Goal: Task Accomplishment & Management: Use online tool/utility

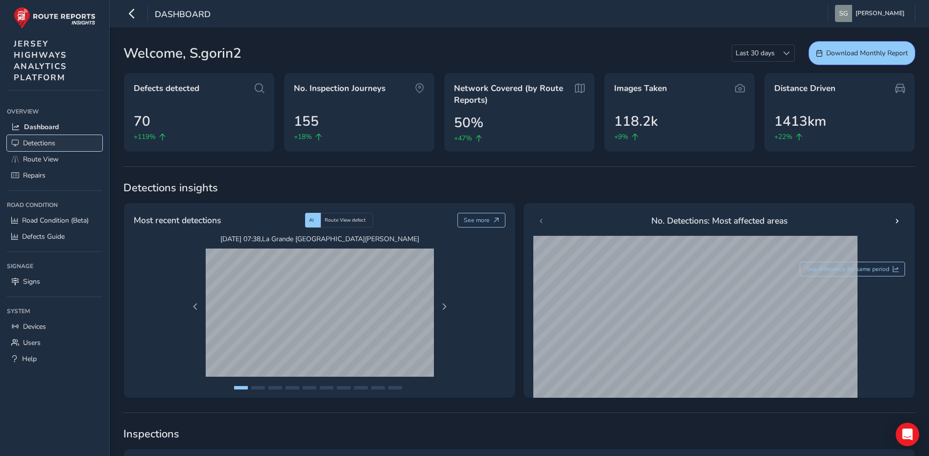
click at [79, 142] on link "Detections" at bounding box center [54, 143] width 95 height 16
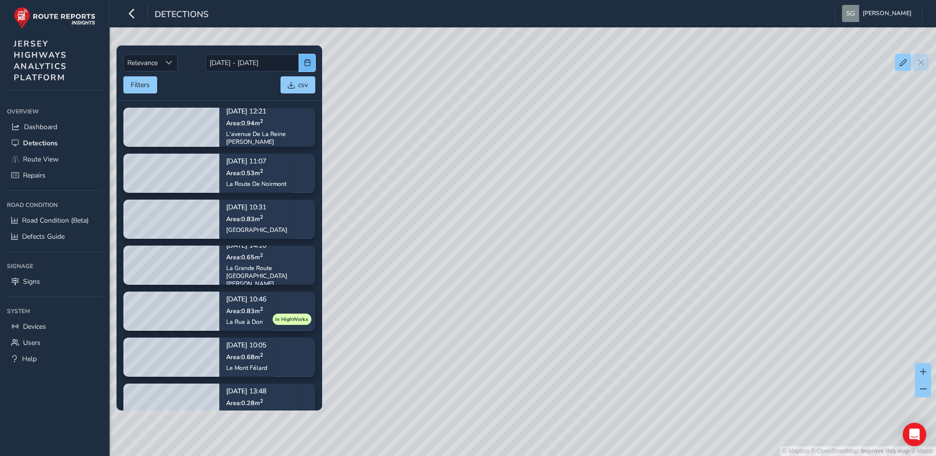
click at [306, 66] on span "button" at bounding box center [307, 62] width 7 height 7
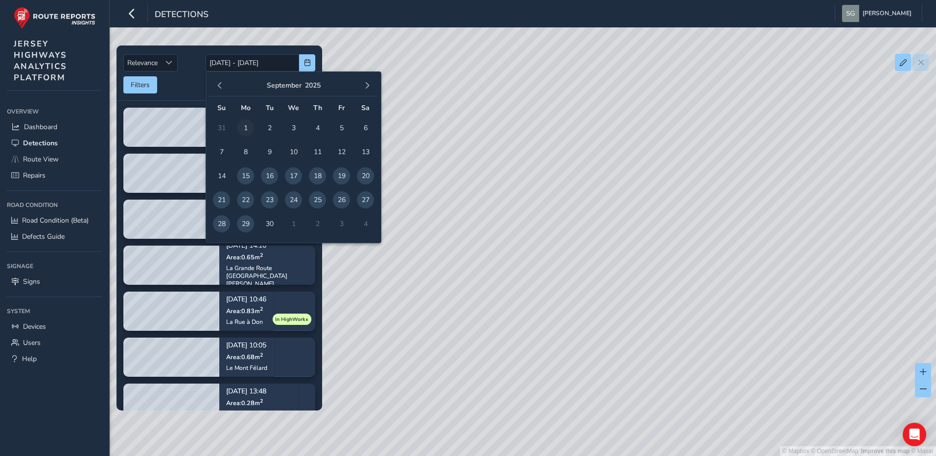
click at [241, 127] on span "1" at bounding box center [245, 127] width 17 height 17
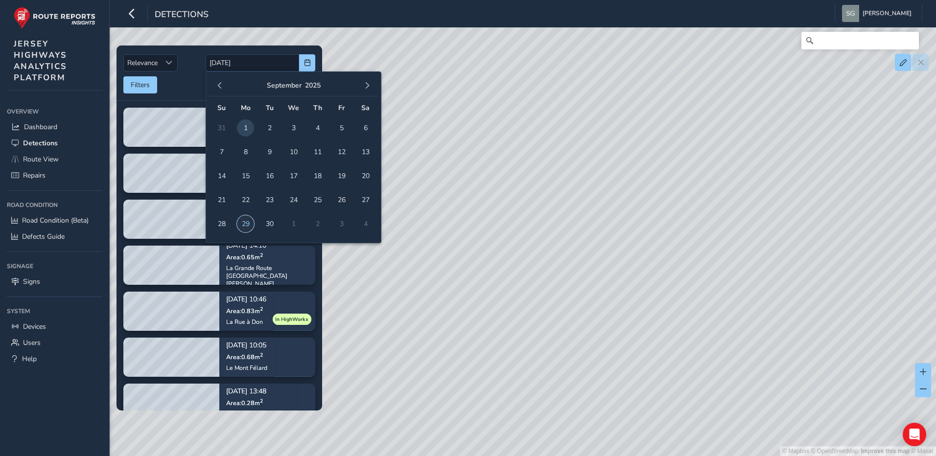
click at [246, 227] on span "29" at bounding box center [245, 223] width 17 height 17
type input "[DATE] - [DATE]"
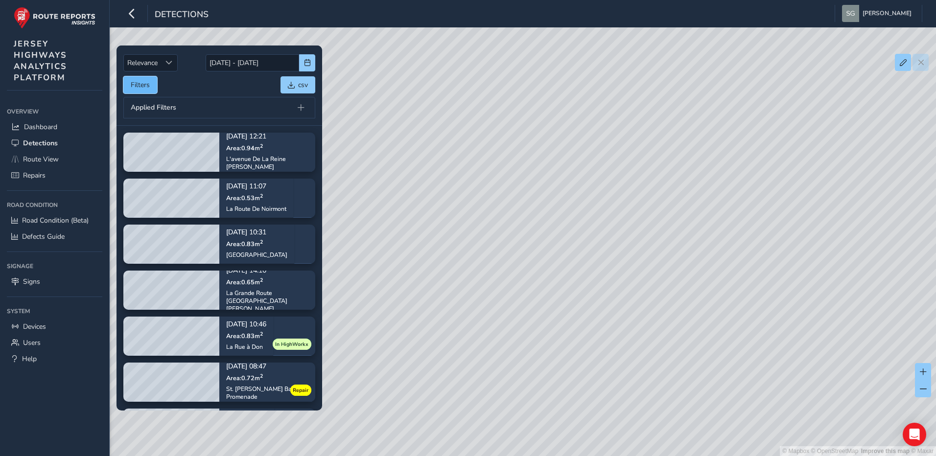
click at [154, 88] on button "Filters" at bounding box center [140, 84] width 34 height 17
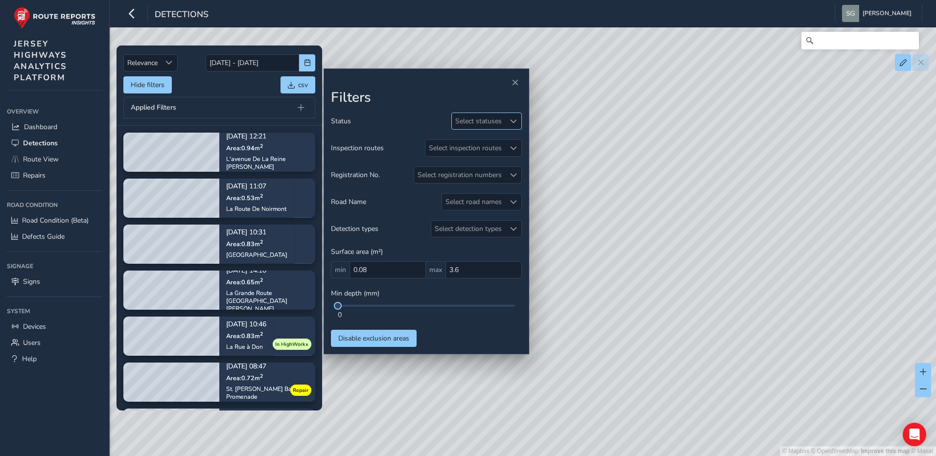
click at [515, 121] on span at bounding box center [513, 121] width 7 height 7
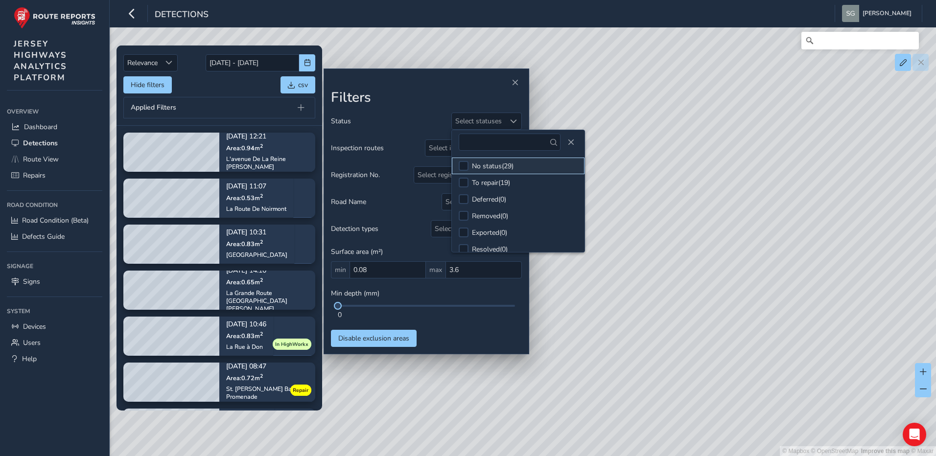
click at [506, 170] on div "No status ( 29 )" at bounding box center [493, 166] width 42 height 9
click at [465, 336] on div "Status No status Inspection routes Select inspection routes Registration No. Se…" at bounding box center [426, 230] width 191 height 234
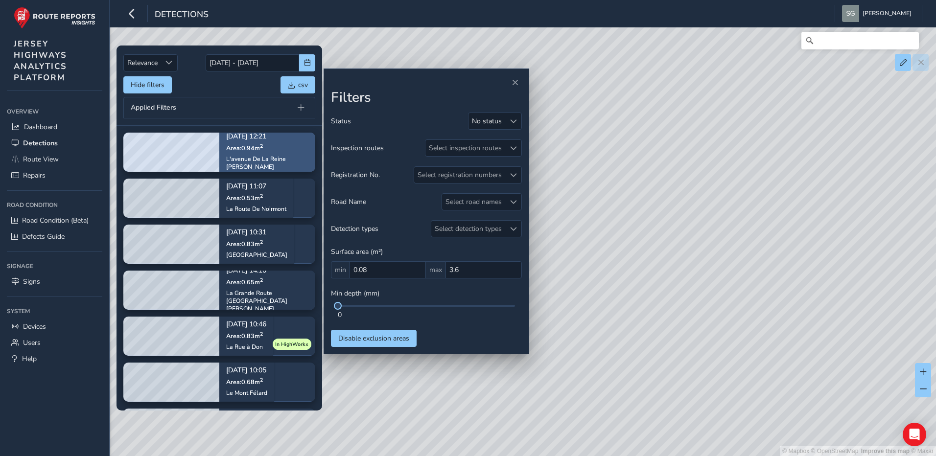
click at [294, 159] on div "L'avenue De La Reine [PERSON_NAME]" at bounding box center [267, 163] width 82 height 16
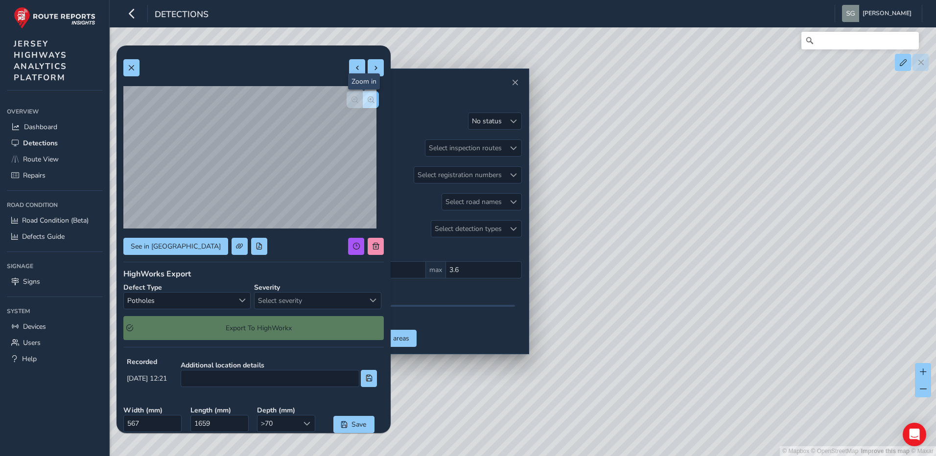
click at [368, 101] on span "button" at bounding box center [371, 99] width 7 height 7
click at [350, 104] on button "button" at bounding box center [355, 99] width 16 height 17
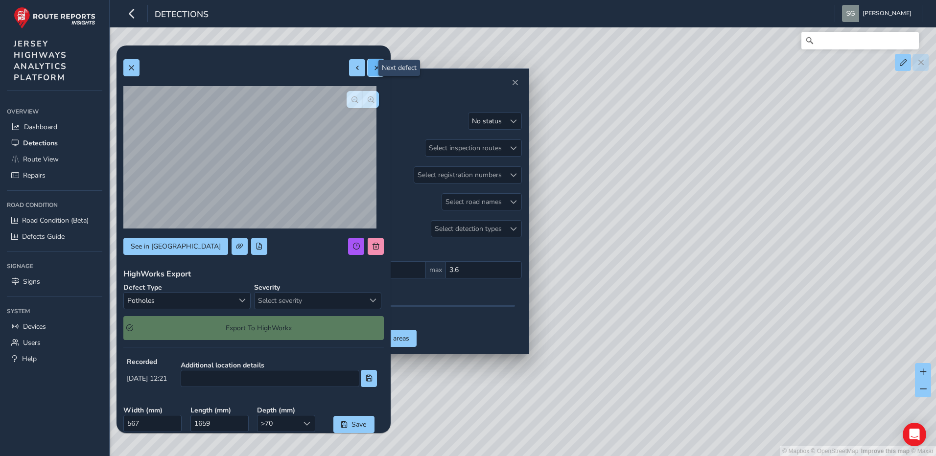
click at [373, 71] on span at bounding box center [376, 68] width 7 height 7
type input "616"
type input "1698"
click at [133, 70] on span at bounding box center [131, 68] width 7 height 7
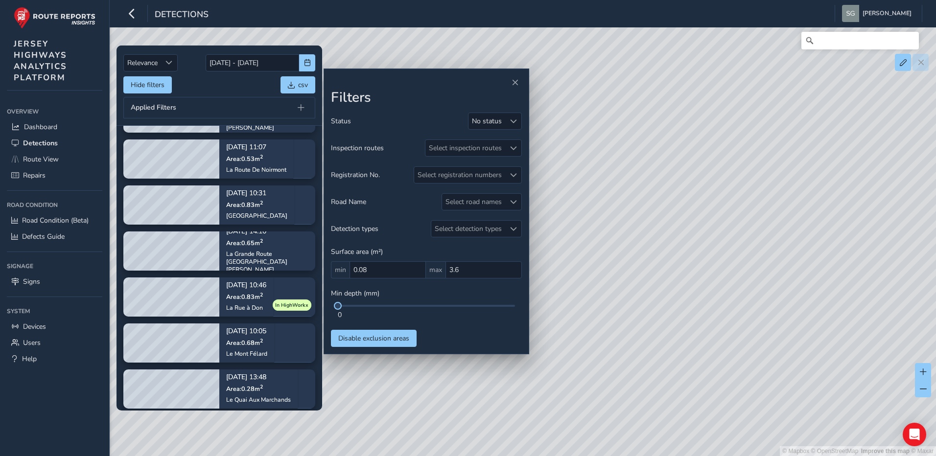
scroll to position [49, 0]
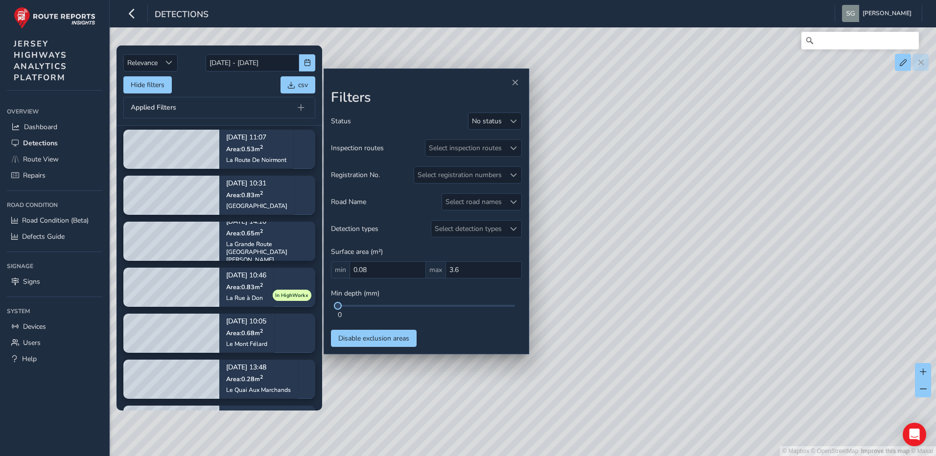
click at [289, 357] on tbody "[DATE] 12:21 Area: 0.94 m [GEOGRAPHIC_DATA][PERSON_NAME] [DATE] 11:07 Area: 0.5…" at bounding box center [220, 448] width 206 height 743
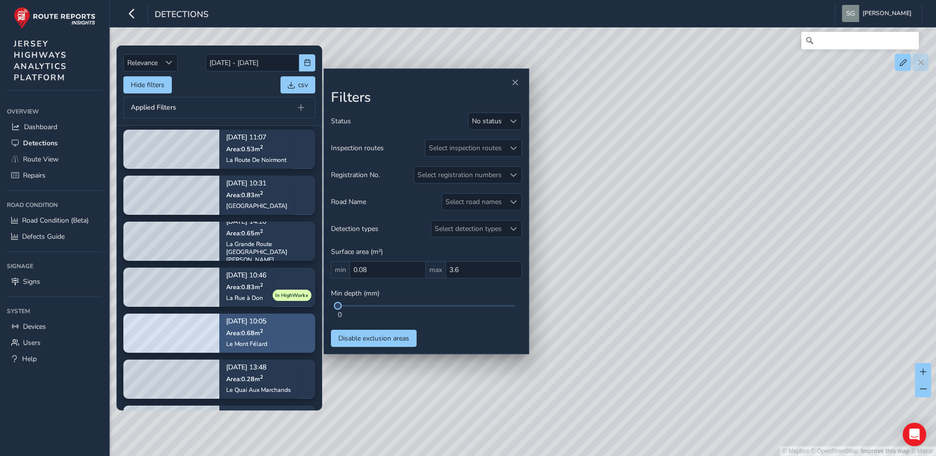
click at [274, 347] on div "[DATE] 10:05 Area: 0.68 m 2 Le Mont Félard" at bounding box center [246, 333] width 55 height 57
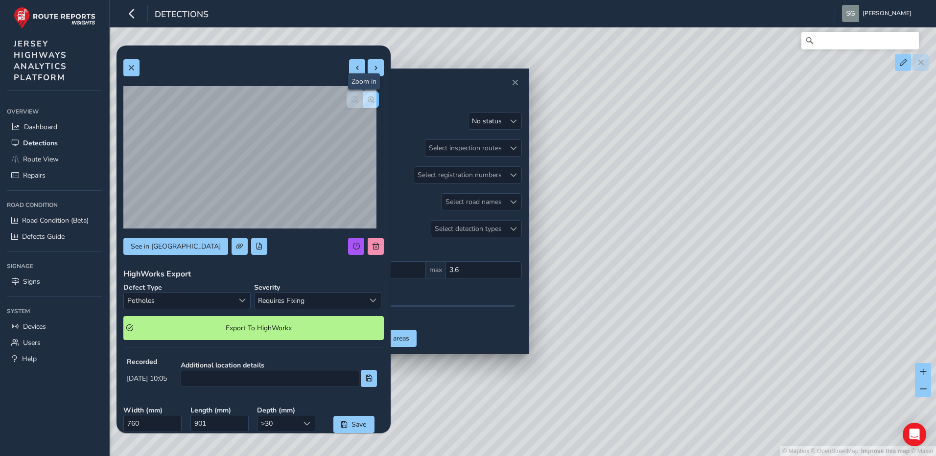
click at [363, 104] on button "button" at bounding box center [371, 99] width 16 height 17
click at [134, 67] on span at bounding box center [131, 68] width 7 height 7
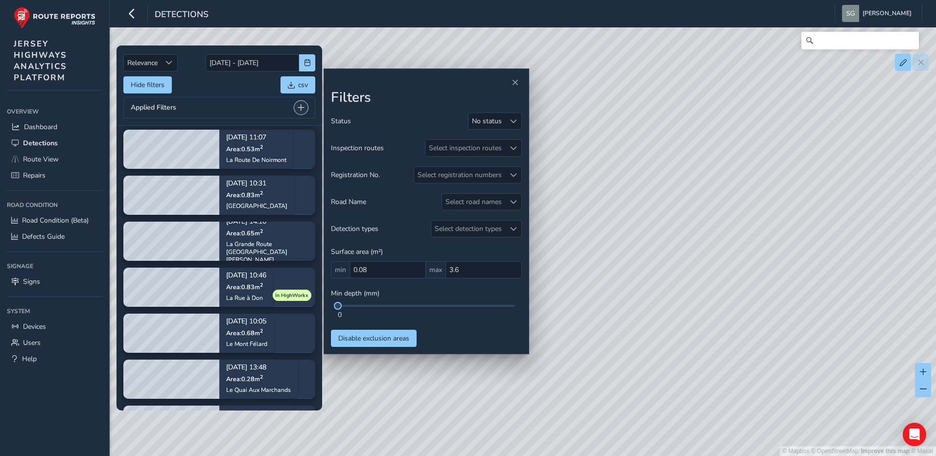
click at [305, 108] on button at bounding box center [301, 108] width 14 height 14
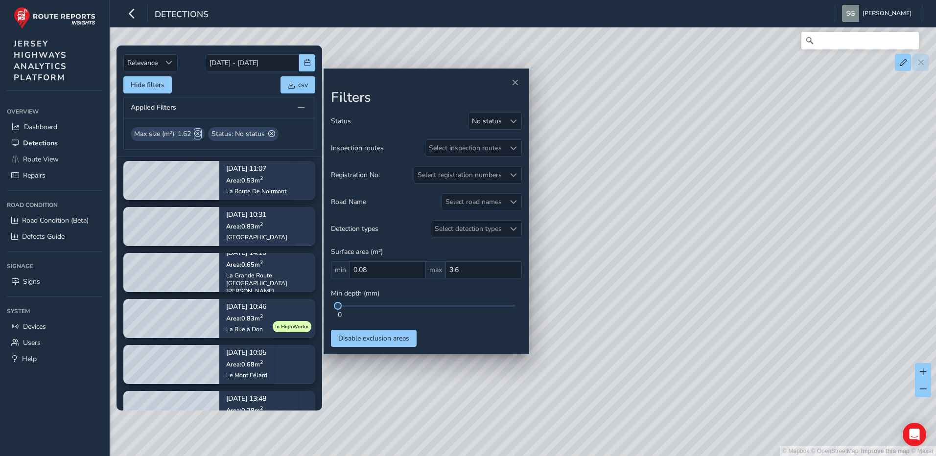
click at [199, 131] on span at bounding box center [197, 134] width 7 height 10
click at [307, 108] on button at bounding box center [301, 108] width 14 height 14
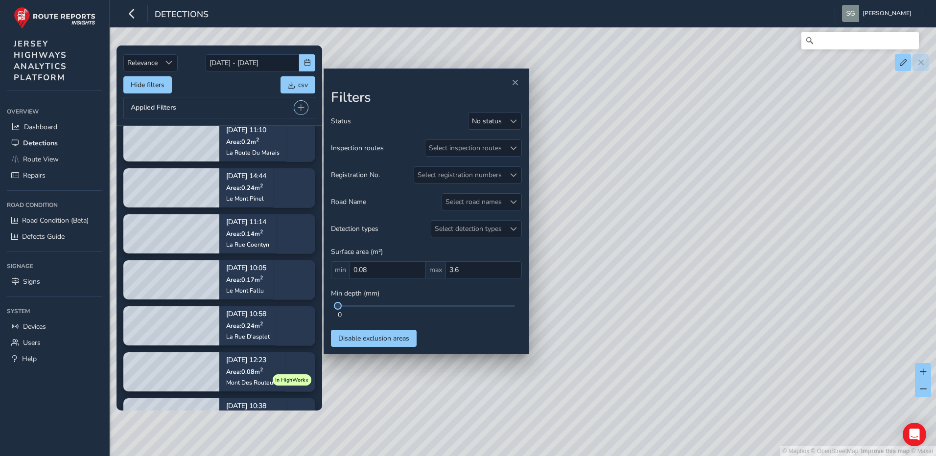
scroll to position [926, 0]
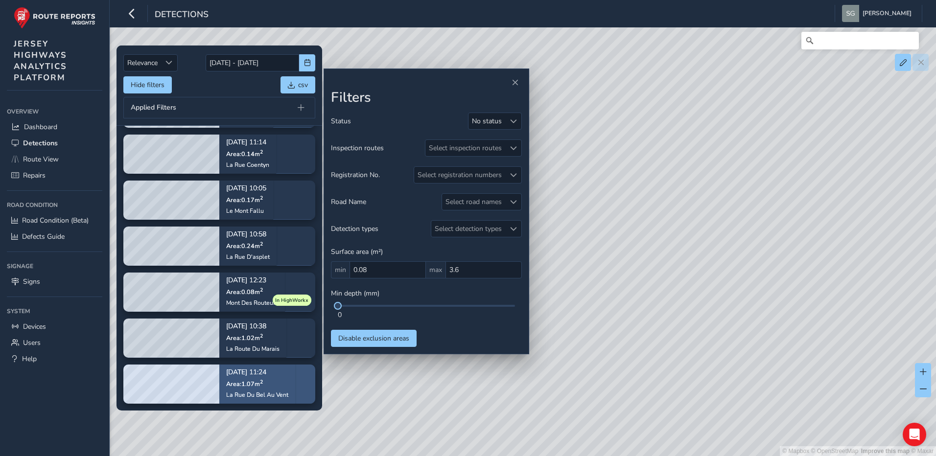
click at [269, 380] on p "Area: 1.07 m 2" at bounding box center [257, 384] width 62 height 8
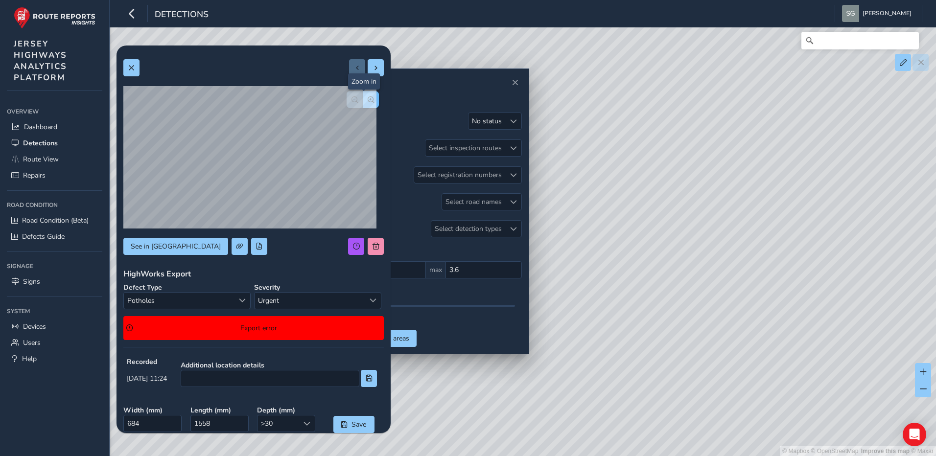
click at [368, 99] on button "button" at bounding box center [371, 99] width 16 height 17
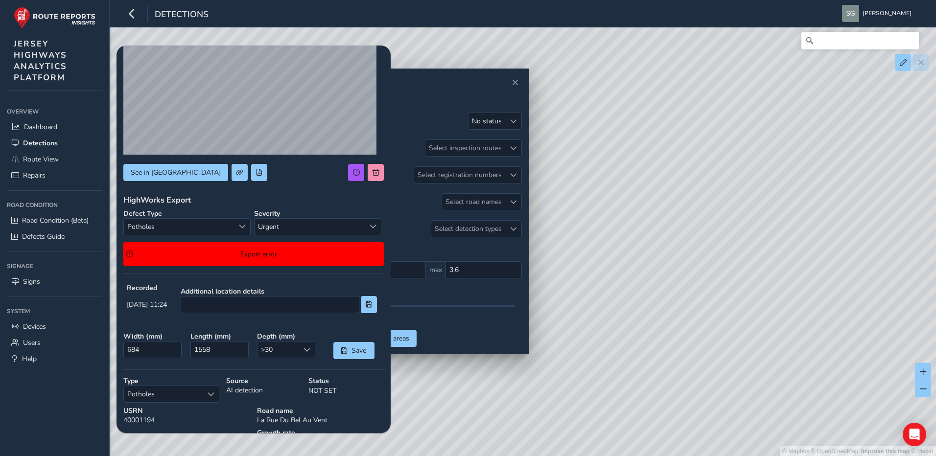
scroll to position [98, 0]
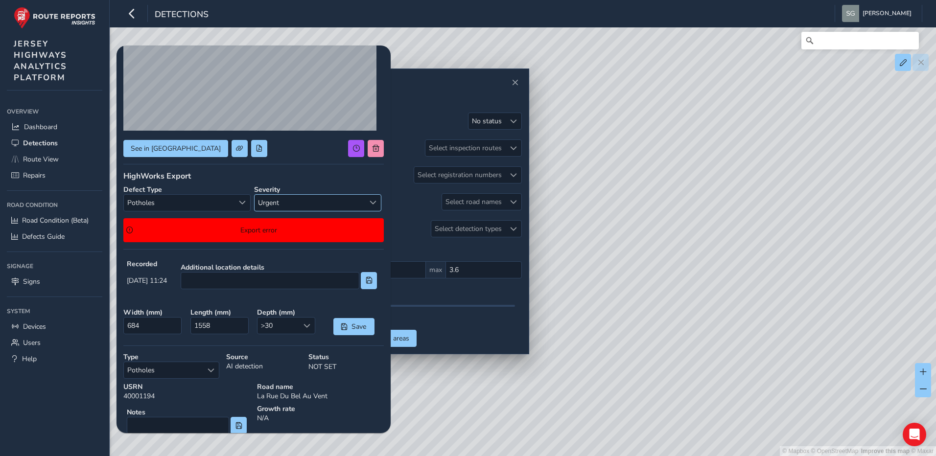
click at [321, 202] on span "Urgent" at bounding box center [310, 203] width 110 height 16
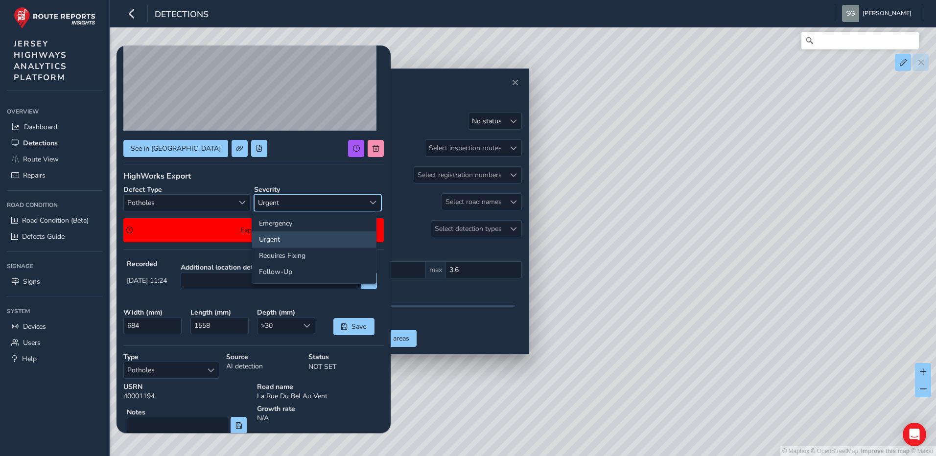
click at [321, 202] on span "Urgent" at bounding box center [310, 203] width 110 height 16
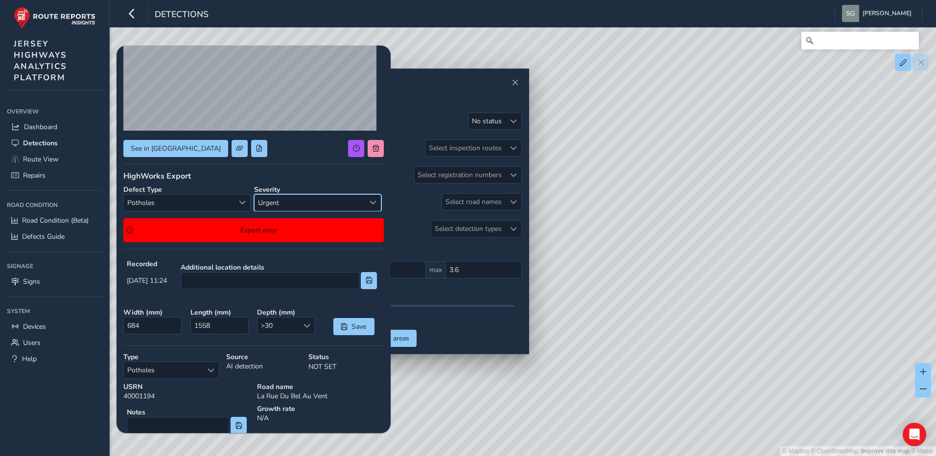
scroll to position [148, 0]
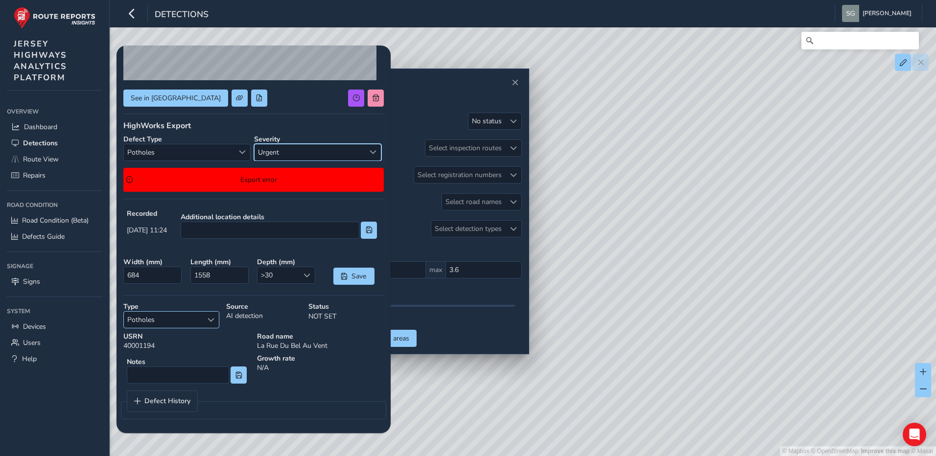
click at [210, 319] on span "Select a type" at bounding box center [211, 320] width 7 height 7
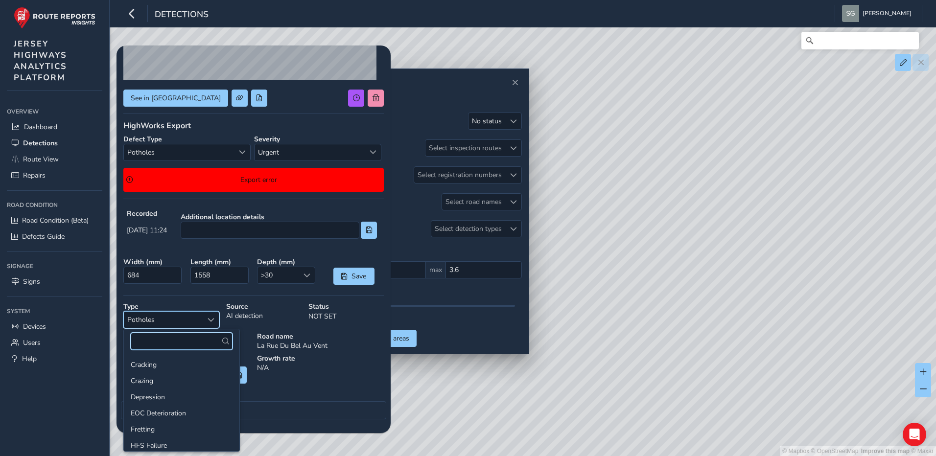
scroll to position [99, 0]
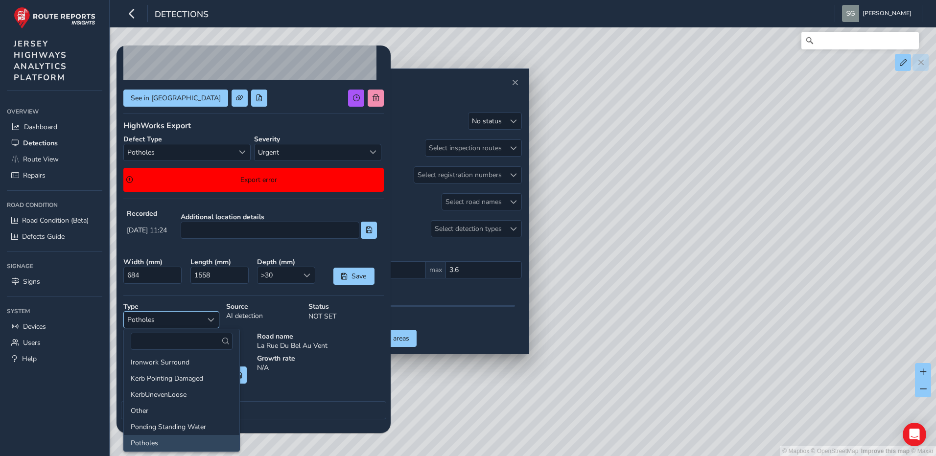
click at [210, 319] on span "Select a type" at bounding box center [211, 320] width 7 height 7
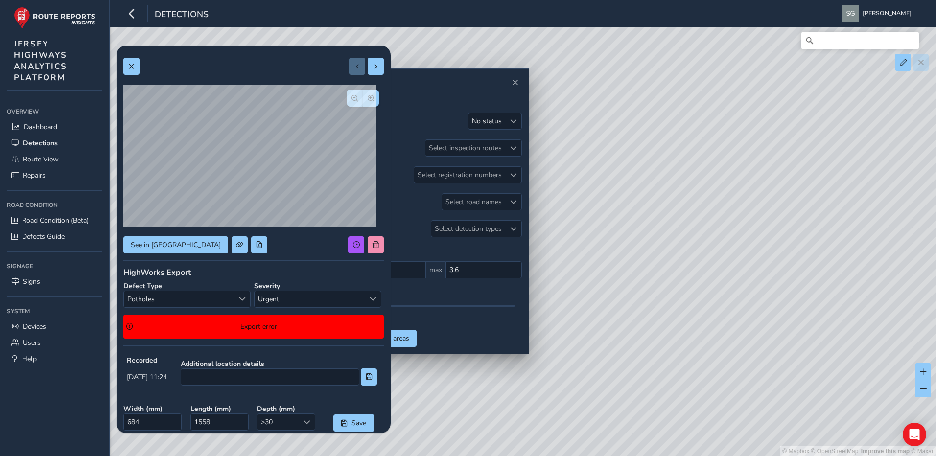
scroll to position [0, 0]
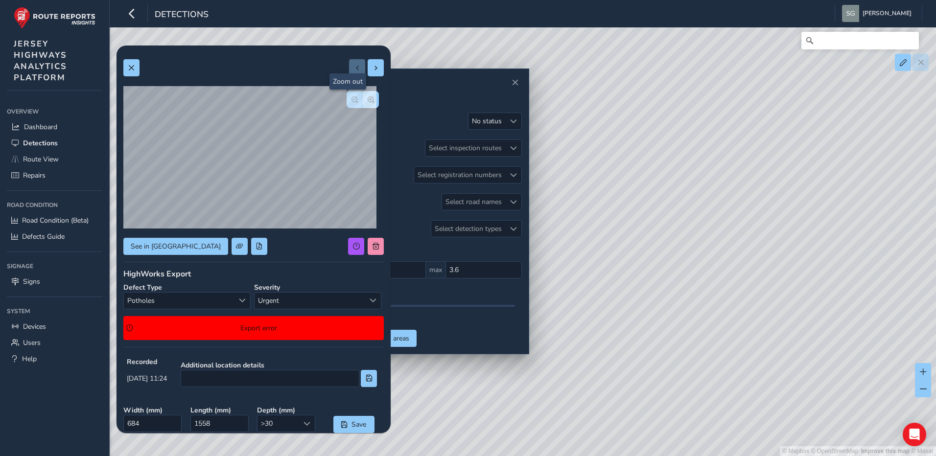
click at [347, 107] on button "button" at bounding box center [355, 99] width 16 height 17
click at [373, 65] on span at bounding box center [376, 68] width 7 height 7
type input "760"
type input "901"
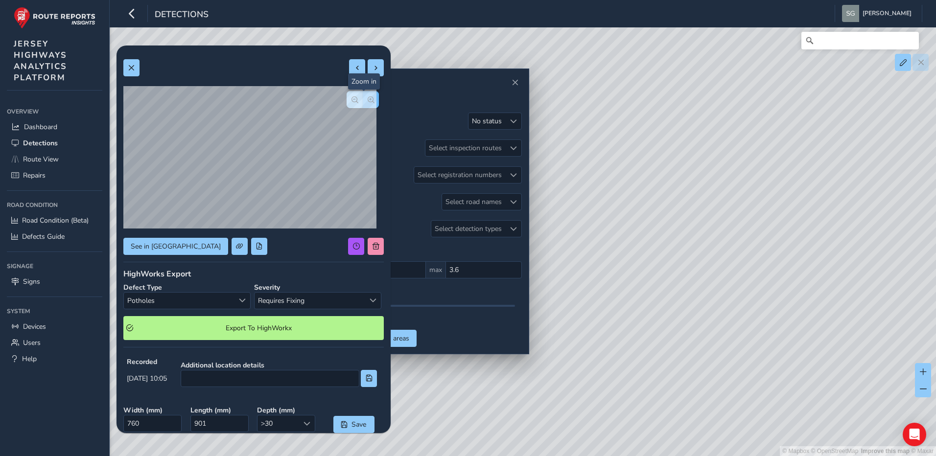
click at [371, 99] on button "button" at bounding box center [371, 99] width 16 height 17
click at [239, 303] on span "Select a type" at bounding box center [242, 300] width 7 height 7
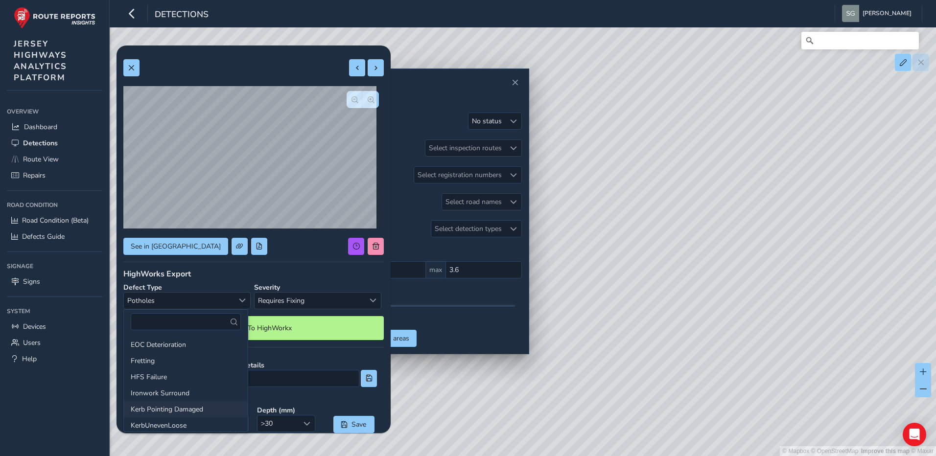
scroll to position [98, 0]
click at [186, 344] on li "Ironwork Surround" at bounding box center [186, 344] width 124 height 16
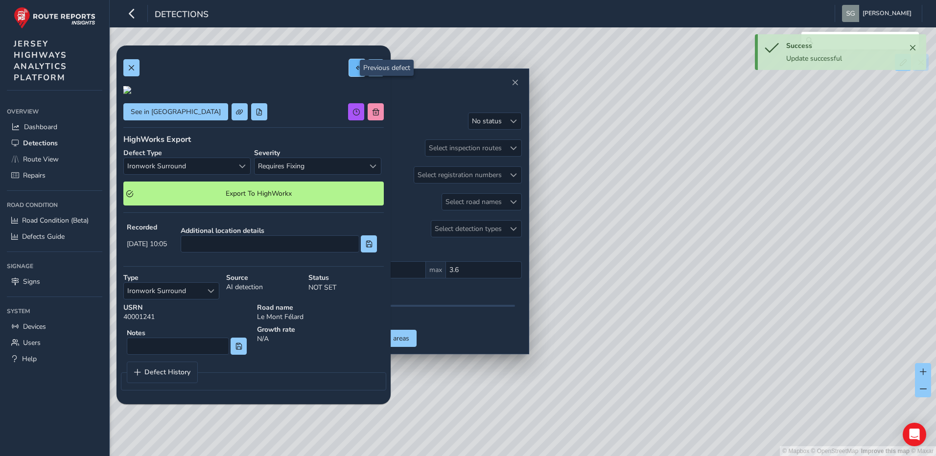
click at [354, 70] on span at bounding box center [357, 68] width 7 height 7
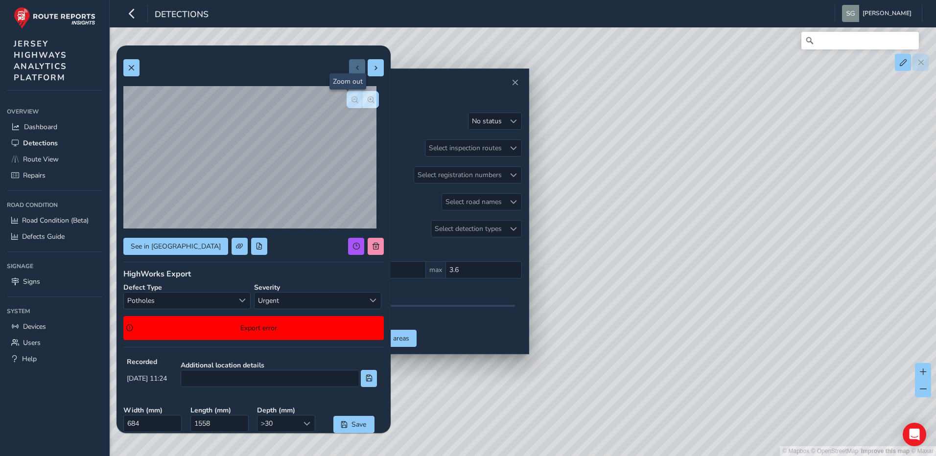
click at [351, 99] on span "button" at bounding box center [354, 99] width 7 height 7
click at [351, 429] on span "Save" at bounding box center [359, 424] width 16 height 9
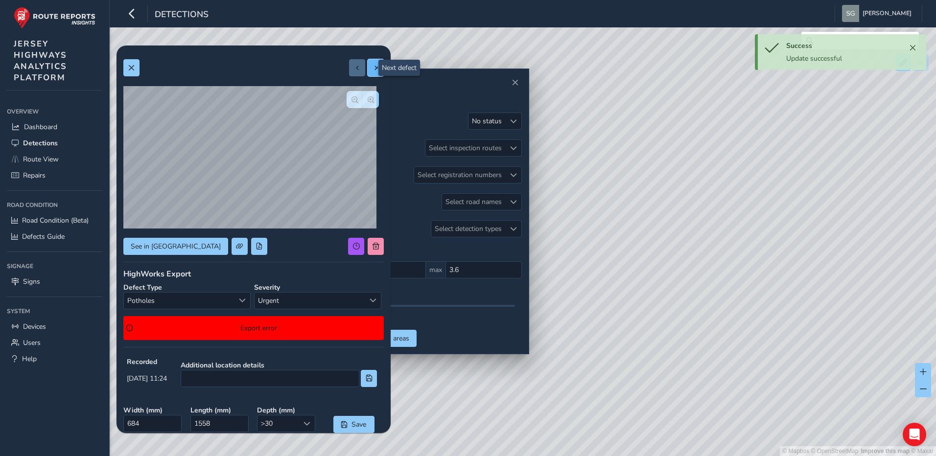
click at [368, 71] on button at bounding box center [376, 67] width 16 height 17
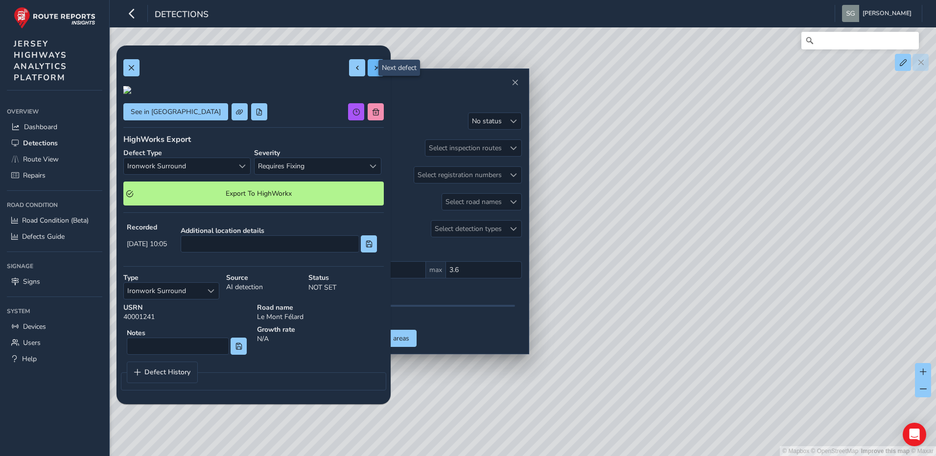
click at [468, 213] on div "Status No status Inspection routes Select inspection routes Registration No. Se…" at bounding box center [426, 230] width 191 height 234
click at [351, 174] on span "Requires Fixing" at bounding box center [310, 166] width 110 height 16
click at [322, 374] on li "Follow-Up" at bounding box center [314, 370] width 124 height 16
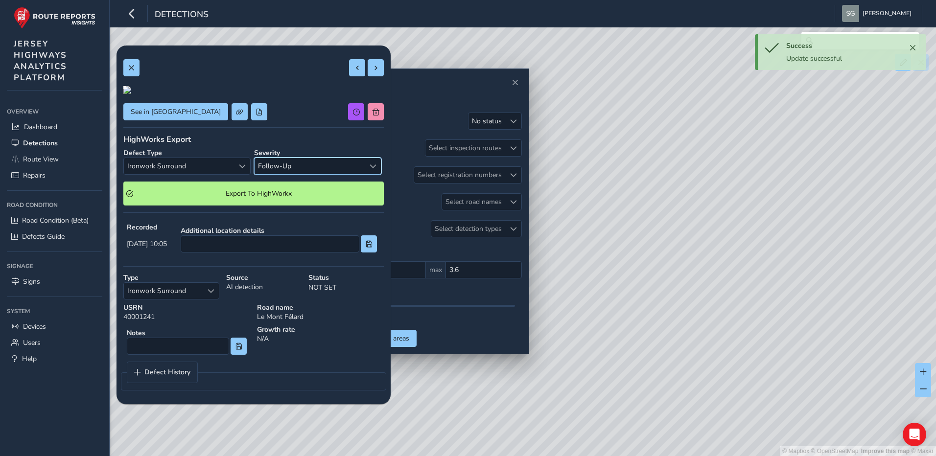
click at [344, 174] on span "Follow-Up" at bounding box center [310, 166] width 110 height 16
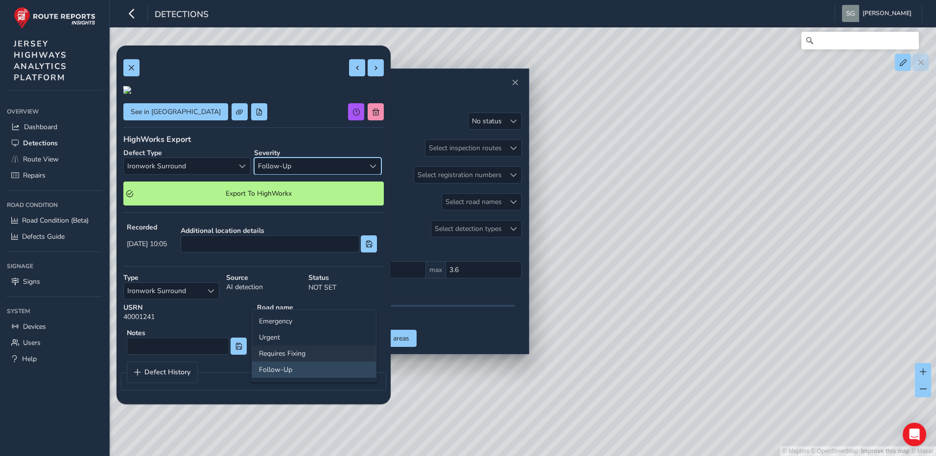
click at [320, 351] on li "Requires Fixing" at bounding box center [314, 354] width 124 height 16
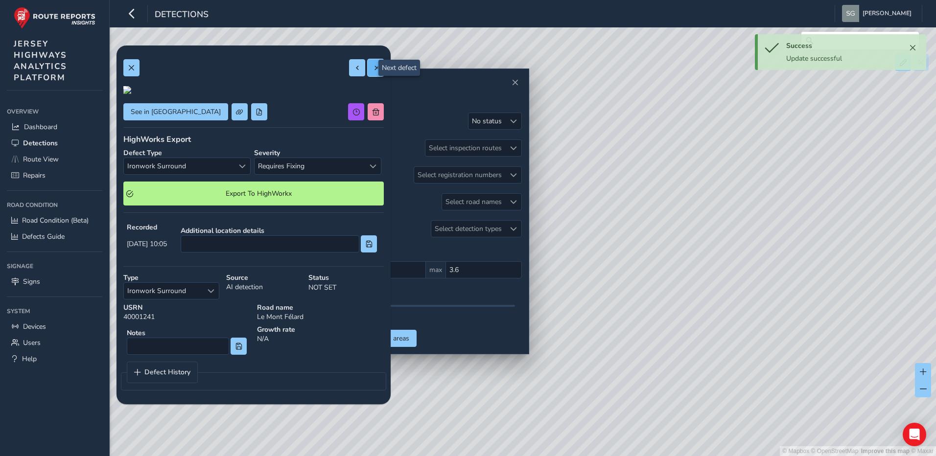
click at [373, 66] on span at bounding box center [376, 68] width 7 height 7
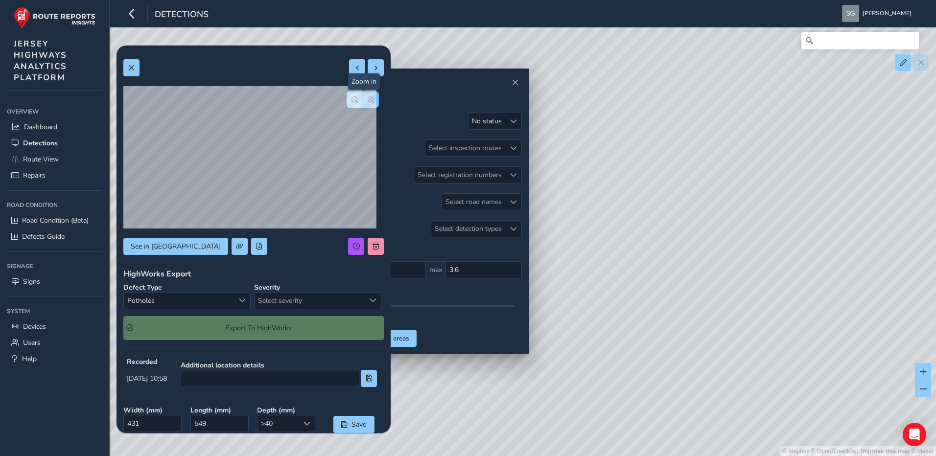
click at [368, 99] on button "button" at bounding box center [371, 99] width 16 height 17
click at [369, 101] on button "button" at bounding box center [371, 99] width 16 height 17
click at [239, 301] on span "Select a type" at bounding box center [242, 300] width 7 height 7
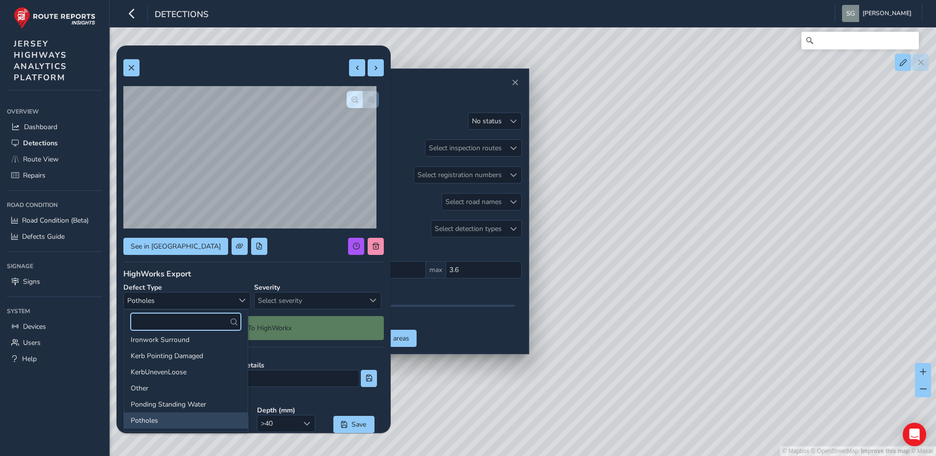
scroll to position [102, 0]
click at [182, 341] on li "Ironwork Surround" at bounding box center [186, 340] width 124 height 16
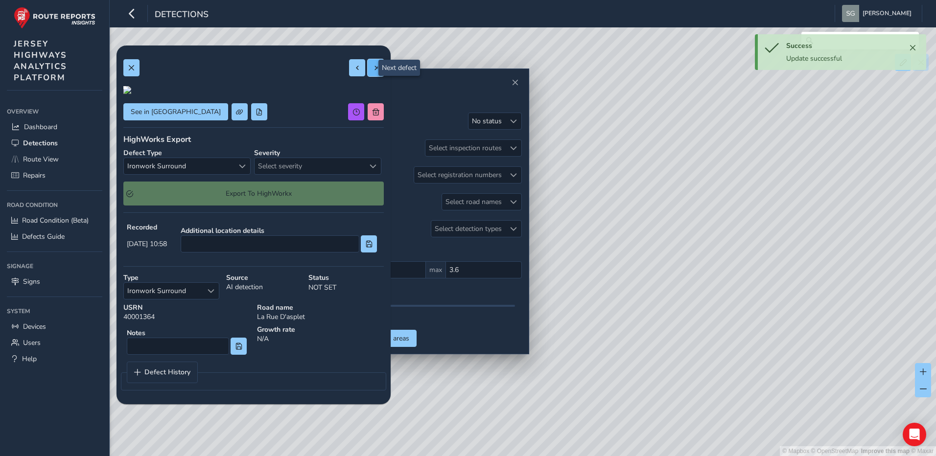
click at [373, 70] on span at bounding box center [376, 68] width 7 height 7
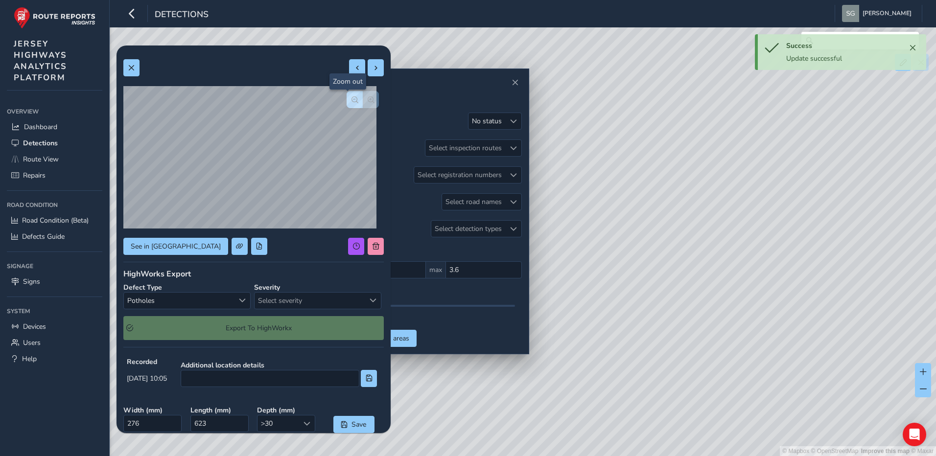
click at [347, 104] on button "button" at bounding box center [355, 99] width 16 height 17
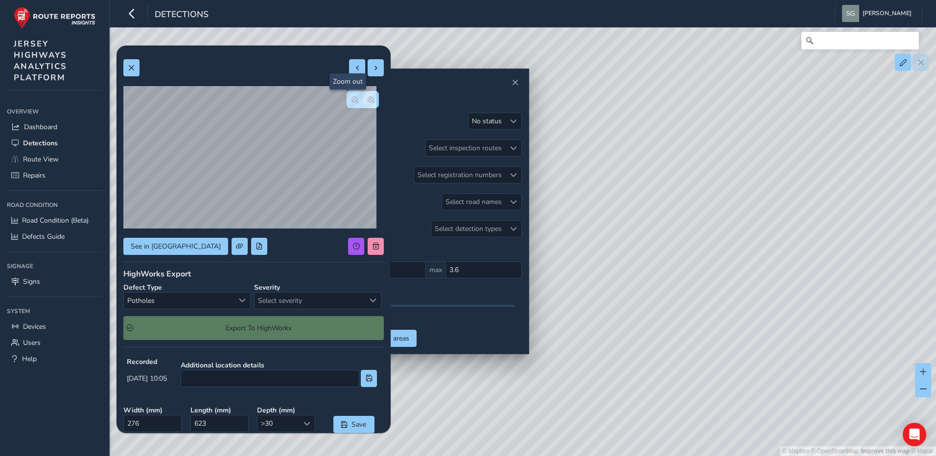
click at [347, 104] on button "button" at bounding box center [355, 99] width 16 height 17
click at [308, 304] on span "Select severity" at bounding box center [310, 301] width 110 height 16
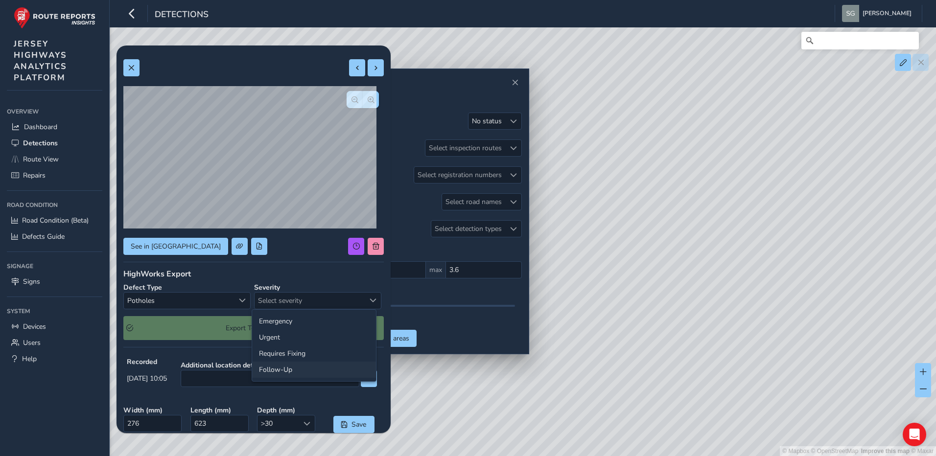
click at [305, 370] on li "Follow-Up" at bounding box center [314, 370] width 124 height 16
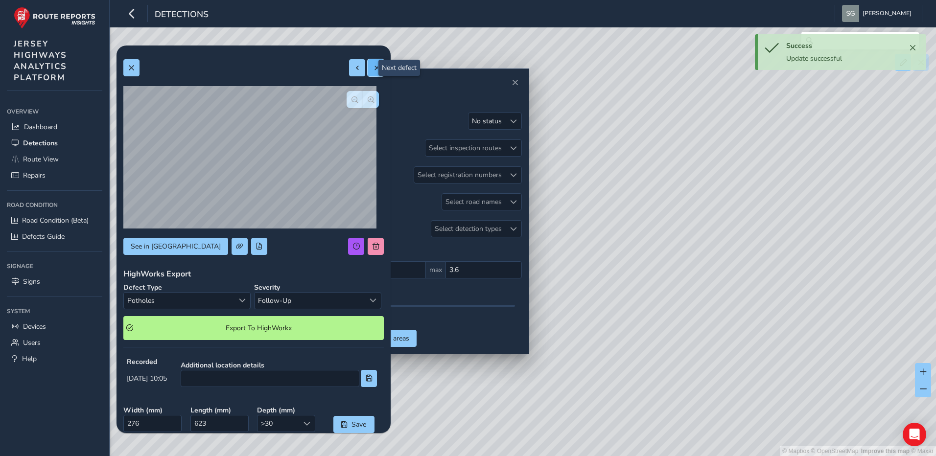
click at [373, 69] on span at bounding box center [376, 68] width 7 height 7
type input "495"
type input "2054"
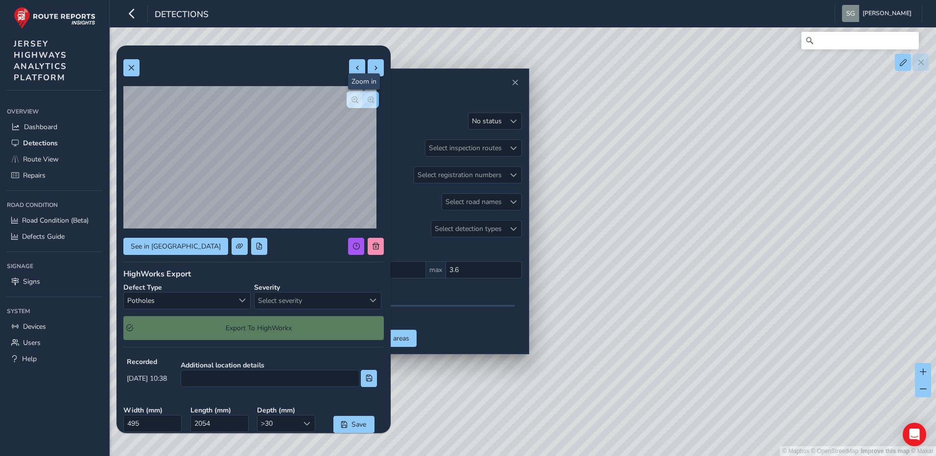
click at [368, 99] on span "button" at bounding box center [371, 99] width 7 height 7
click at [238, 305] on div "Select a type" at bounding box center [242, 301] width 16 height 16
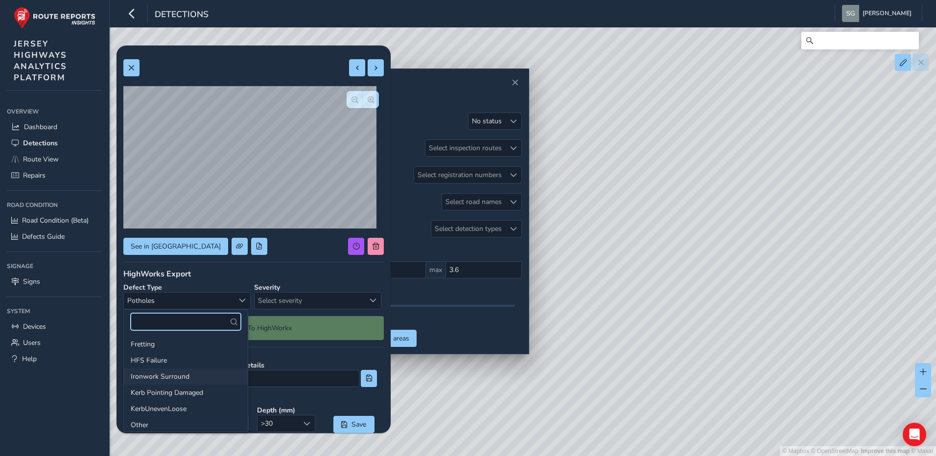
scroll to position [50, 0]
click at [198, 389] on li "Ironwork Surround" at bounding box center [186, 392] width 124 height 16
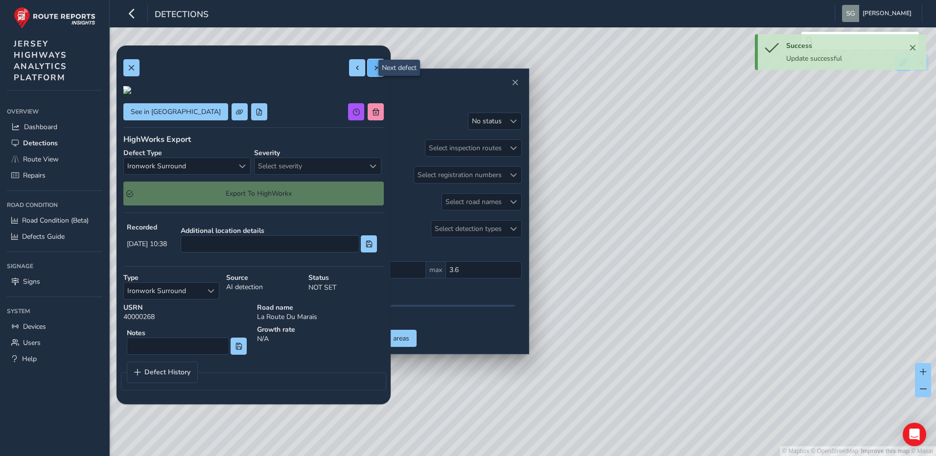
click at [372, 68] on button at bounding box center [376, 67] width 16 height 17
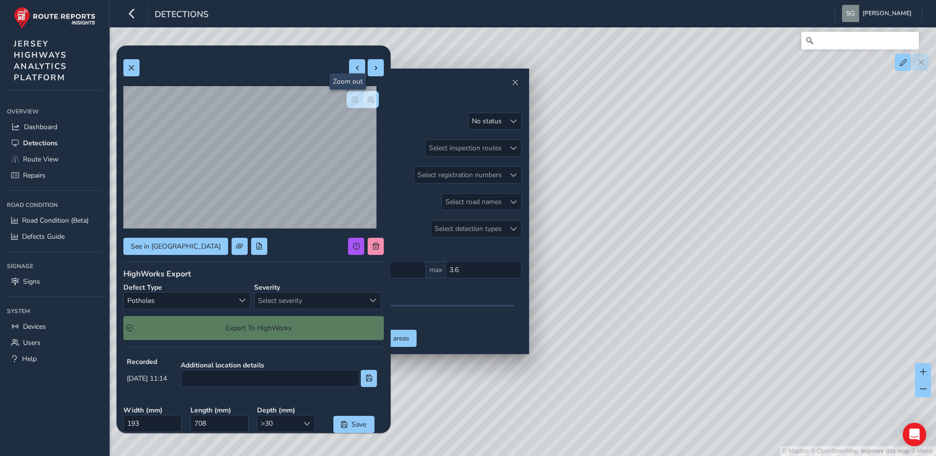
click at [347, 103] on button "button" at bounding box center [355, 99] width 16 height 17
click at [365, 104] on button "button" at bounding box center [371, 99] width 16 height 17
click at [355, 298] on span "Select severity" at bounding box center [310, 301] width 110 height 16
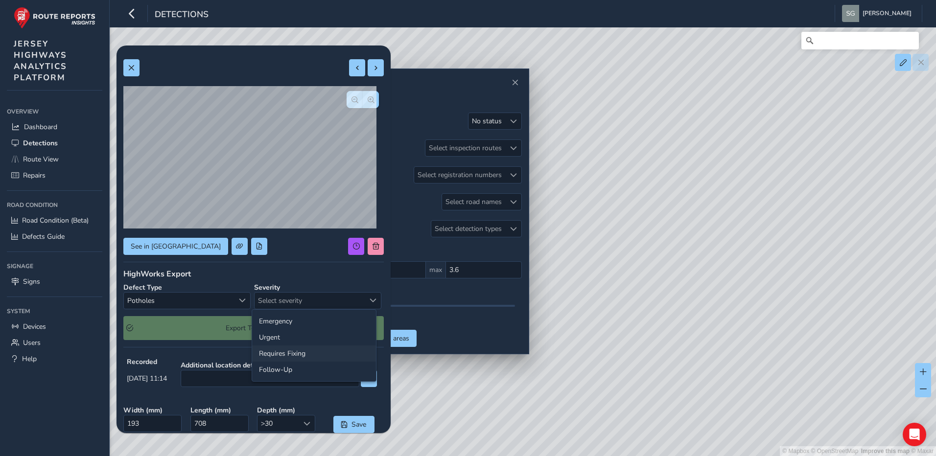
click at [330, 357] on li "Requires Fixing" at bounding box center [314, 354] width 124 height 16
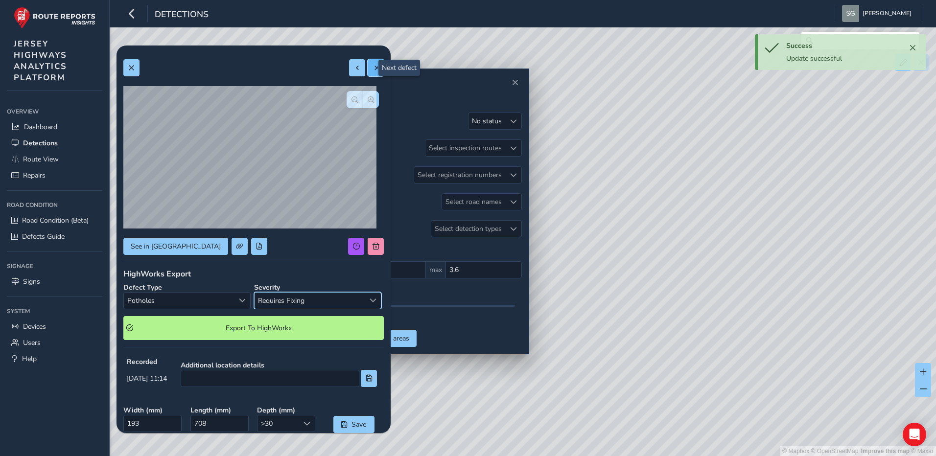
click at [369, 62] on button at bounding box center [376, 67] width 16 height 17
type input "181"
type input "429"
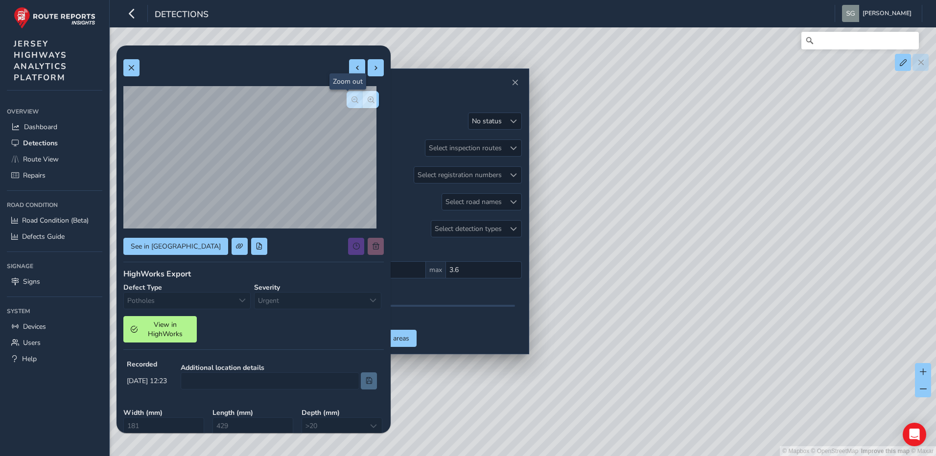
click at [351, 98] on span "button" at bounding box center [354, 99] width 7 height 7
click at [248, 302] on div "Defect Type Potholes Potholes Severity Urgent Urgent" at bounding box center [253, 296] width 260 height 26
click at [319, 300] on div "Severity Urgent Urgent" at bounding box center [317, 296] width 127 height 26
click at [182, 333] on span "View in HighWorks" at bounding box center [165, 329] width 48 height 19
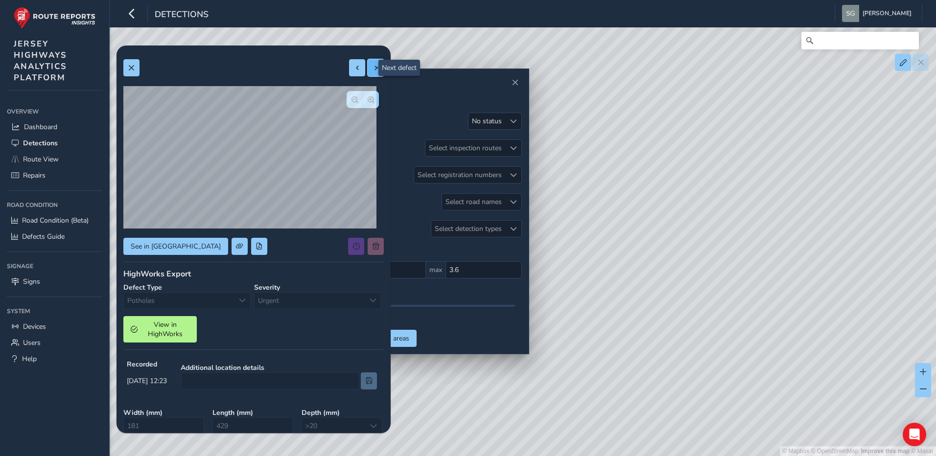
click at [368, 74] on button at bounding box center [376, 67] width 16 height 17
type input "281"
type input "871"
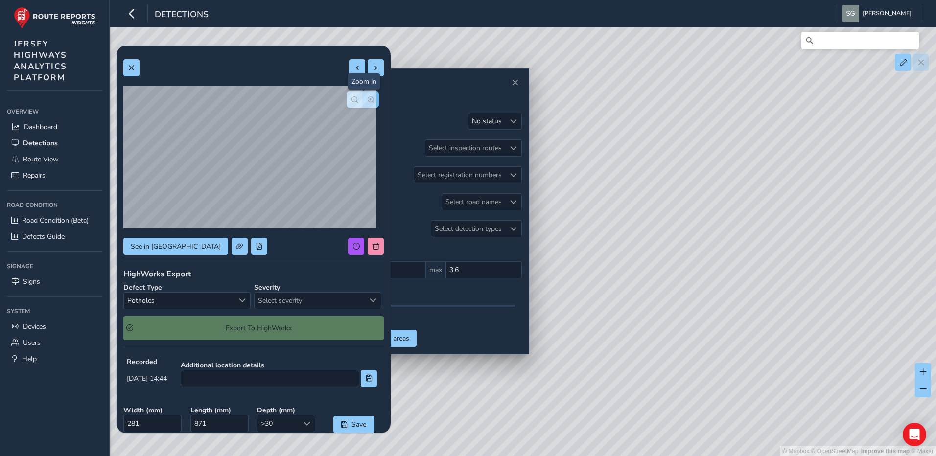
click at [368, 99] on span "button" at bounding box center [371, 99] width 7 height 7
click at [352, 304] on span "Select severity" at bounding box center [310, 301] width 110 height 16
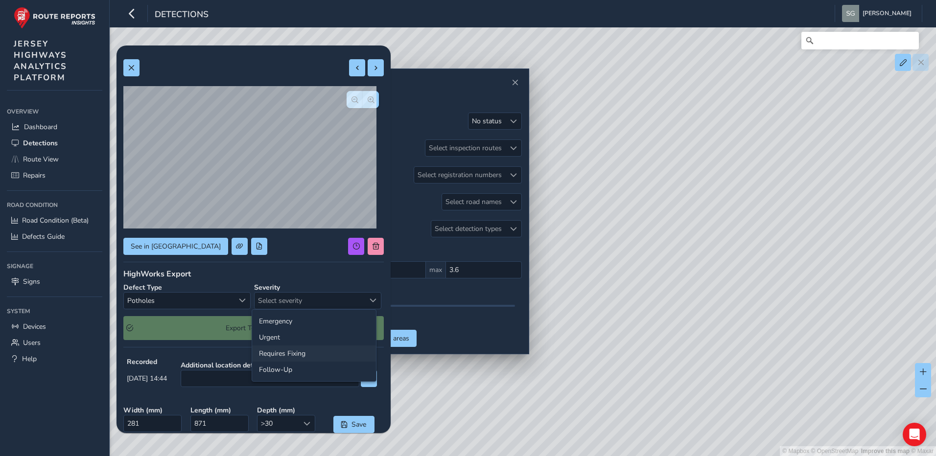
click at [335, 356] on li "Requires Fixing" at bounding box center [314, 354] width 124 height 16
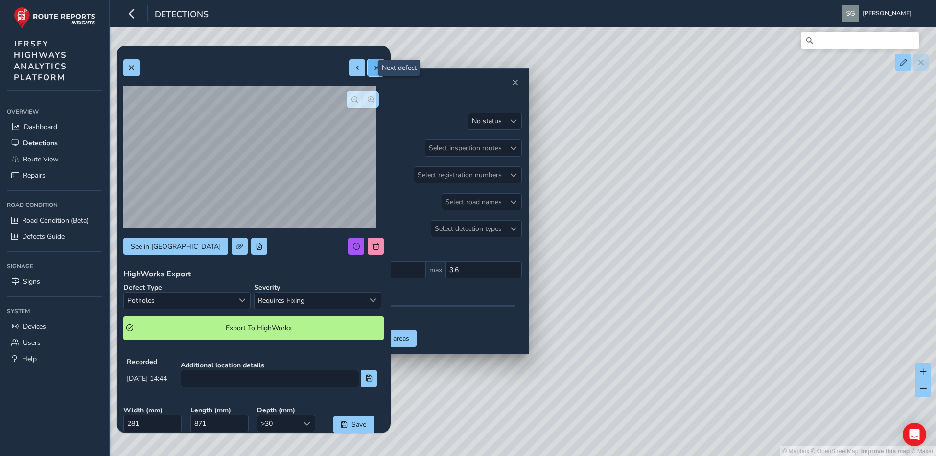
drag, startPoint x: 370, startPoint y: 71, endPoint x: 365, endPoint y: 70, distance: 5.6
click at [373, 70] on span at bounding box center [376, 68] width 7 height 7
type input "434"
type input "711"
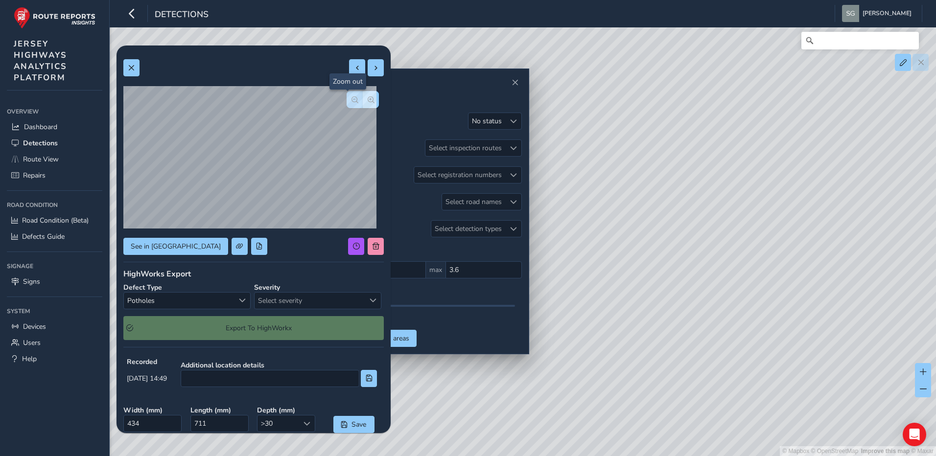
click at [347, 106] on button "button" at bounding box center [355, 99] width 16 height 17
click at [355, 304] on span "Select severity" at bounding box center [310, 301] width 110 height 16
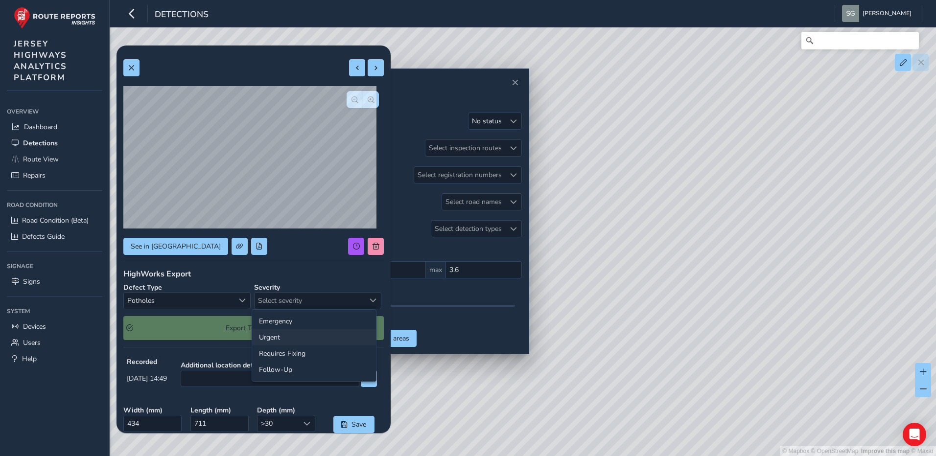
click at [320, 340] on li "Urgent" at bounding box center [314, 337] width 124 height 16
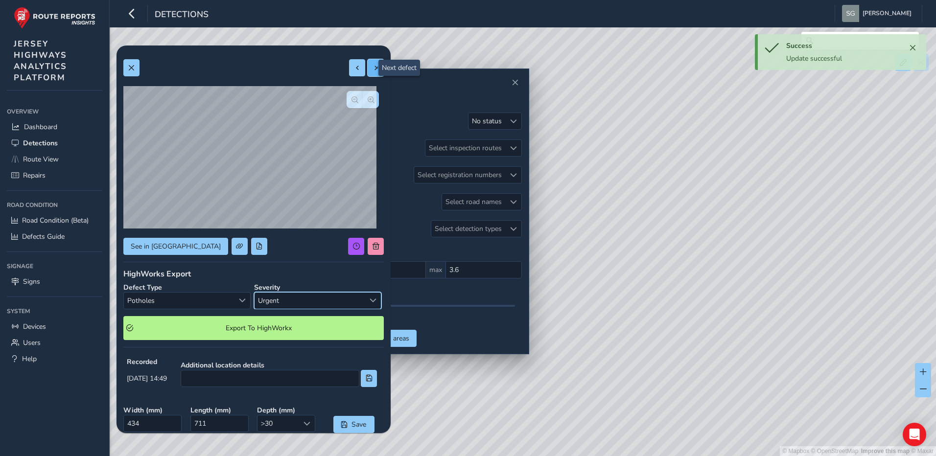
click at [374, 70] on button at bounding box center [376, 67] width 16 height 17
type input "634"
type input "687"
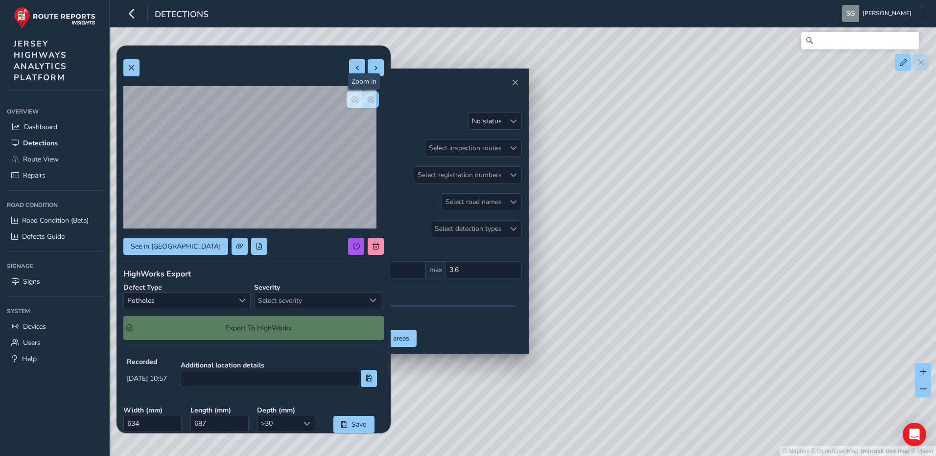
click at [368, 101] on span "button" at bounding box center [371, 99] width 7 height 7
click at [239, 302] on span "Select a type" at bounding box center [242, 300] width 7 height 7
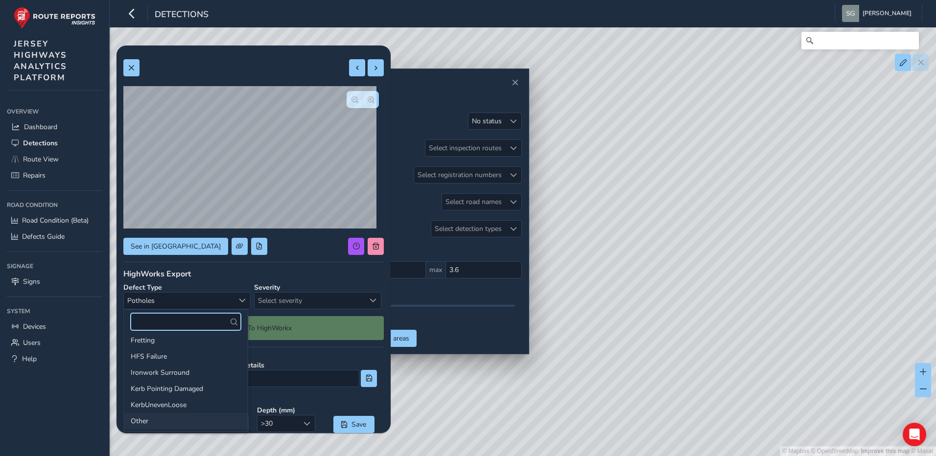
scroll to position [53, 0]
click at [184, 390] on li "Ironwork Surround" at bounding box center [186, 389] width 124 height 16
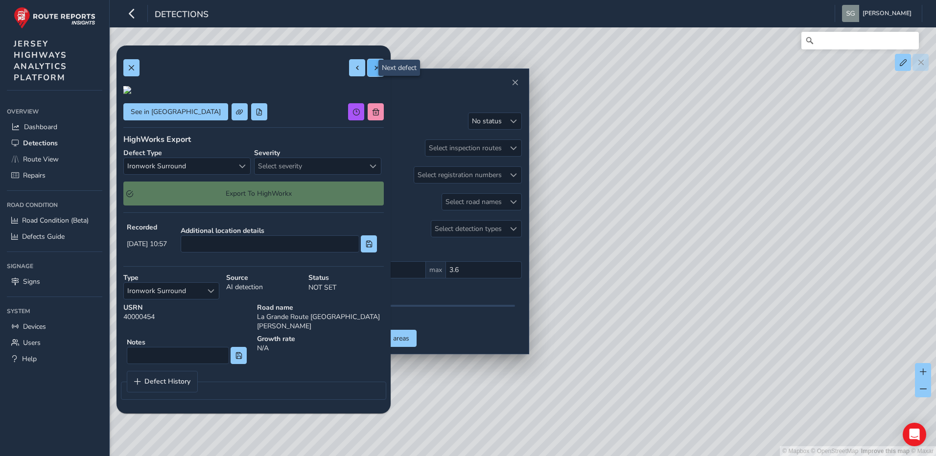
click at [370, 73] on button at bounding box center [376, 67] width 16 height 17
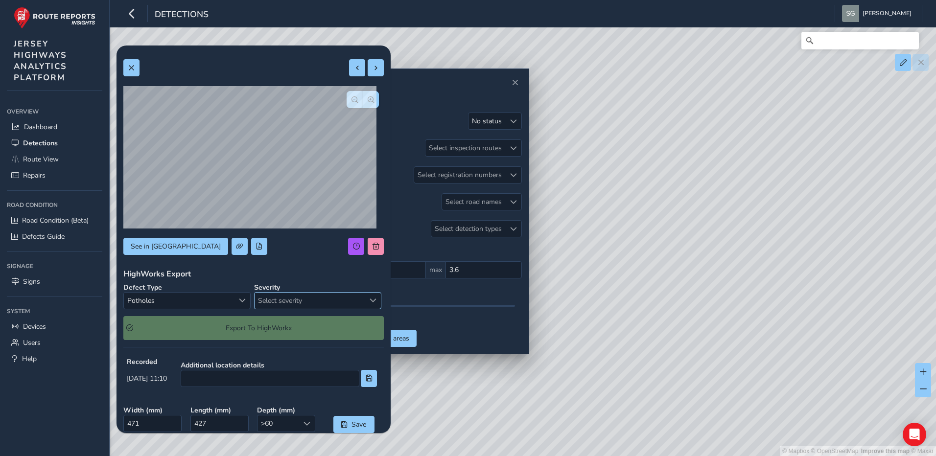
click at [317, 302] on span "Select severity" at bounding box center [310, 301] width 110 height 16
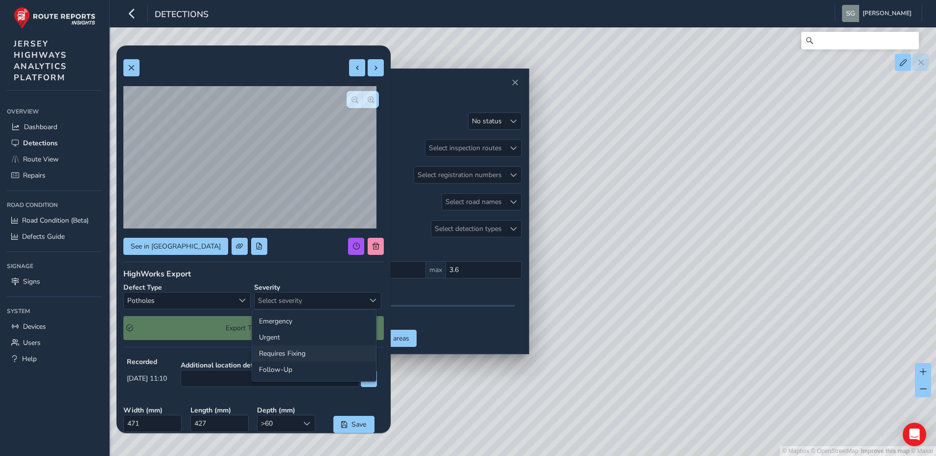
click at [306, 359] on li "Requires Fixing" at bounding box center [314, 354] width 124 height 16
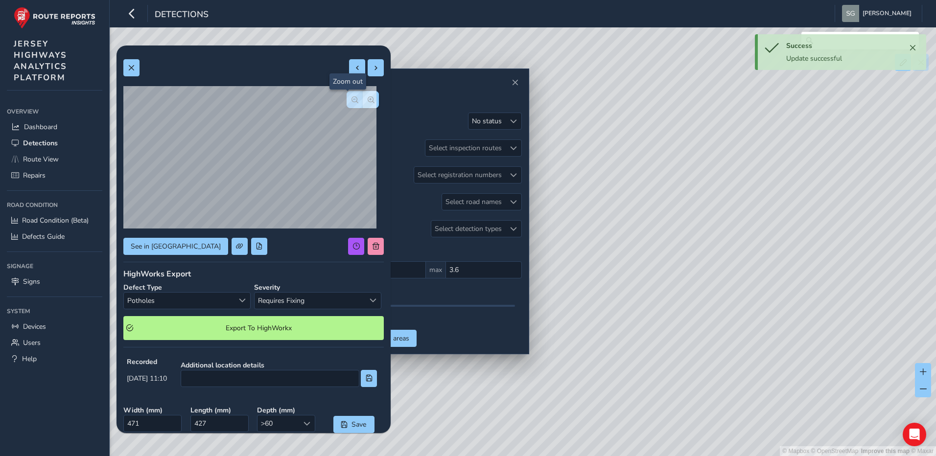
click at [351, 99] on span "button" at bounding box center [354, 99] width 7 height 7
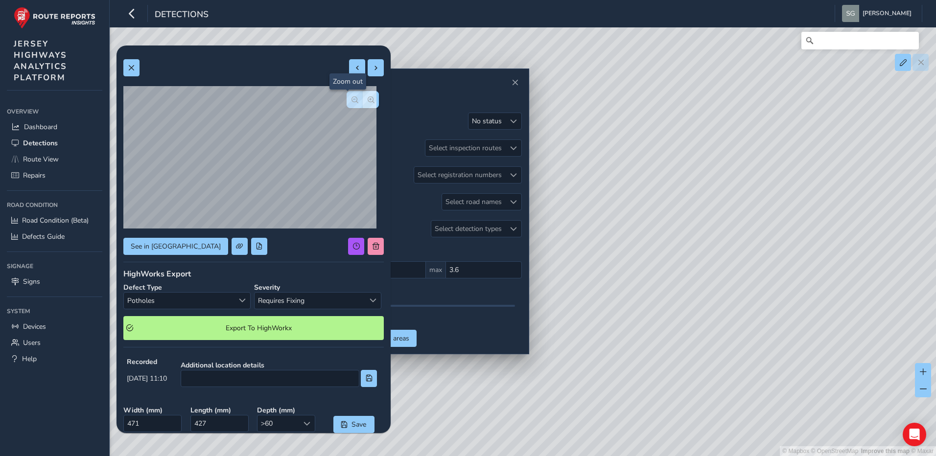
click at [351, 100] on span "button" at bounding box center [354, 99] width 7 height 7
click at [368, 102] on span "button" at bounding box center [371, 99] width 7 height 7
click at [368, 71] on button at bounding box center [376, 67] width 16 height 17
type input "264"
type input "770"
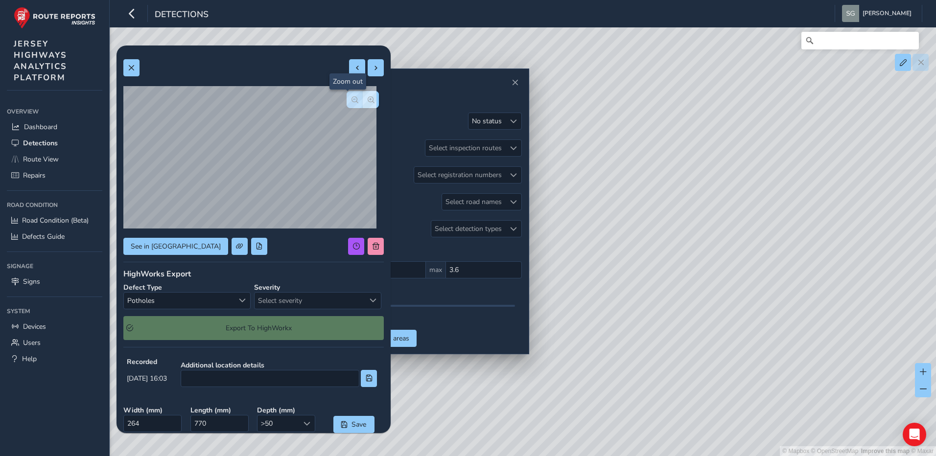
click at [351, 102] on button "button" at bounding box center [355, 99] width 16 height 17
click at [365, 297] on div "Select severity" at bounding box center [373, 301] width 16 height 16
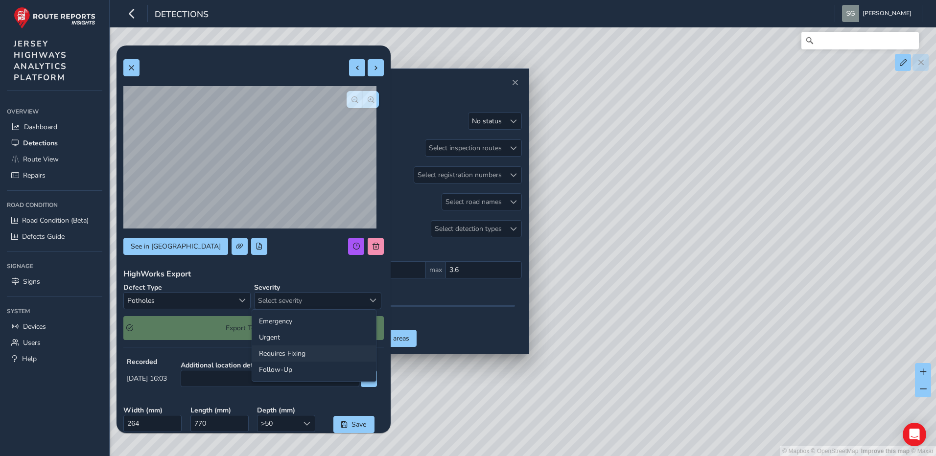
click at [344, 349] on li "Requires Fixing" at bounding box center [314, 354] width 124 height 16
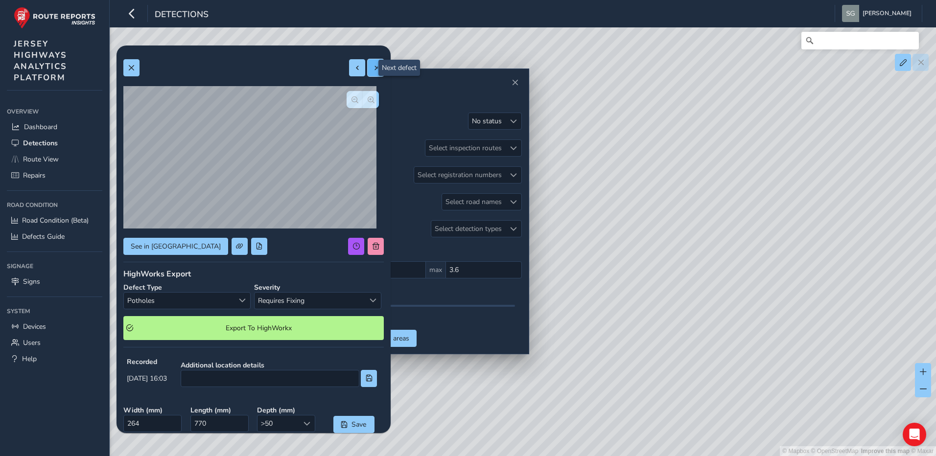
click at [373, 70] on button at bounding box center [376, 67] width 16 height 17
type input "633"
type input "2370"
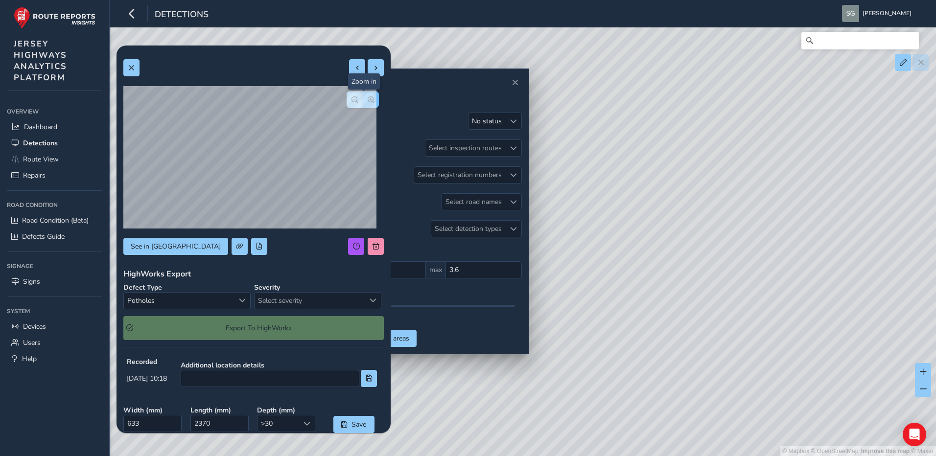
click at [368, 100] on button "button" at bounding box center [371, 99] width 16 height 17
click at [243, 302] on span "Select a type" at bounding box center [242, 300] width 7 height 7
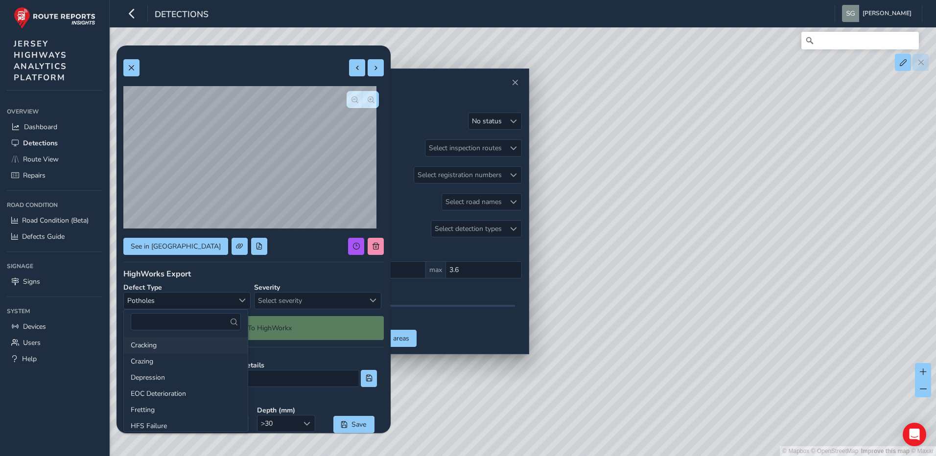
click at [167, 348] on li "Cracking" at bounding box center [186, 345] width 124 height 16
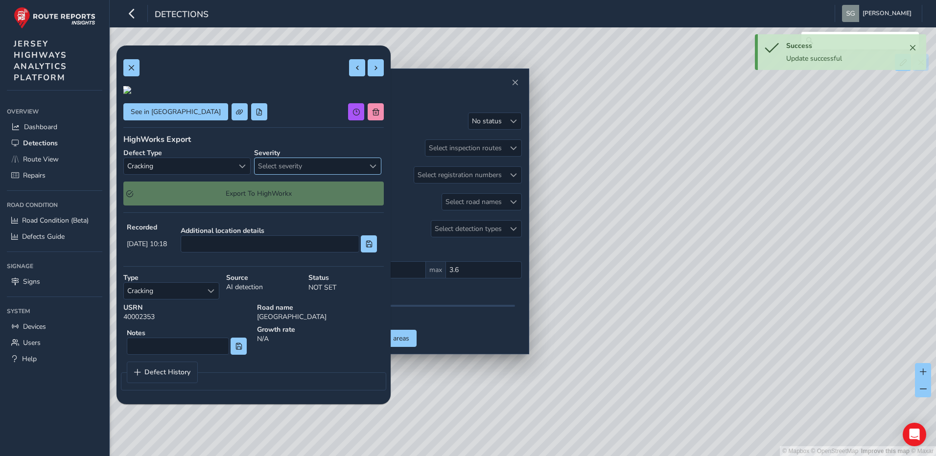
click at [297, 174] on span "Select severity" at bounding box center [310, 166] width 110 height 16
click at [293, 355] on li "Requires Fixing" at bounding box center [314, 354] width 124 height 16
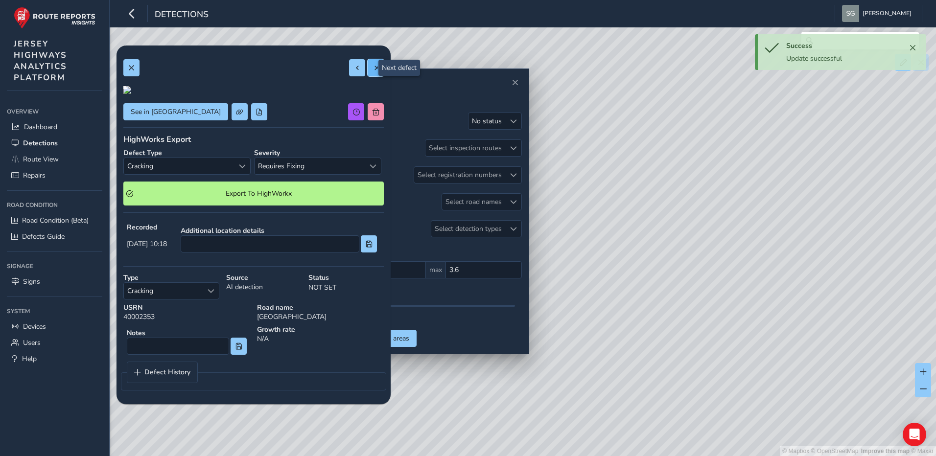
click at [373, 66] on span at bounding box center [376, 68] width 7 height 7
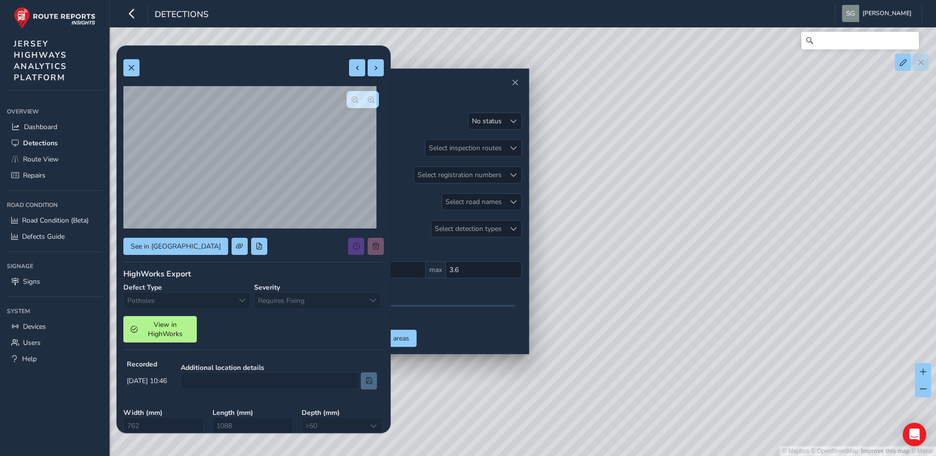
click at [236, 302] on div "Defect Type Potholes Potholes" at bounding box center [186, 296] width 127 height 26
click at [238, 299] on div "Defect Type Potholes Potholes" at bounding box center [186, 296] width 127 height 26
click at [278, 286] on div "Severity Requires Fixing Requires Fixing" at bounding box center [317, 296] width 127 height 26
click at [285, 304] on div "Severity Requires Fixing Requires Fixing" at bounding box center [317, 296] width 127 height 26
click at [180, 327] on span "View in HighWorks" at bounding box center [165, 329] width 48 height 19
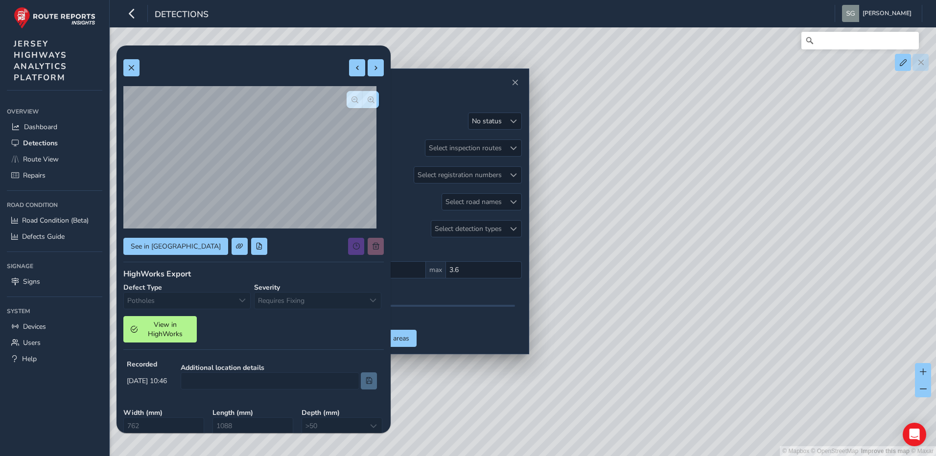
click at [196, 292] on div "Defect Type Potholes Potholes" at bounding box center [186, 296] width 127 height 26
click at [205, 305] on div "Defect Type Potholes Potholes" at bounding box center [186, 296] width 127 height 26
click at [373, 64] on button at bounding box center [376, 67] width 16 height 17
type input "349"
type input "530"
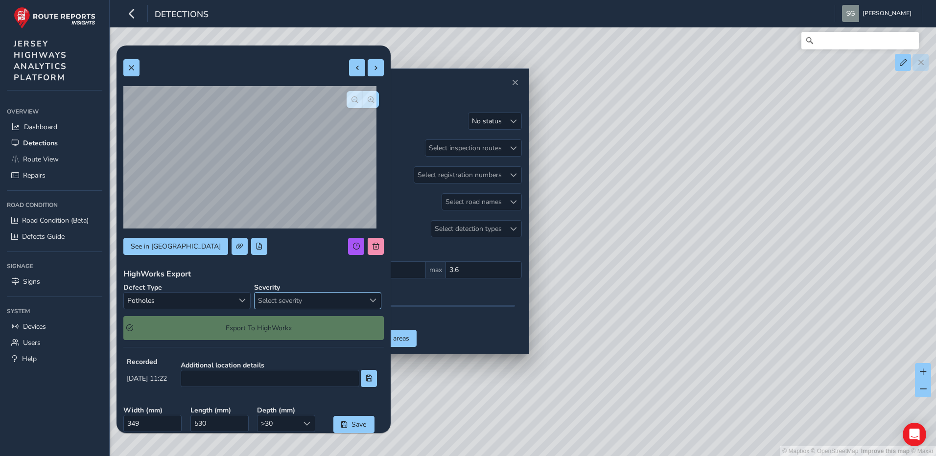
click at [345, 301] on span "Select severity" at bounding box center [310, 301] width 110 height 16
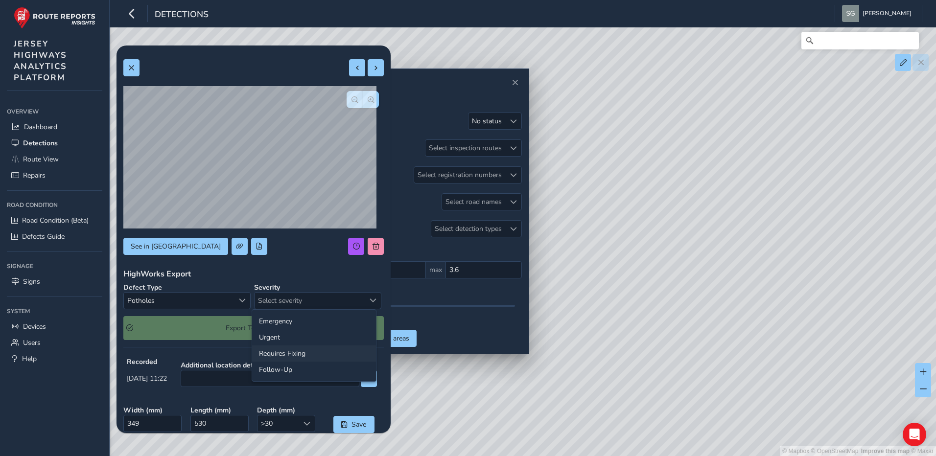
click at [329, 353] on li "Requires Fixing" at bounding box center [314, 354] width 124 height 16
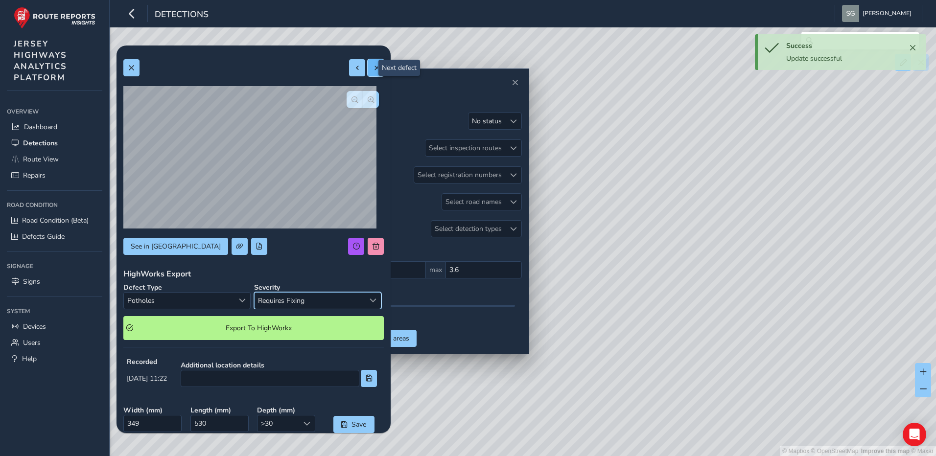
click at [373, 67] on span at bounding box center [376, 68] width 7 height 7
type input "517"
type input "2481"
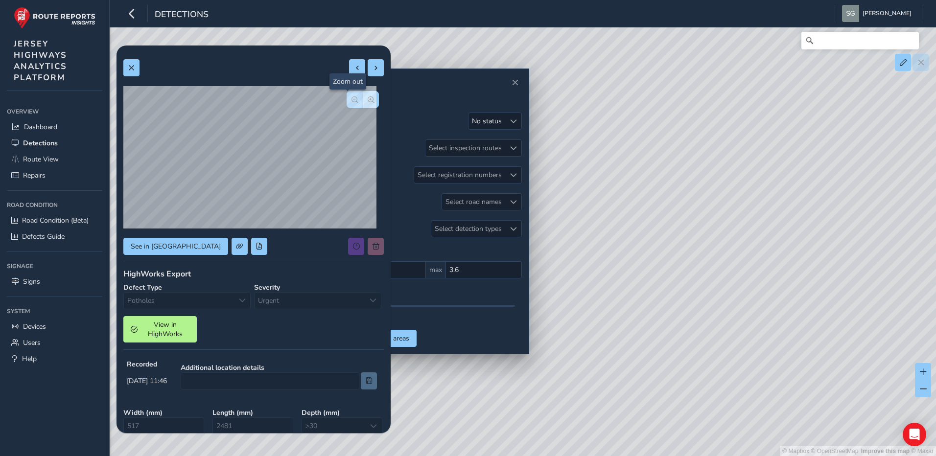
click at [347, 97] on button "button" at bounding box center [355, 99] width 16 height 17
click at [351, 97] on span "button" at bounding box center [354, 99] width 7 height 7
click at [368, 97] on span "button" at bounding box center [371, 99] width 7 height 7
click at [237, 301] on div "Defect Type Potholes Potholes" at bounding box center [186, 296] width 127 height 26
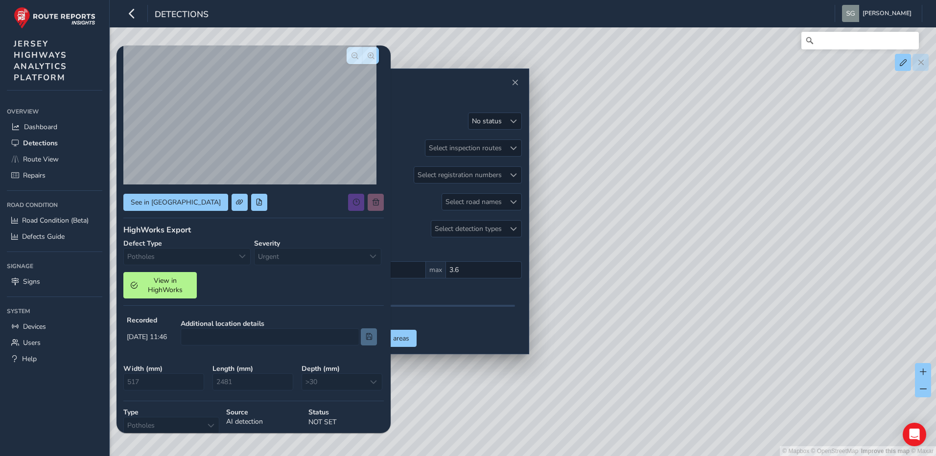
scroll to position [98, 0]
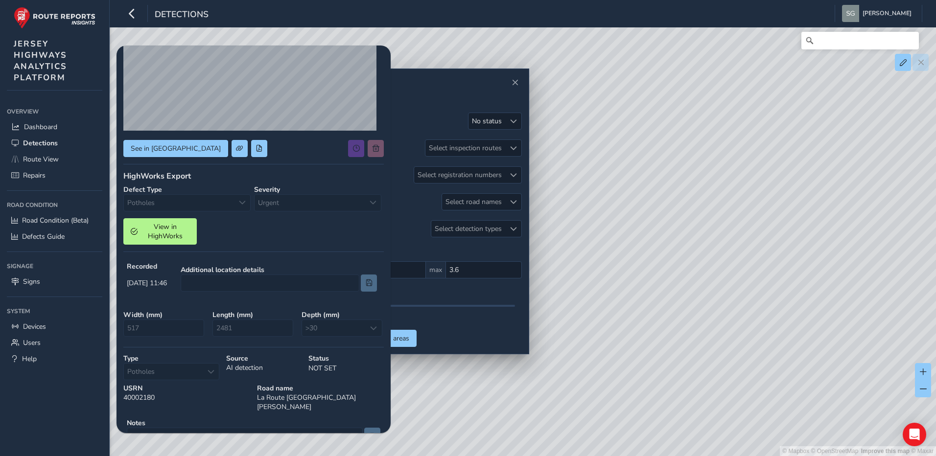
click at [204, 284] on div at bounding box center [279, 283] width 196 height 17
click at [206, 280] on div at bounding box center [279, 283] width 196 height 17
click at [204, 207] on div "Defect Type Potholes Potholes" at bounding box center [186, 198] width 127 height 26
click at [157, 376] on div "Type Potholes Potholes" at bounding box center [171, 366] width 103 height 33
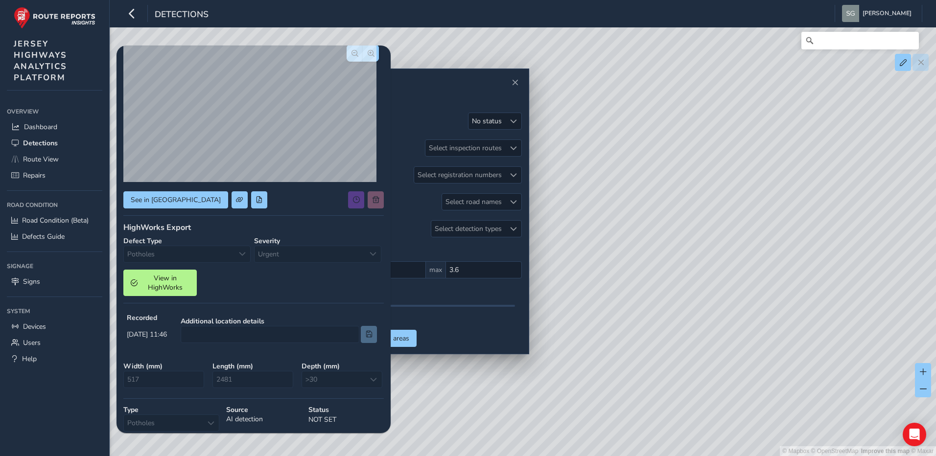
scroll to position [0, 0]
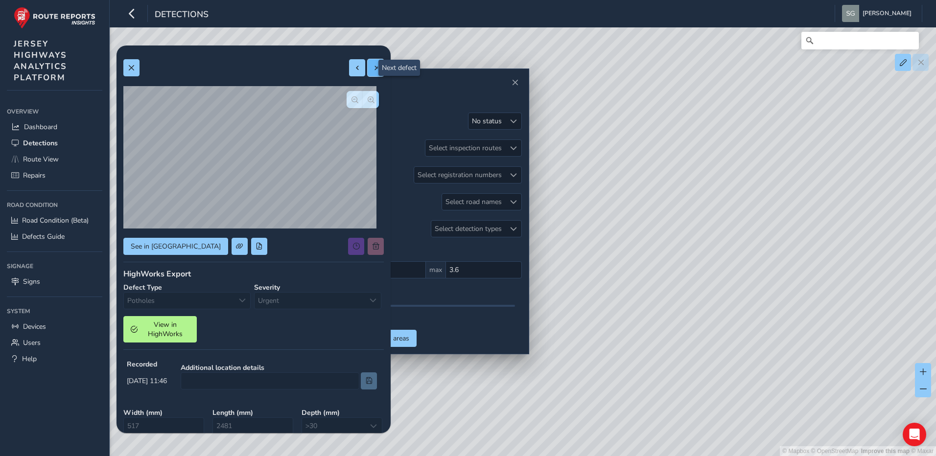
click at [373, 69] on span at bounding box center [376, 68] width 7 height 7
type input "401"
type input "3992"
click at [351, 101] on span "button" at bounding box center [354, 99] width 7 height 7
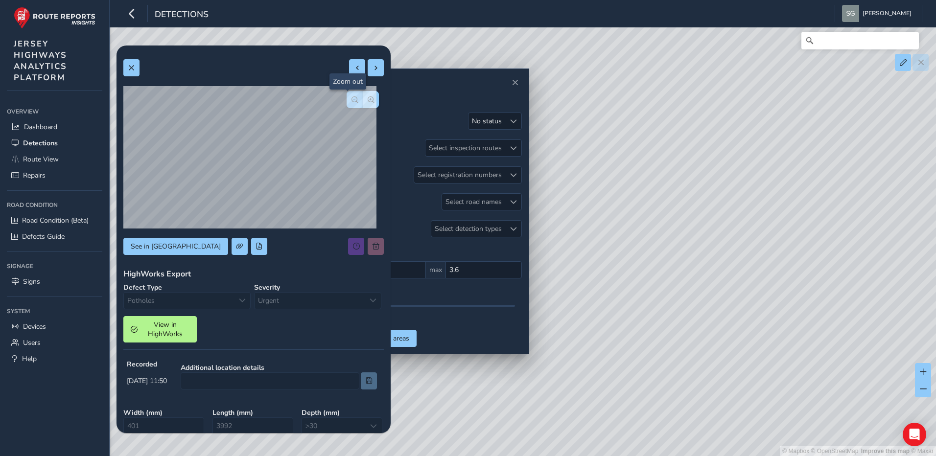
click at [351, 101] on span "button" at bounding box center [354, 99] width 7 height 7
click at [368, 101] on button "button" at bounding box center [371, 99] width 16 height 17
click at [240, 302] on div "Defect Type Potholes Potholes" at bounding box center [186, 296] width 127 height 26
click at [372, 70] on button at bounding box center [376, 67] width 16 height 17
type input "404"
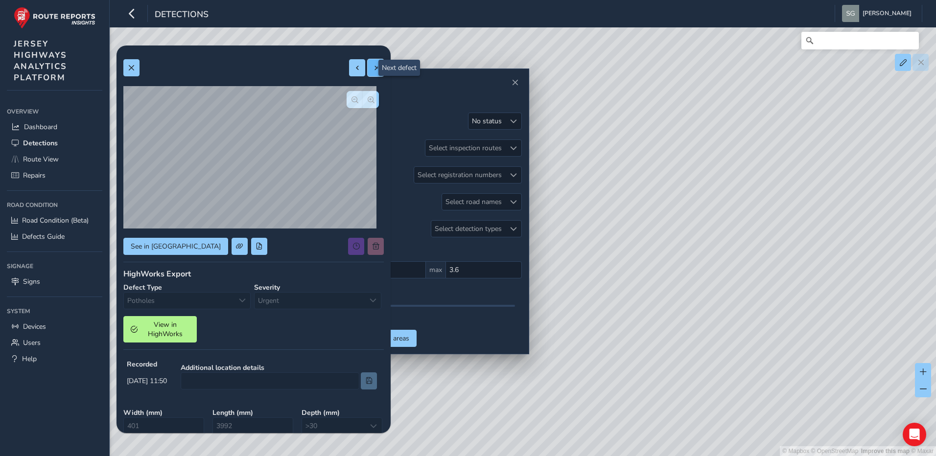
type input "2551"
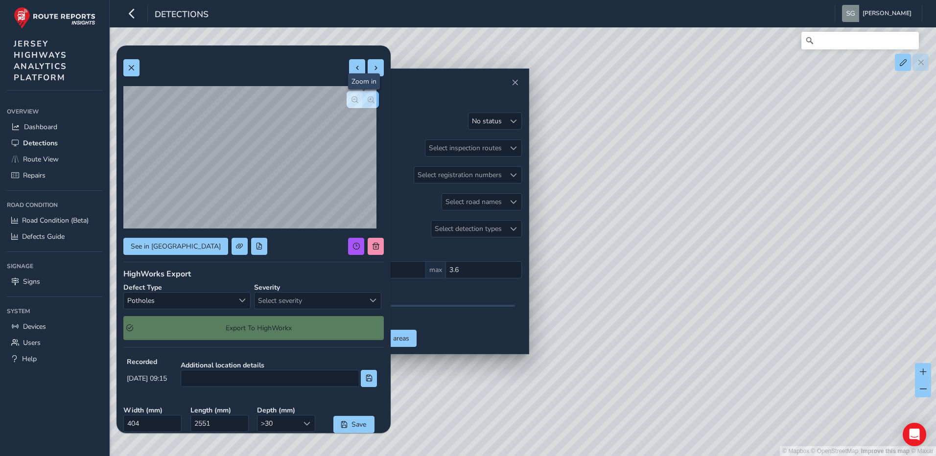
click at [368, 102] on span "button" at bounding box center [371, 99] width 7 height 7
click at [279, 302] on span "Select severity" at bounding box center [310, 301] width 110 height 16
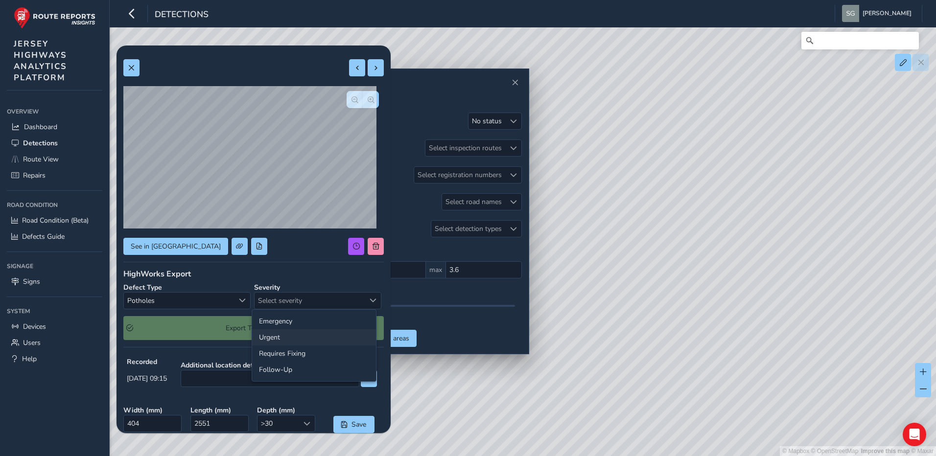
click at [279, 337] on li "Urgent" at bounding box center [314, 337] width 124 height 16
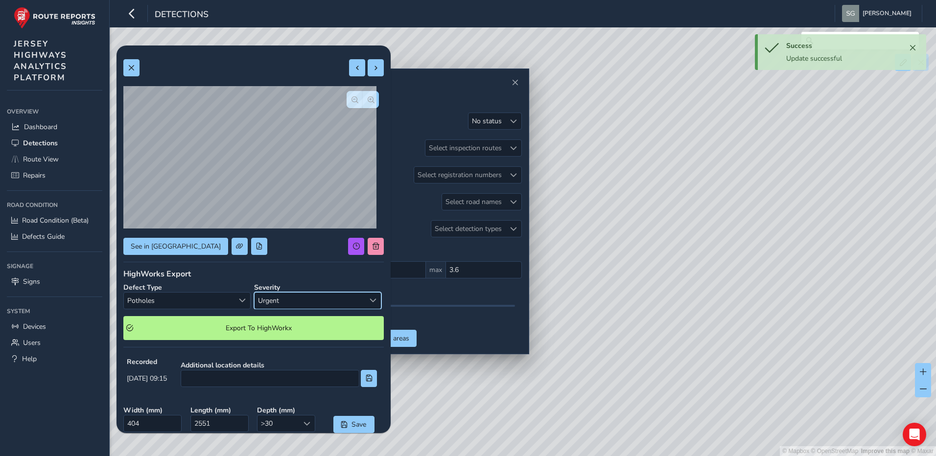
click at [291, 299] on span "Urgent" at bounding box center [310, 301] width 110 height 16
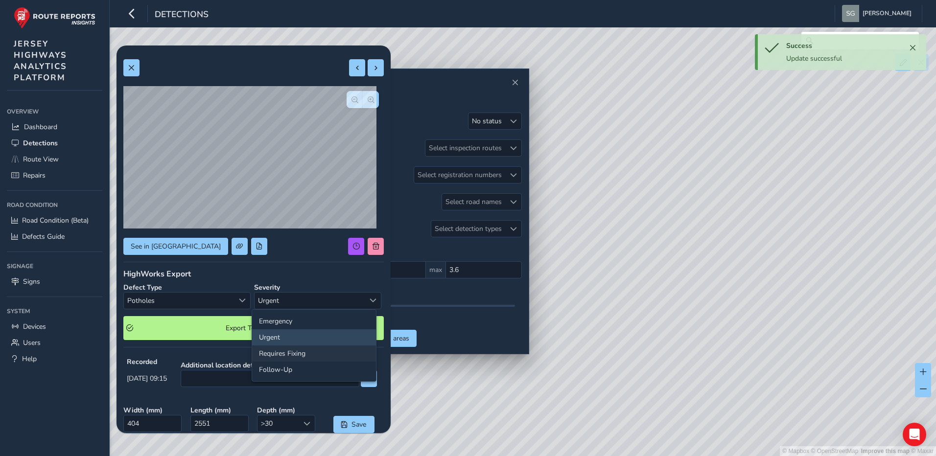
click at [282, 354] on li "Requires Fixing" at bounding box center [314, 354] width 124 height 16
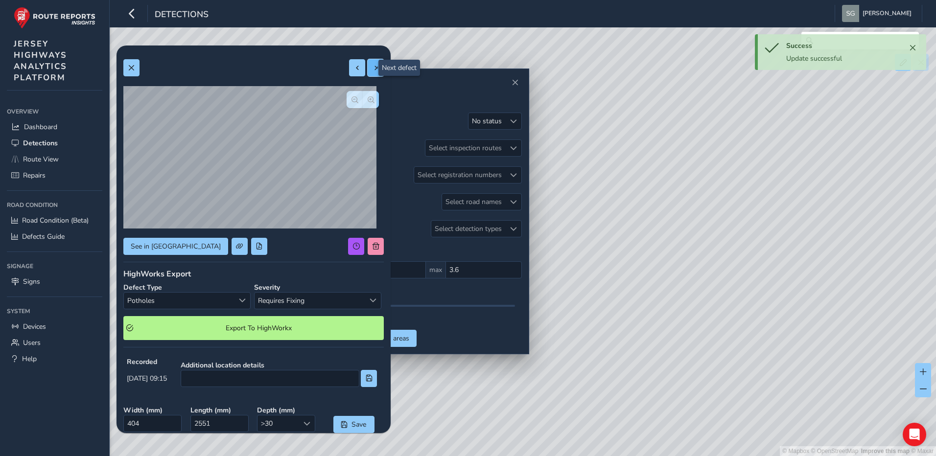
click at [376, 65] on button at bounding box center [376, 67] width 16 height 17
type input "774"
type input "842"
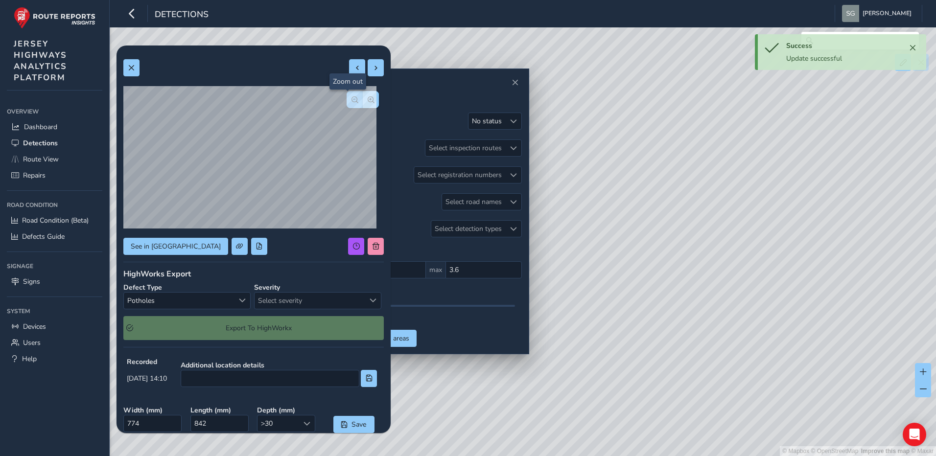
click at [351, 99] on span "button" at bounding box center [354, 99] width 7 height 7
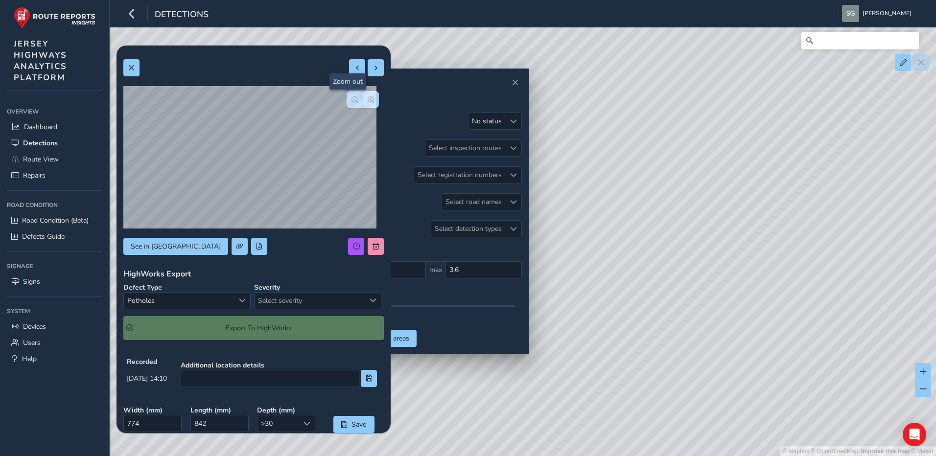
click at [351, 99] on span "button" at bounding box center [354, 99] width 7 height 7
click at [239, 303] on span "Select a type" at bounding box center [242, 300] width 7 height 7
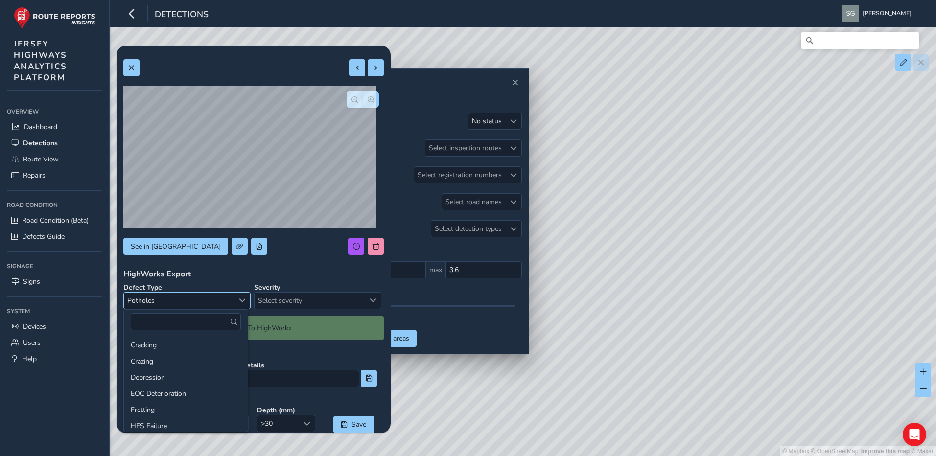
scroll to position [99, 0]
click at [195, 345] on li "Ironwork Surround" at bounding box center [186, 343] width 124 height 16
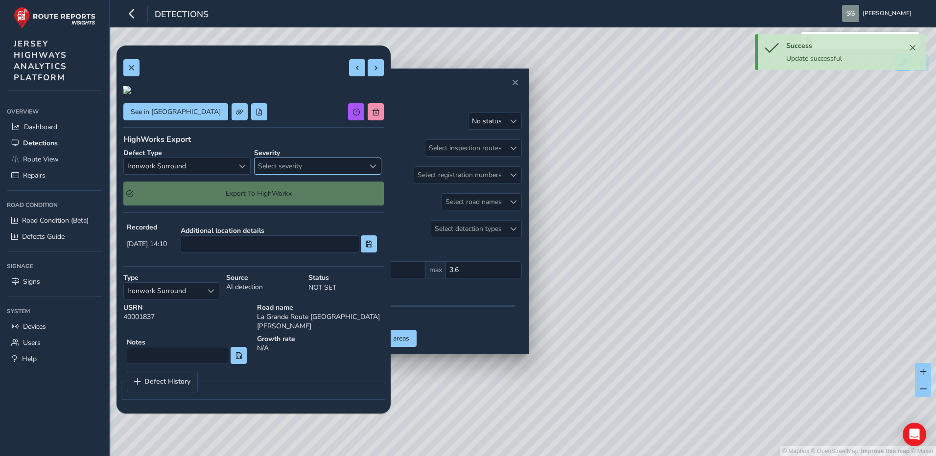
click at [283, 174] on span "Select severity" at bounding box center [310, 166] width 110 height 16
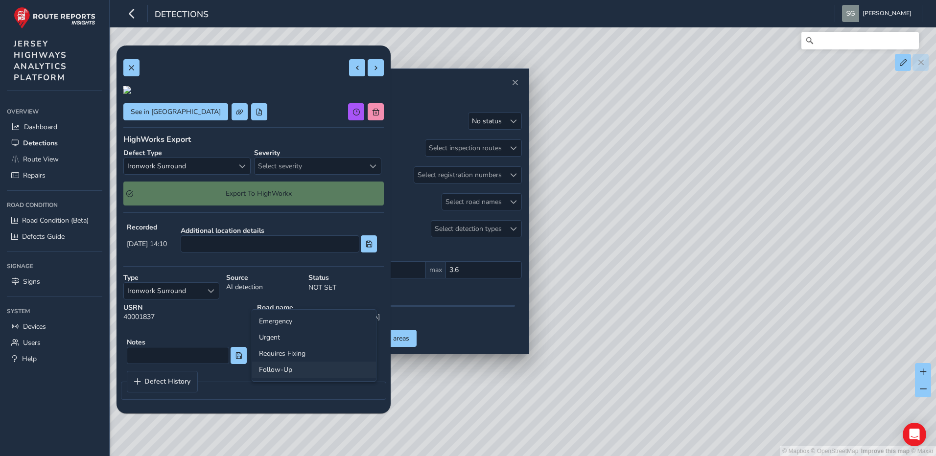
click at [301, 371] on li "Follow-Up" at bounding box center [314, 370] width 124 height 16
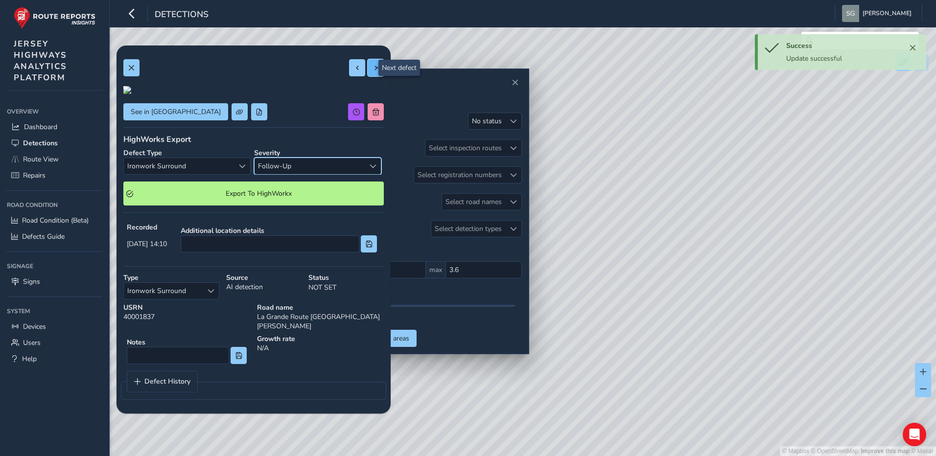
click at [372, 71] on button at bounding box center [376, 67] width 16 height 17
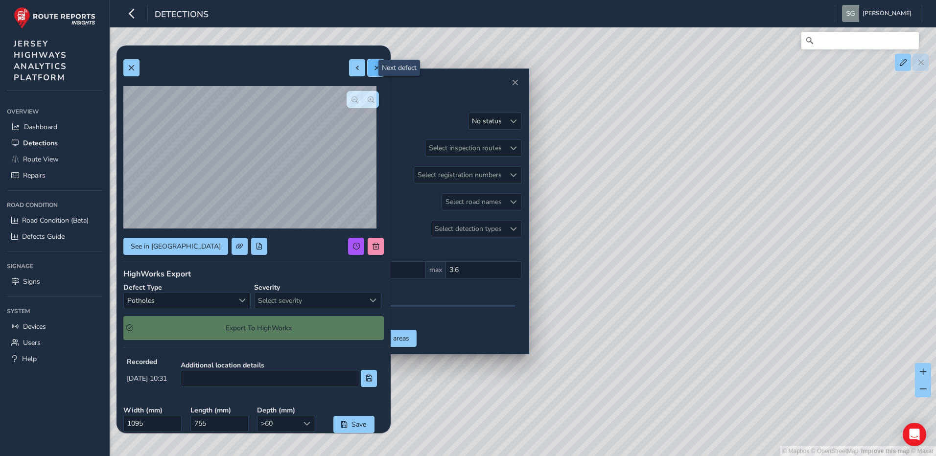
click at [373, 65] on span at bounding box center [376, 68] width 7 height 7
type input "395"
type input "780"
click at [368, 103] on span "button" at bounding box center [371, 99] width 7 height 7
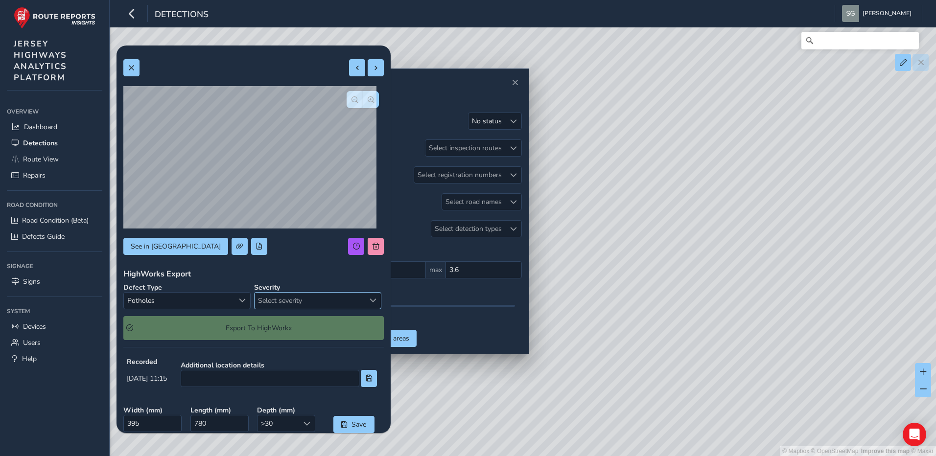
click at [311, 298] on span "Select severity" at bounding box center [310, 301] width 110 height 16
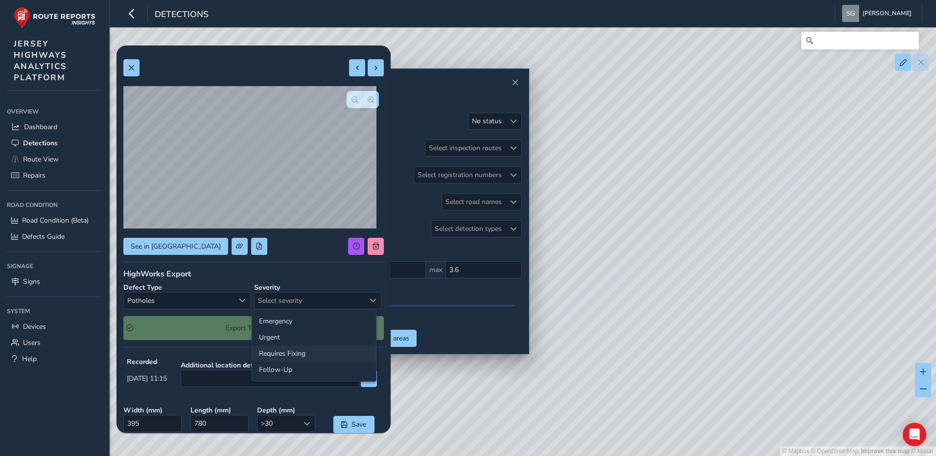
click at [308, 356] on li "Requires Fixing" at bounding box center [314, 354] width 124 height 16
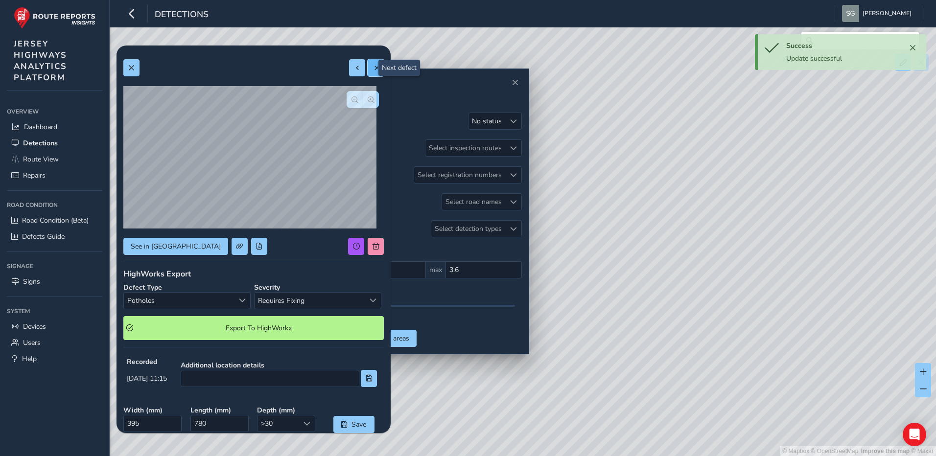
click at [373, 70] on span at bounding box center [376, 68] width 7 height 7
type input "401"
type input "867"
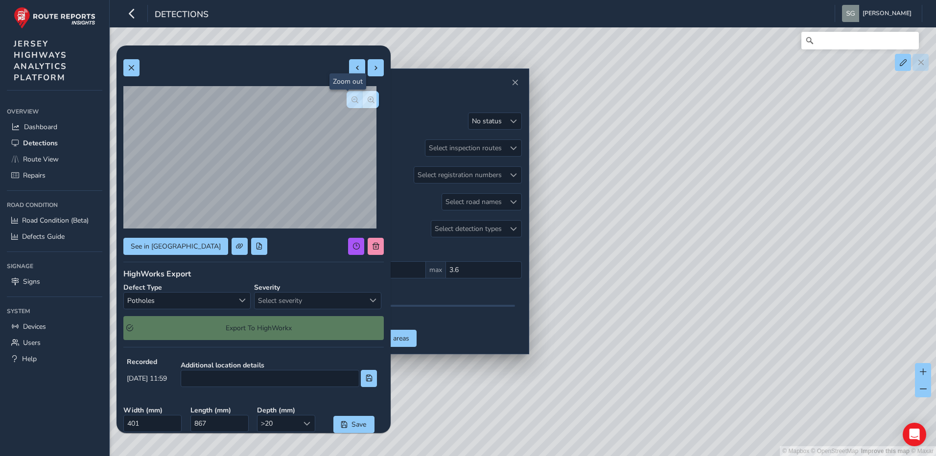
click at [353, 102] on button "button" at bounding box center [355, 99] width 16 height 17
click at [368, 99] on span "button" at bounding box center [371, 99] width 7 height 7
click at [348, 305] on span "Select severity" at bounding box center [310, 301] width 110 height 16
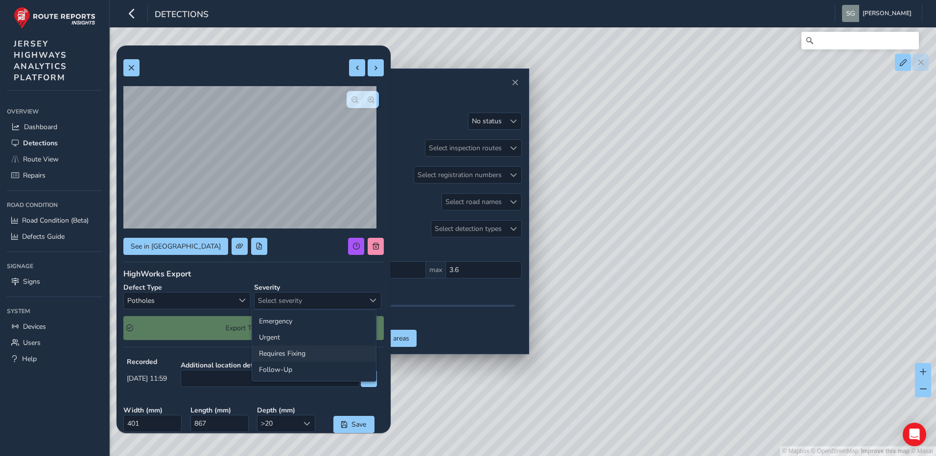
click at [339, 352] on li "Requires Fixing" at bounding box center [314, 354] width 124 height 16
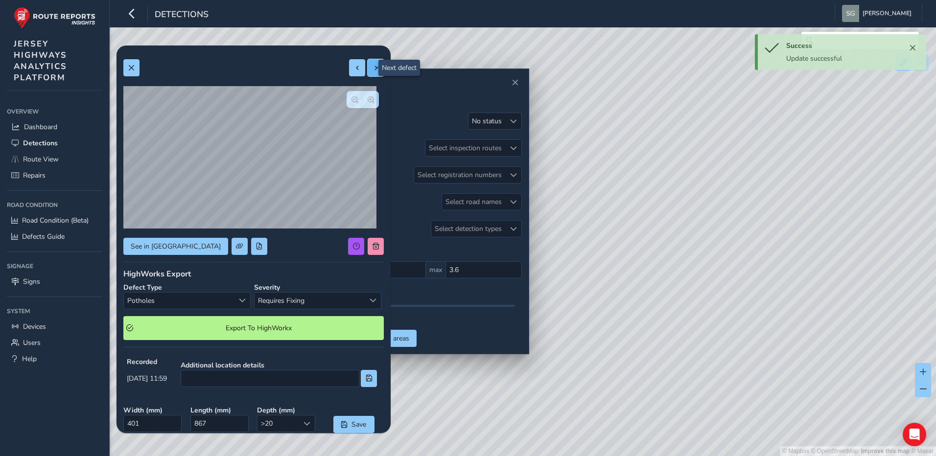
click at [373, 68] on span at bounding box center [376, 68] width 7 height 7
type input "168"
type input "820"
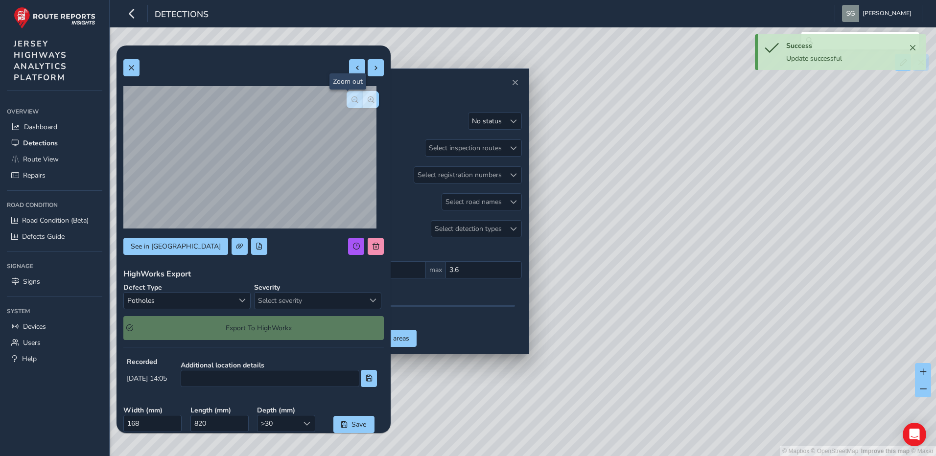
click at [351, 98] on span "button" at bounding box center [354, 99] width 7 height 7
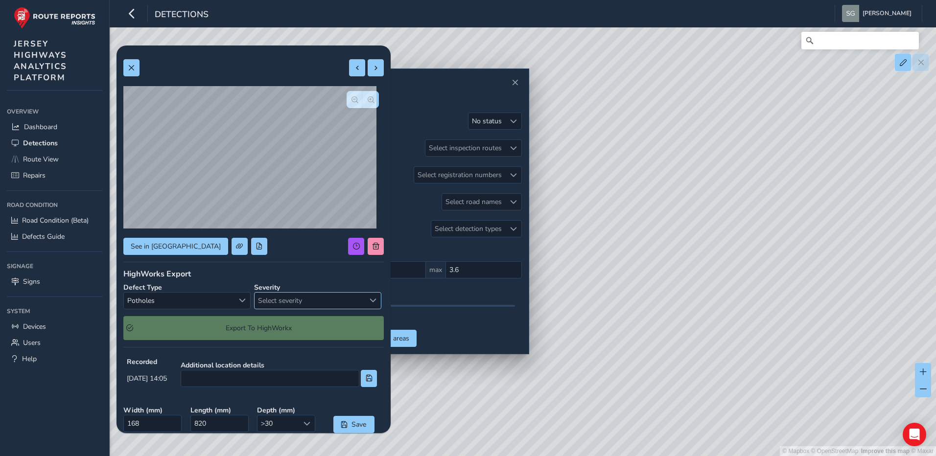
click at [306, 305] on span "Select severity" at bounding box center [310, 301] width 110 height 16
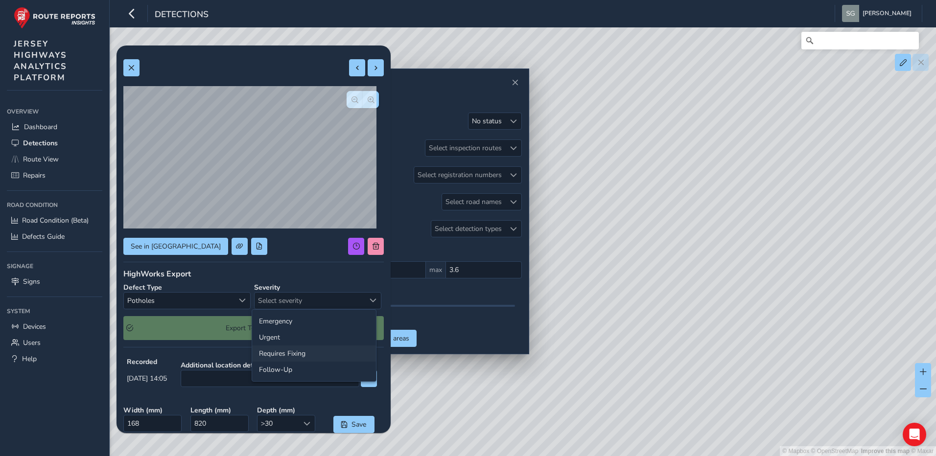
click at [309, 352] on li "Requires Fixing" at bounding box center [314, 354] width 124 height 16
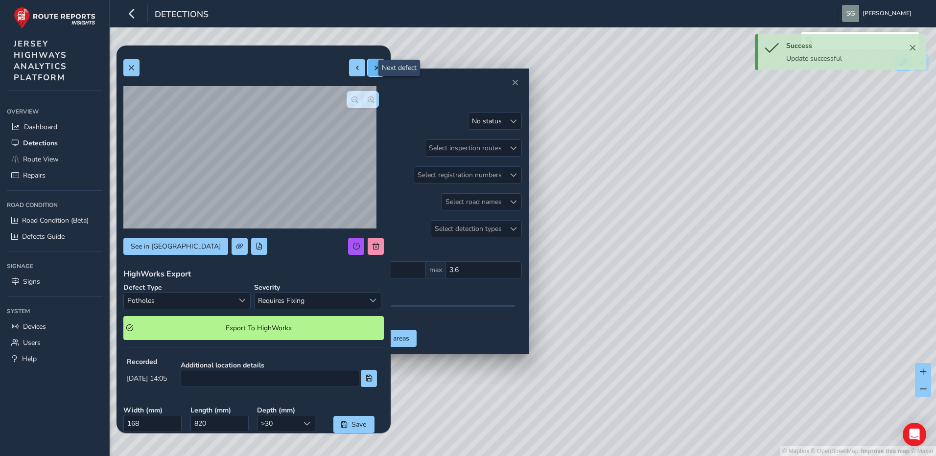
click at [371, 62] on button at bounding box center [376, 67] width 16 height 17
type input "855"
type input "1271"
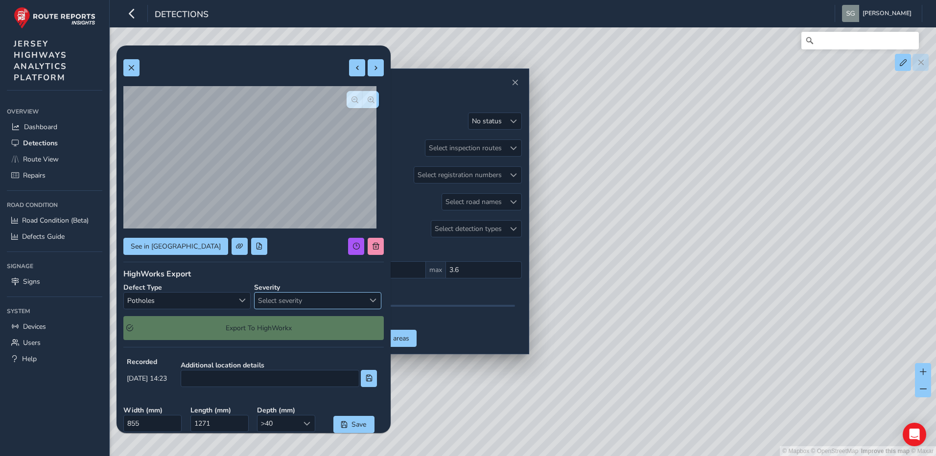
click at [365, 304] on div "Select severity" at bounding box center [373, 301] width 16 height 16
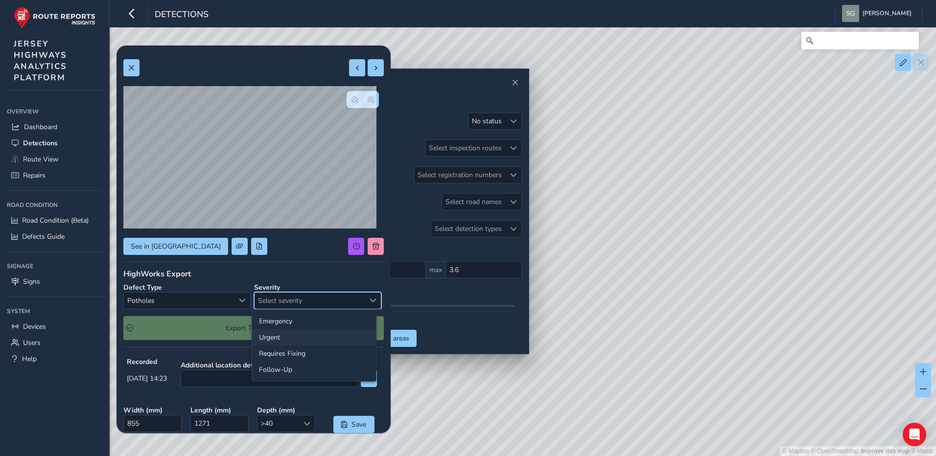
click at [328, 334] on li "Urgent" at bounding box center [314, 337] width 124 height 16
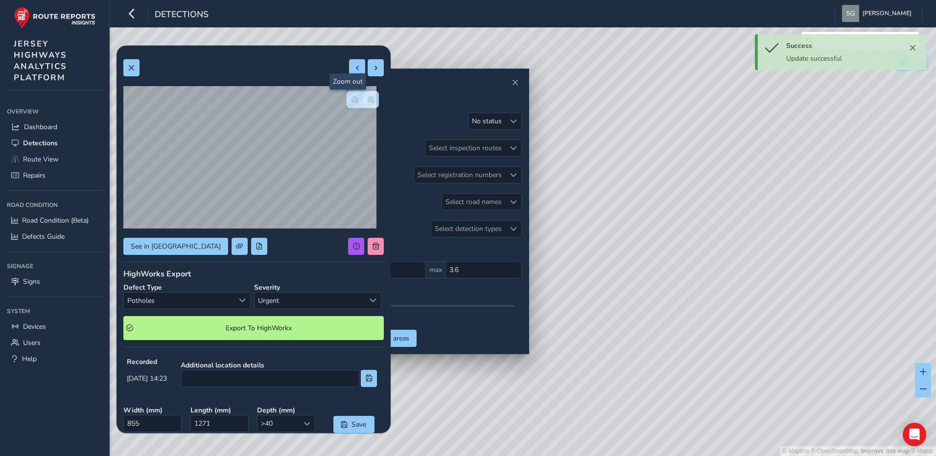
click at [351, 100] on span "button" at bounding box center [354, 99] width 7 height 7
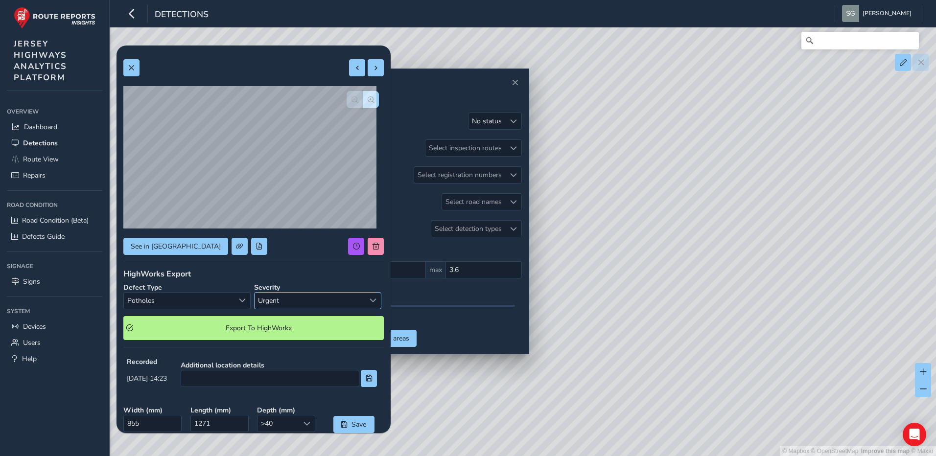
click at [336, 301] on span "Urgent" at bounding box center [310, 301] width 110 height 16
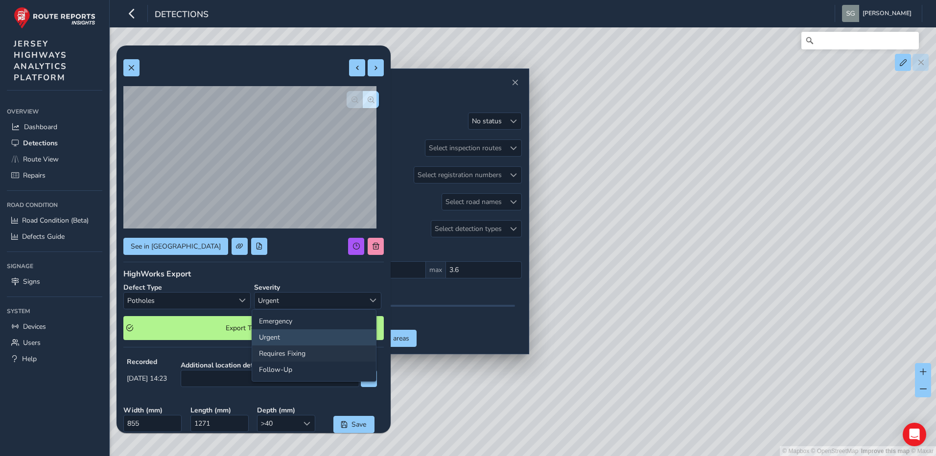
click at [305, 353] on li "Requires Fixing" at bounding box center [314, 354] width 124 height 16
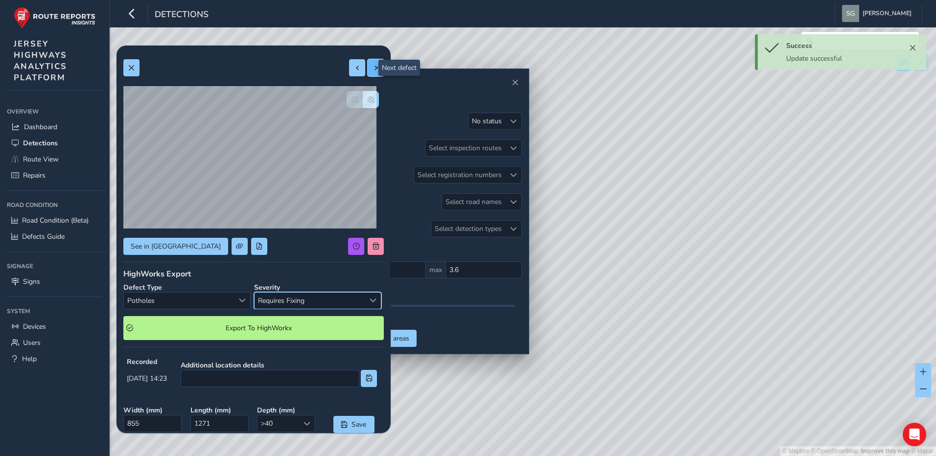
click at [371, 73] on button at bounding box center [376, 67] width 16 height 17
type input "637"
type input "832"
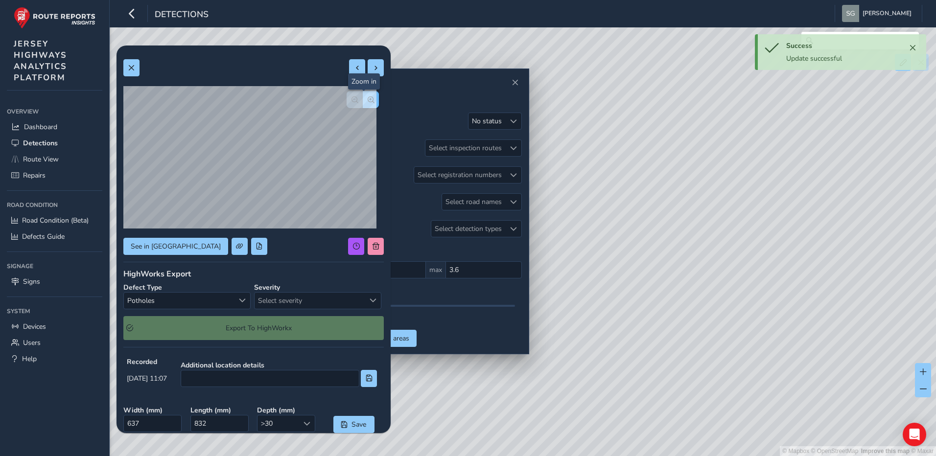
click at [368, 102] on button "button" at bounding box center [371, 99] width 16 height 17
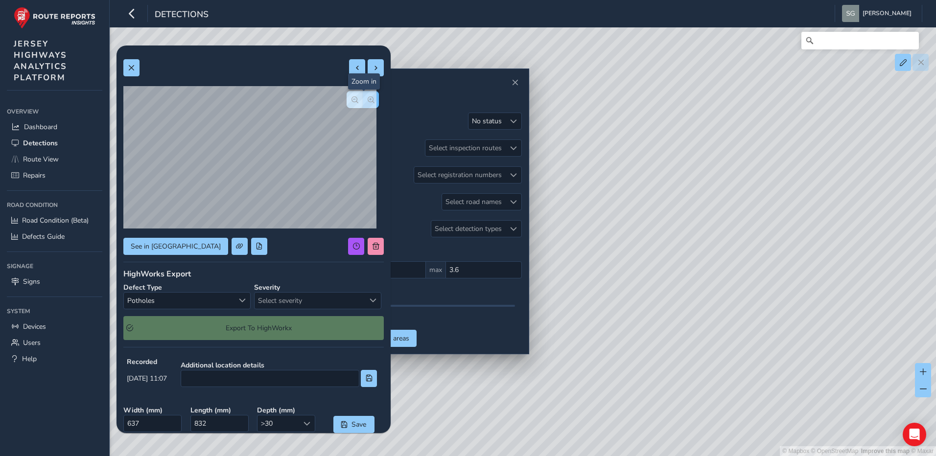
click at [368, 102] on button "button" at bounding box center [371, 99] width 16 height 17
click at [359, 303] on span "Select severity" at bounding box center [310, 301] width 110 height 16
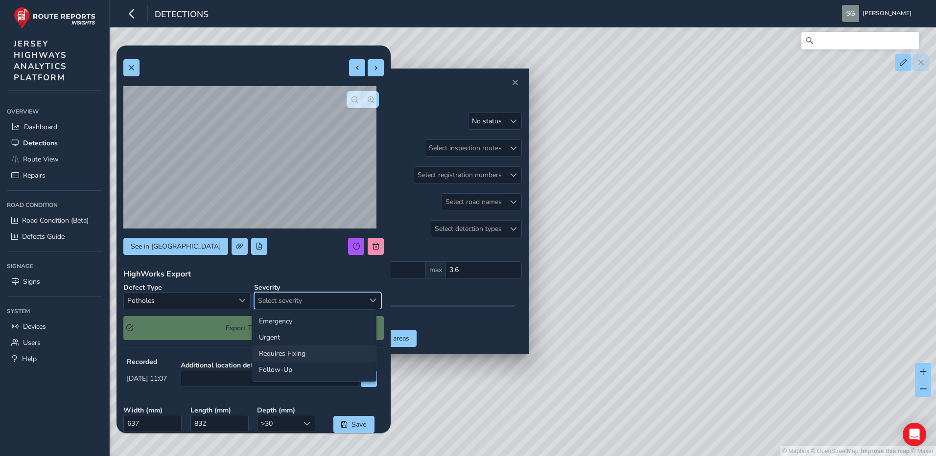
click at [338, 351] on li "Requires Fixing" at bounding box center [314, 354] width 124 height 16
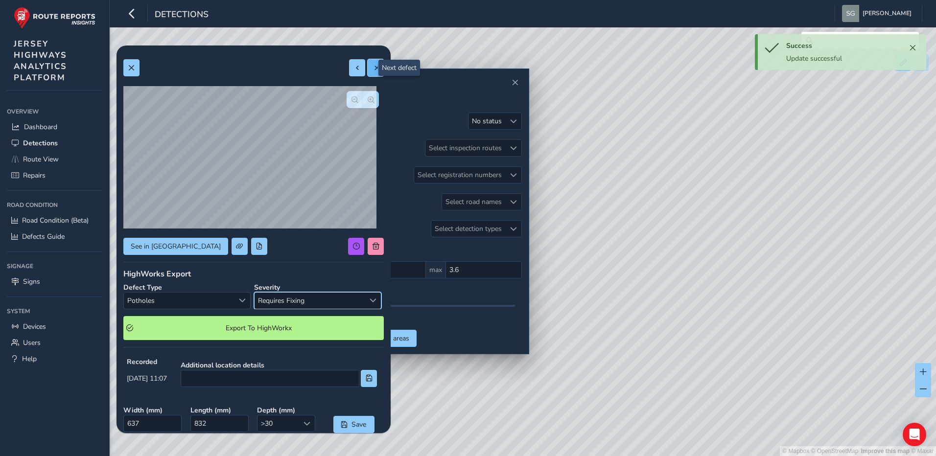
click at [373, 69] on span at bounding box center [376, 68] width 7 height 7
type input "567"
type input "1659"
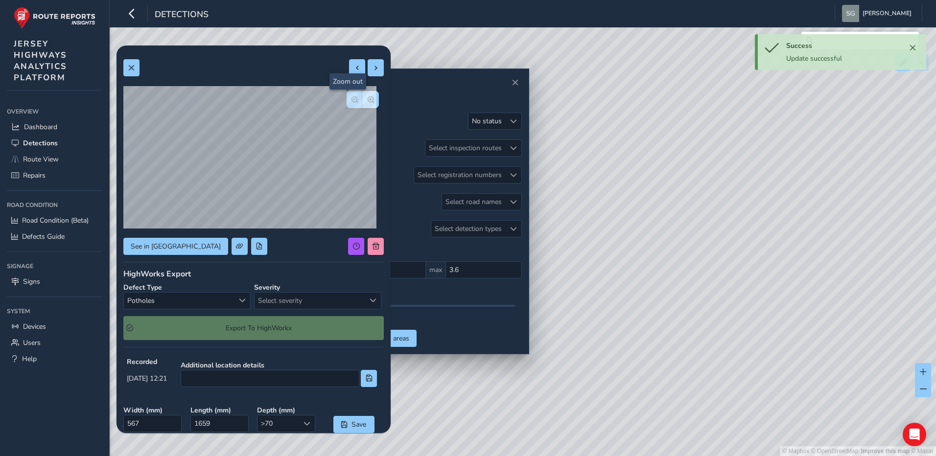
click at [351, 103] on span "button" at bounding box center [354, 99] width 7 height 7
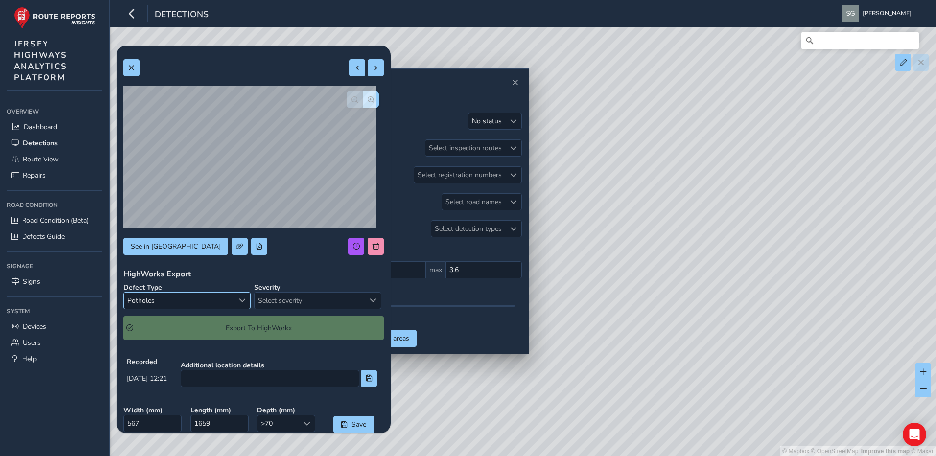
click at [239, 302] on span "Select a type" at bounding box center [242, 300] width 7 height 7
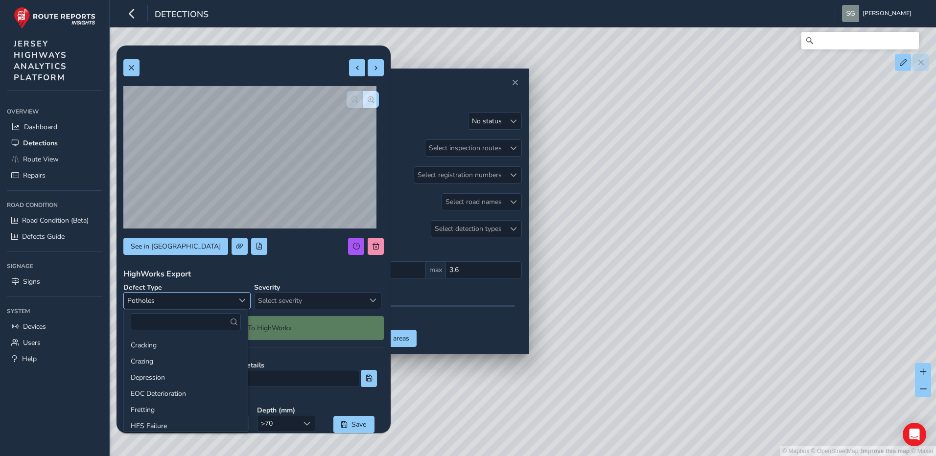
scroll to position [99, 0]
click at [211, 361] on li "Kerb Pointing Damaged" at bounding box center [186, 359] width 124 height 16
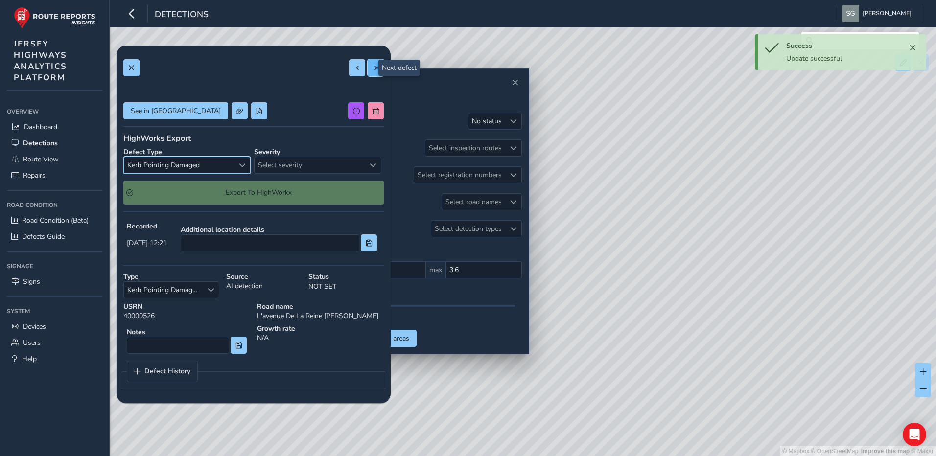
click at [373, 69] on span at bounding box center [376, 68] width 7 height 7
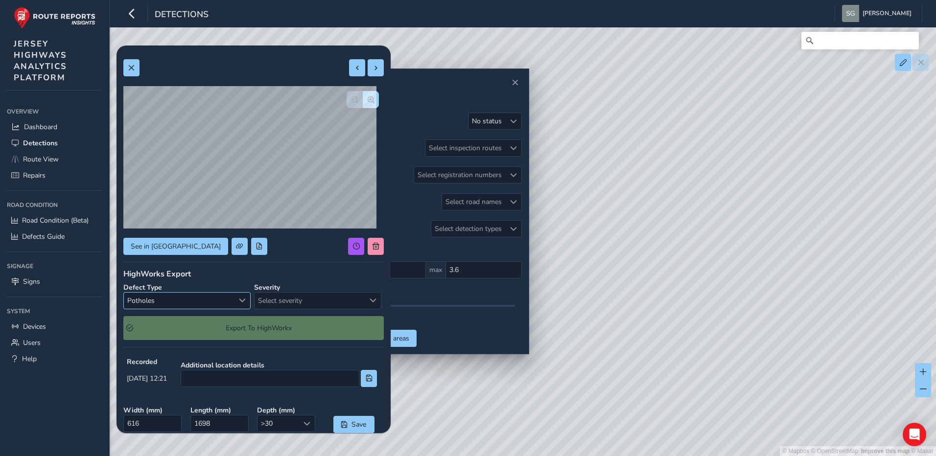
click at [245, 306] on div "Select a type" at bounding box center [242, 301] width 16 height 16
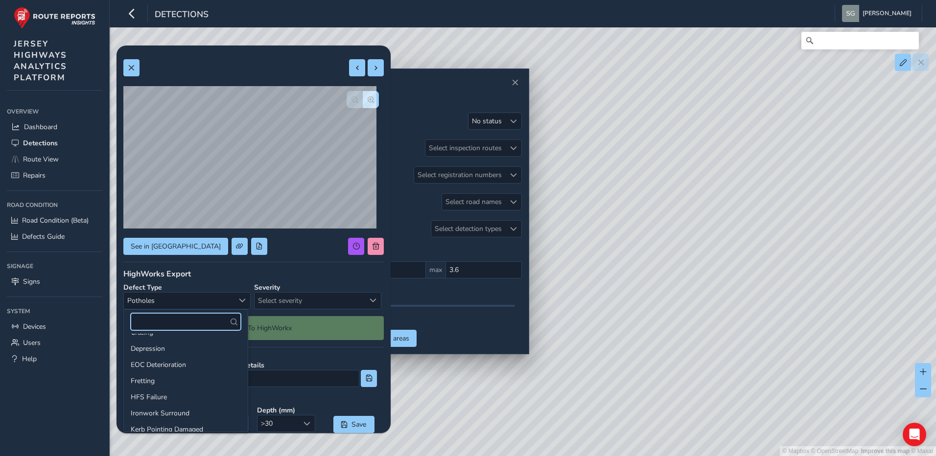
scroll to position [50, 0]
click at [368, 102] on span "button" at bounding box center [371, 99] width 7 height 7
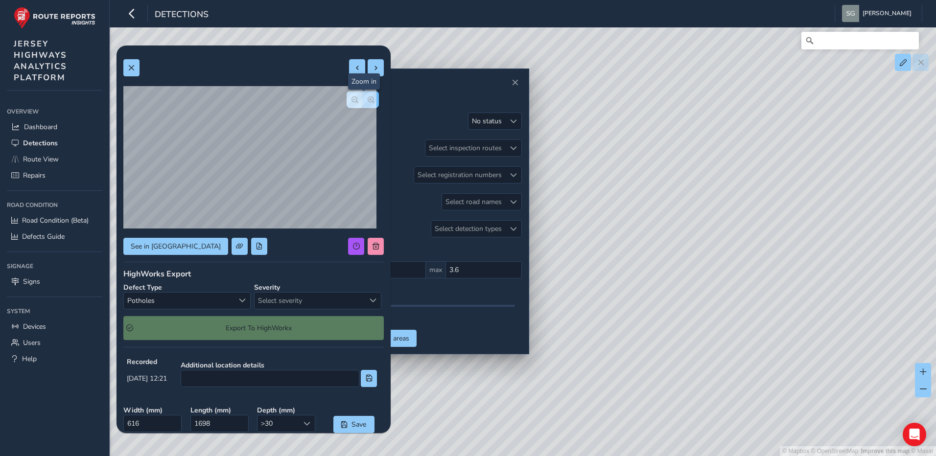
click at [368, 102] on span "button" at bounding box center [371, 99] width 7 height 7
click at [365, 103] on button "button" at bounding box center [371, 99] width 16 height 17
click at [225, 292] on div "Potholes Potholes" at bounding box center [186, 300] width 127 height 17
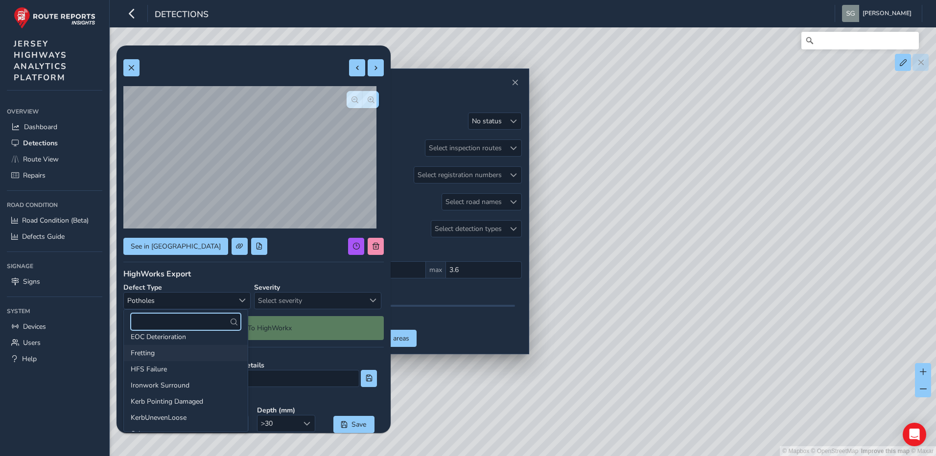
scroll to position [98, 0]
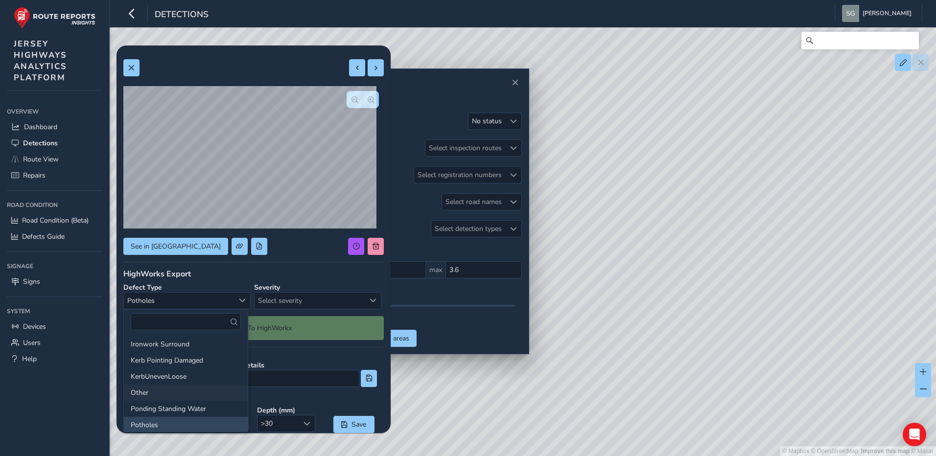
click at [171, 395] on li "Other" at bounding box center [186, 393] width 124 height 16
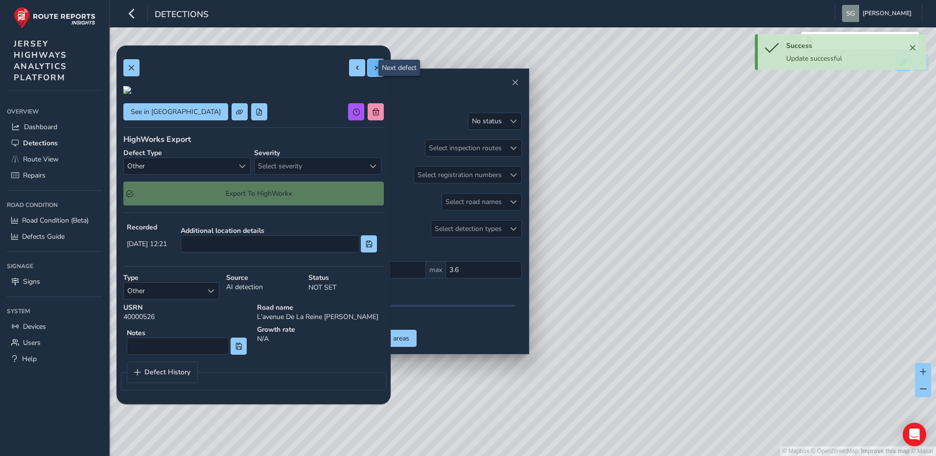
click at [372, 69] on button at bounding box center [376, 67] width 16 height 17
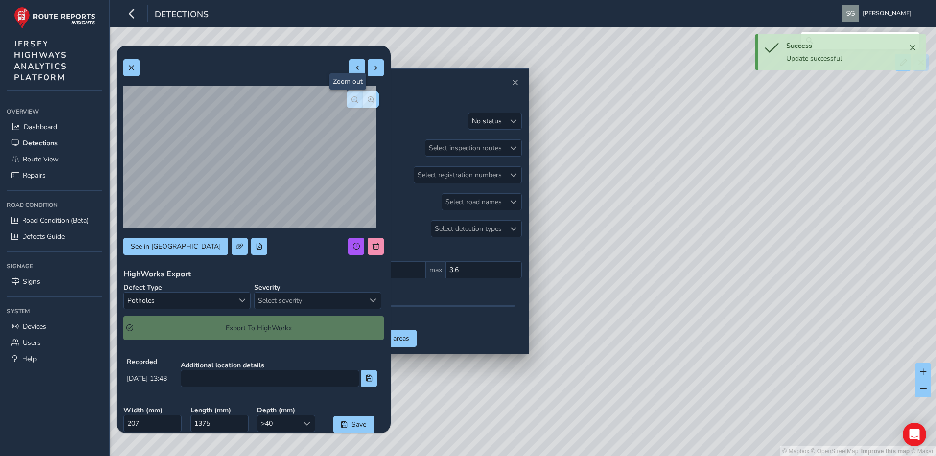
click at [351, 97] on span "button" at bounding box center [354, 99] width 7 height 7
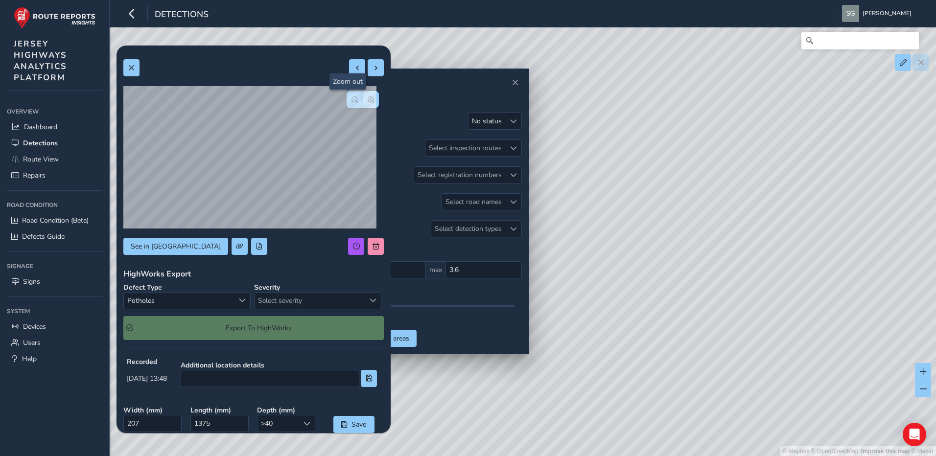
click at [351, 97] on span "button" at bounding box center [354, 99] width 7 height 7
click at [236, 305] on div "Select a type" at bounding box center [242, 301] width 16 height 16
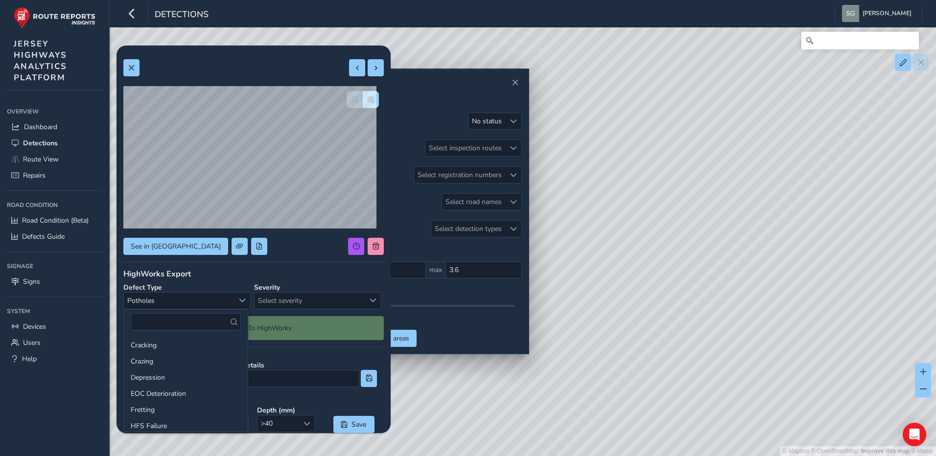
scroll to position [99, 0]
click at [191, 390] on li "Other" at bounding box center [186, 391] width 124 height 16
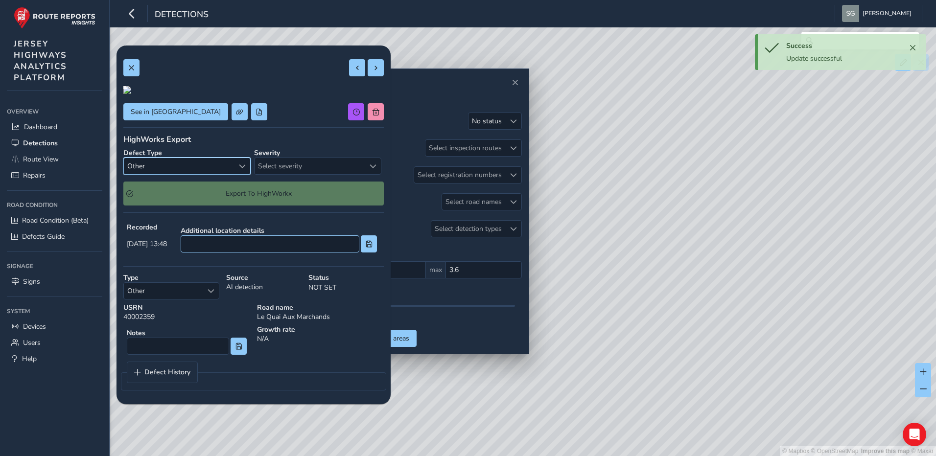
scroll to position [98, 0]
click at [201, 355] on input at bounding box center [178, 346] width 102 height 17
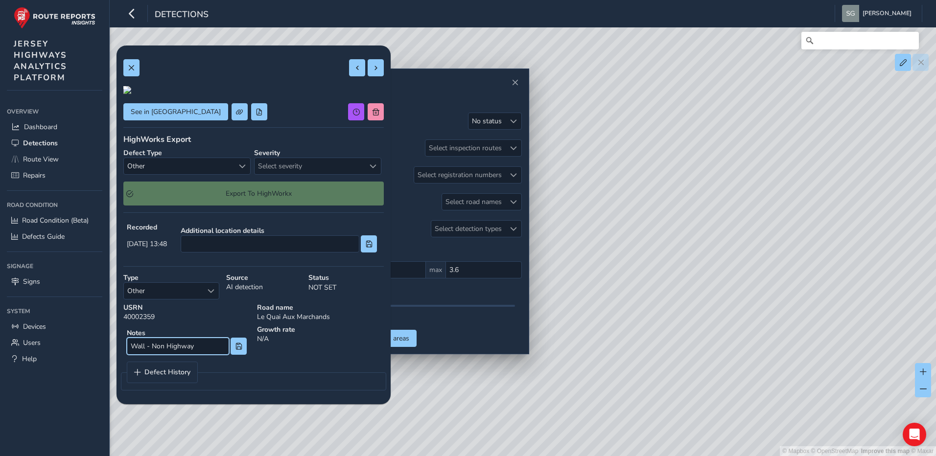
scroll to position [0, 0]
type input "Wall - Non Highway"
click at [371, 71] on button at bounding box center [376, 67] width 16 height 17
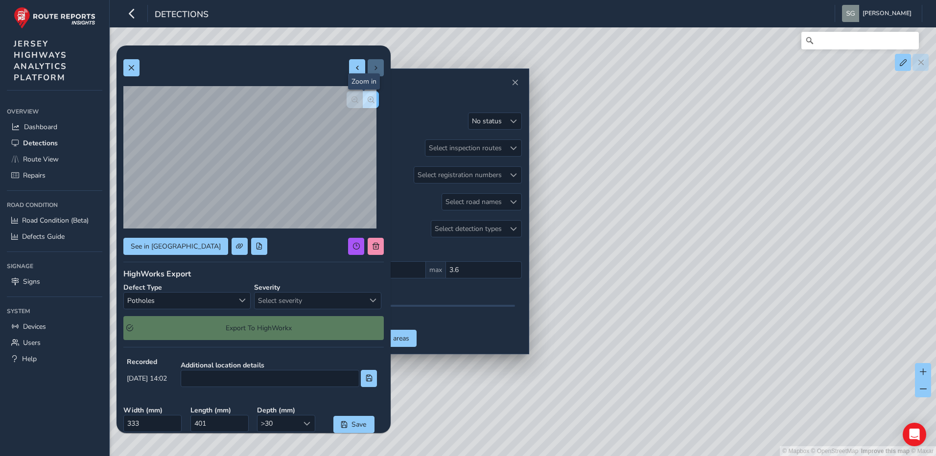
click at [369, 101] on button "button" at bounding box center [371, 99] width 16 height 17
click at [239, 303] on span "Select a type" at bounding box center [242, 300] width 7 height 7
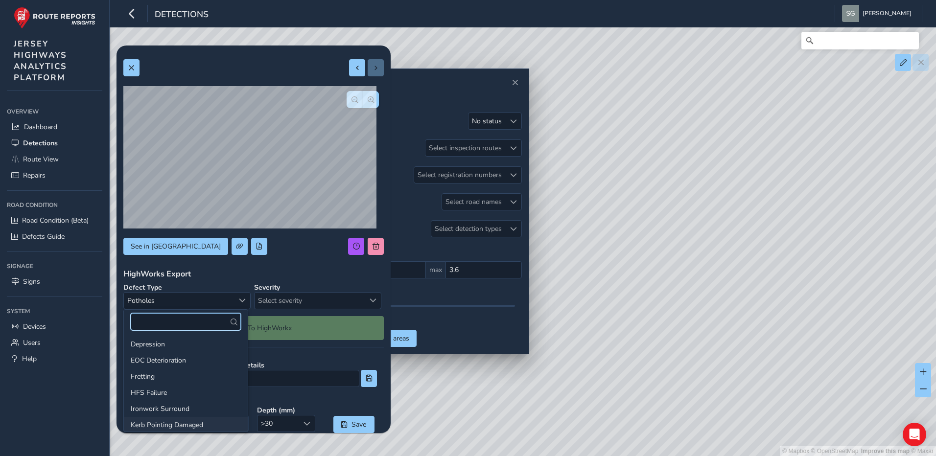
scroll to position [50, 0]
click at [192, 391] on li "Ironwork Surround" at bounding box center [186, 392] width 124 height 16
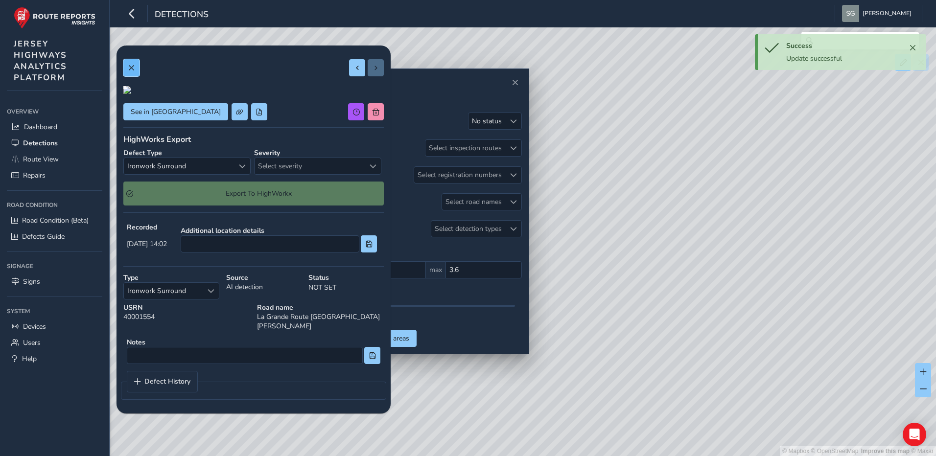
click at [127, 74] on button at bounding box center [131, 67] width 16 height 17
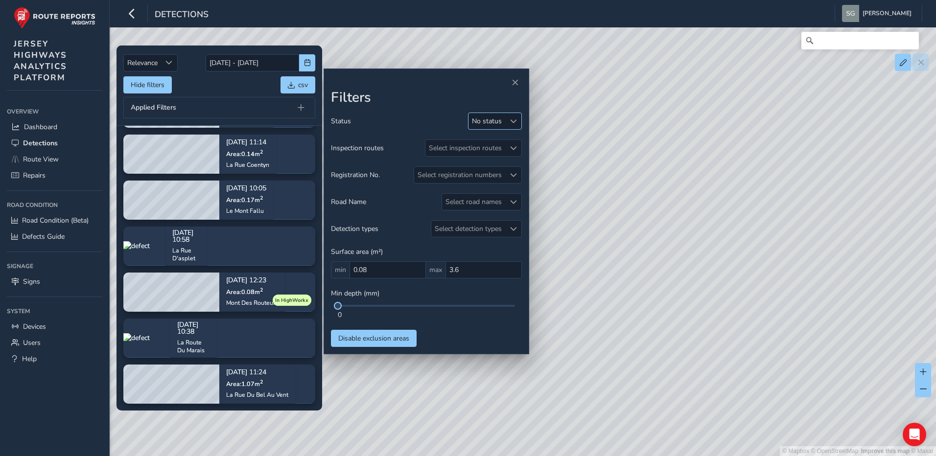
click at [499, 128] on div "No status" at bounding box center [486, 121] width 37 height 16
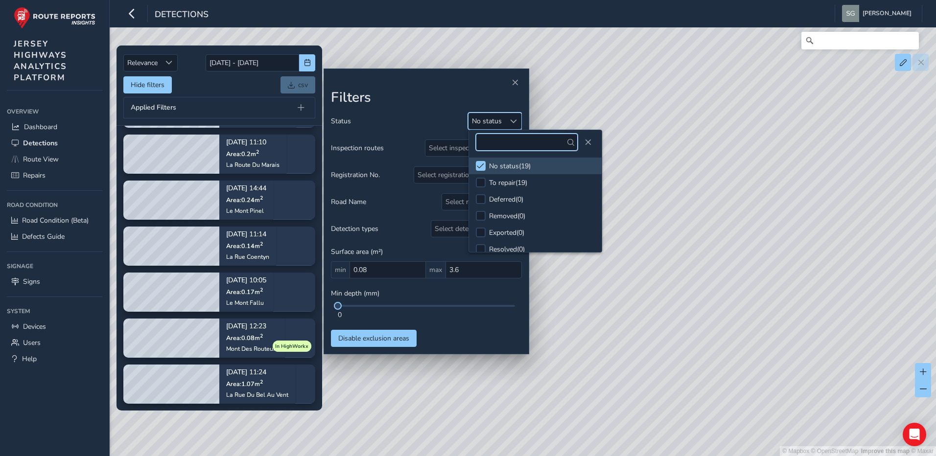
scroll to position [462, 0]
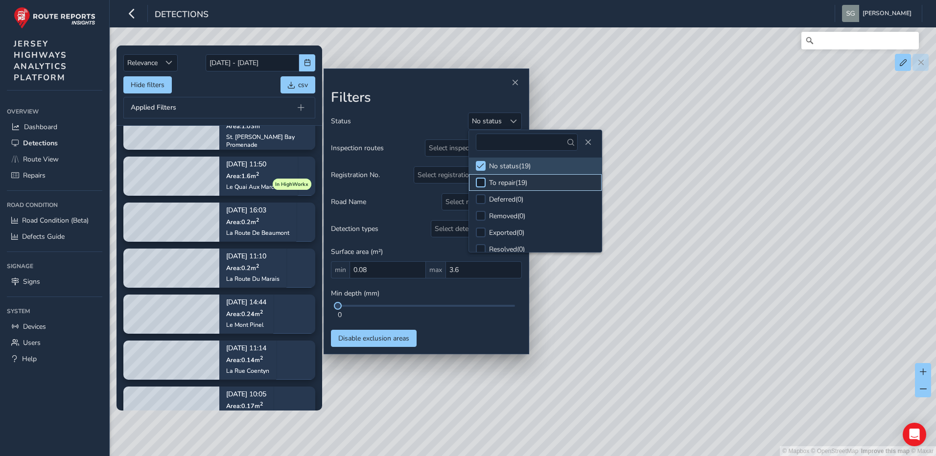
click at [484, 181] on div at bounding box center [481, 183] width 10 height 10
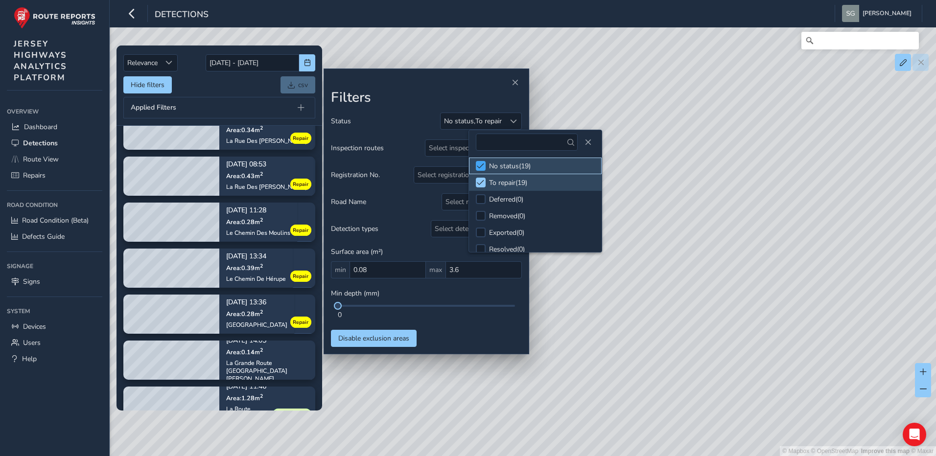
click at [484, 166] on span at bounding box center [480, 166] width 7 height 7
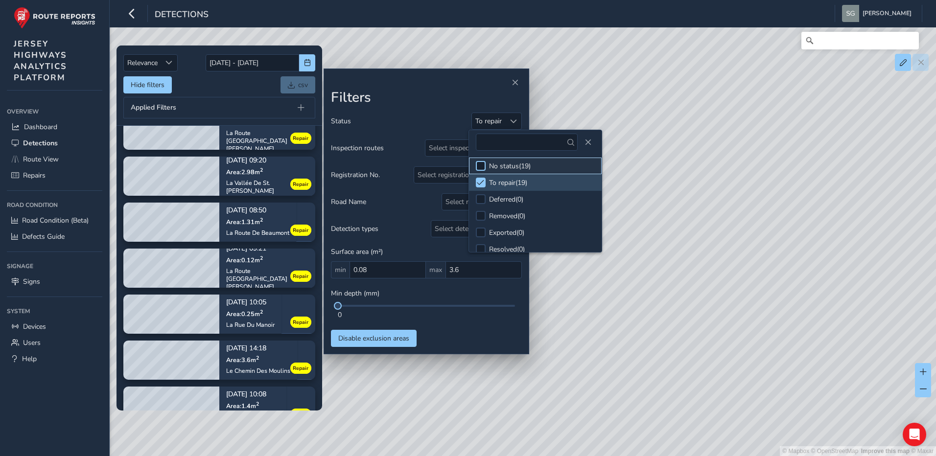
click at [483, 165] on div at bounding box center [481, 166] width 10 height 10
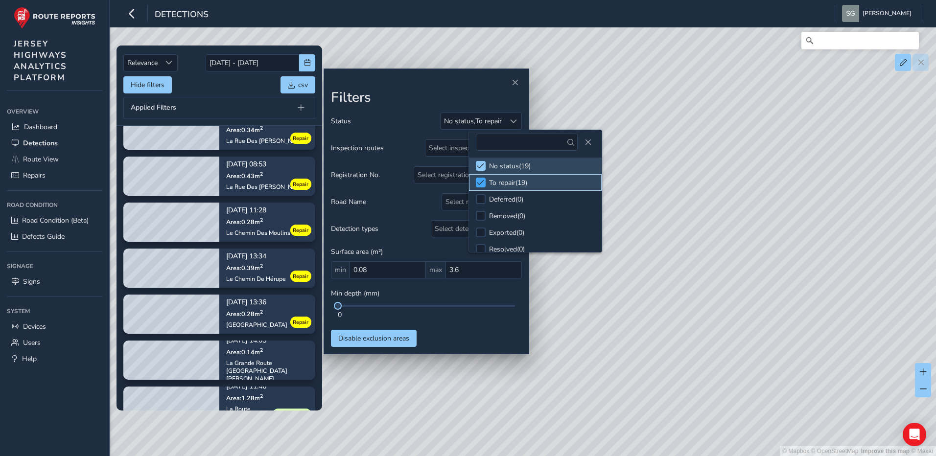
click at [478, 183] on span at bounding box center [480, 182] width 7 height 7
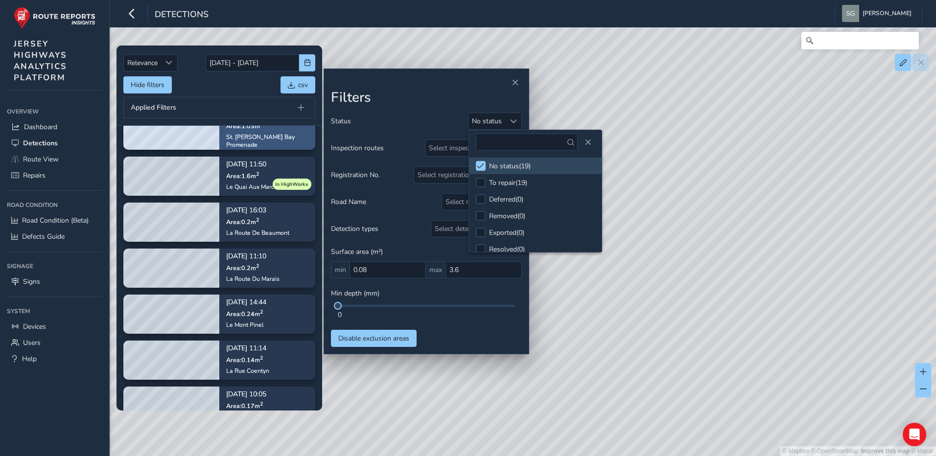
click at [263, 140] on div "St. [PERSON_NAME] Bay Promenade" at bounding box center [267, 141] width 82 height 16
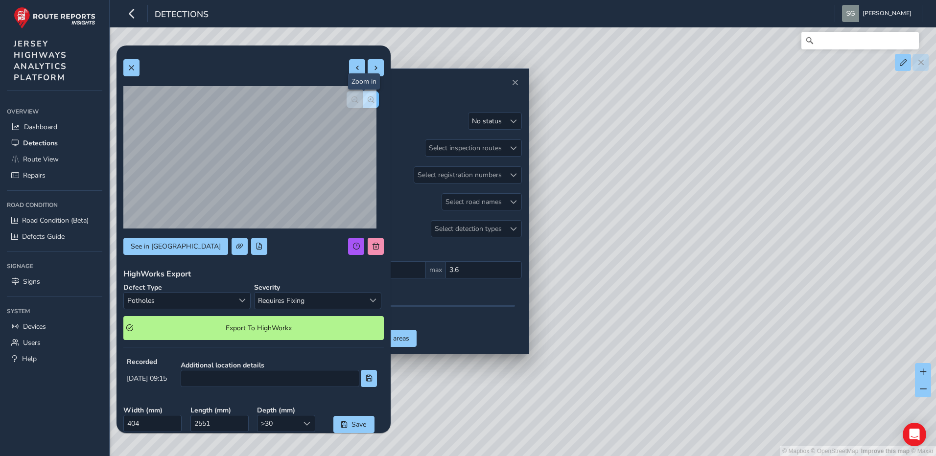
click at [368, 103] on span "button" at bounding box center [371, 99] width 7 height 7
click at [300, 303] on span "Requires Fixing" at bounding box center [310, 301] width 110 height 16
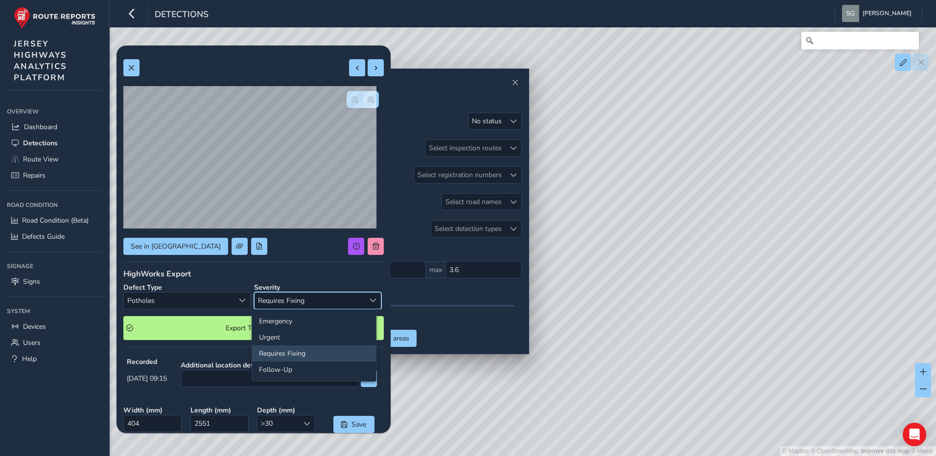
click at [300, 275] on div "HighWorks Export" at bounding box center [253, 274] width 260 height 11
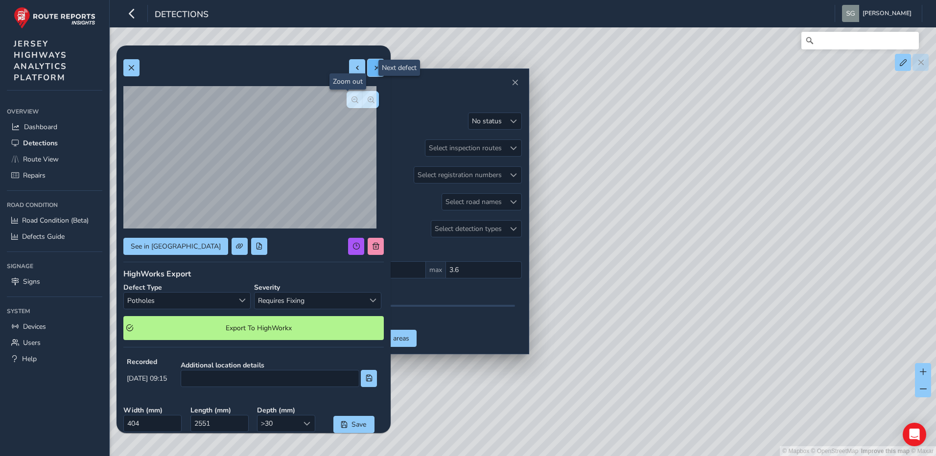
click at [373, 70] on span at bounding box center [376, 68] width 7 height 7
type input "1095"
type input "755"
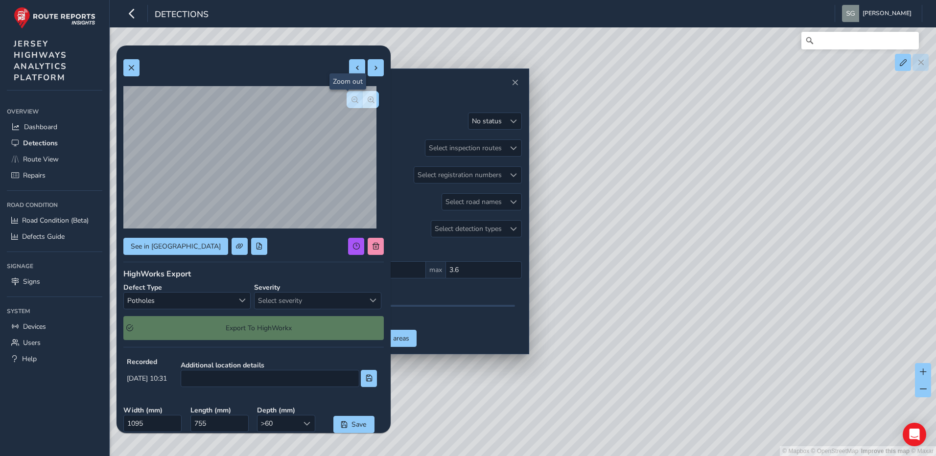
click at [347, 104] on button "button" at bounding box center [355, 99] width 16 height 17
click at [285, 304] on span "Select severity" at bounding box center [310, 301] width 110 height 16
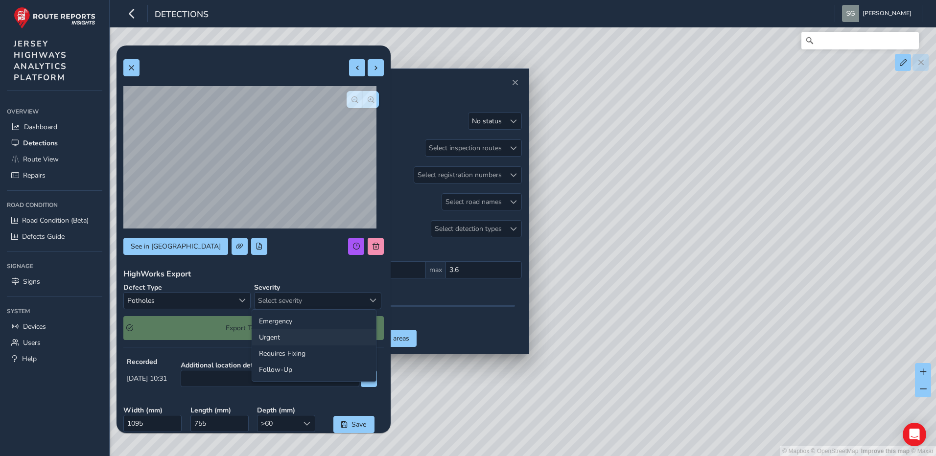
click at [280, 342] on li "Urgent" at bounding box center [314, 337] width 124 height 16
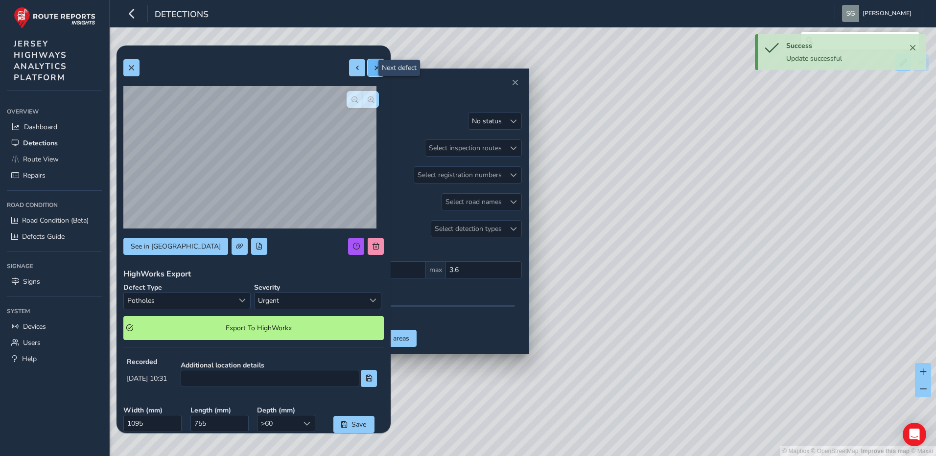
click at [373, 69] on span at bounding box center [376, 68] width 7 height 7
type input "395"
type input "780"
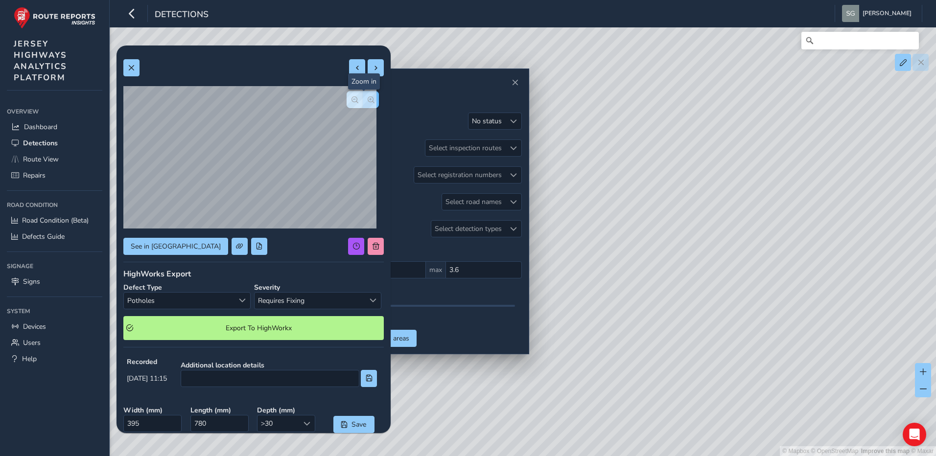
click at [363, 103] on button "button" at bounding box center [371, 99] width 16 height 17
click at [242, 304] on div "Select a type" at bounding box center [242, 301] width 16 height 16
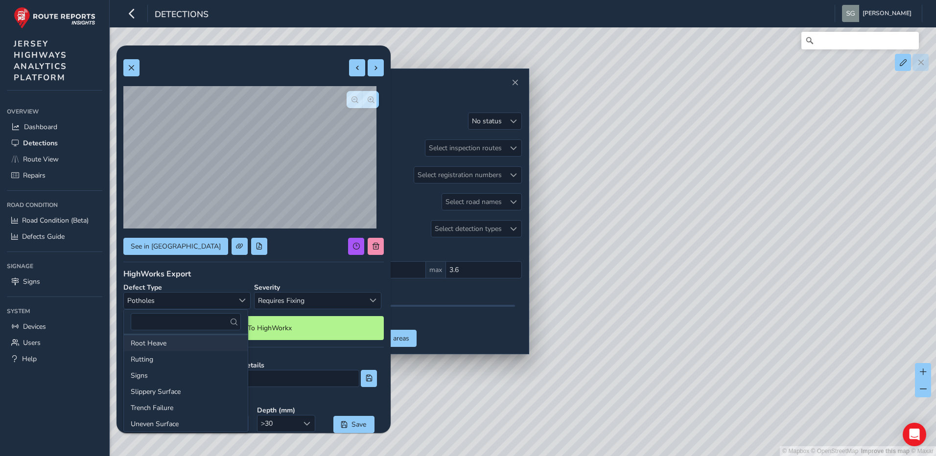
scroll to position [200, 0]
click at [291, 256] on div "See in Route View HighWorks Export Defect Type Potholes Potholes Severity Requi…" at bounding box center [253, 313] width 260 height 522
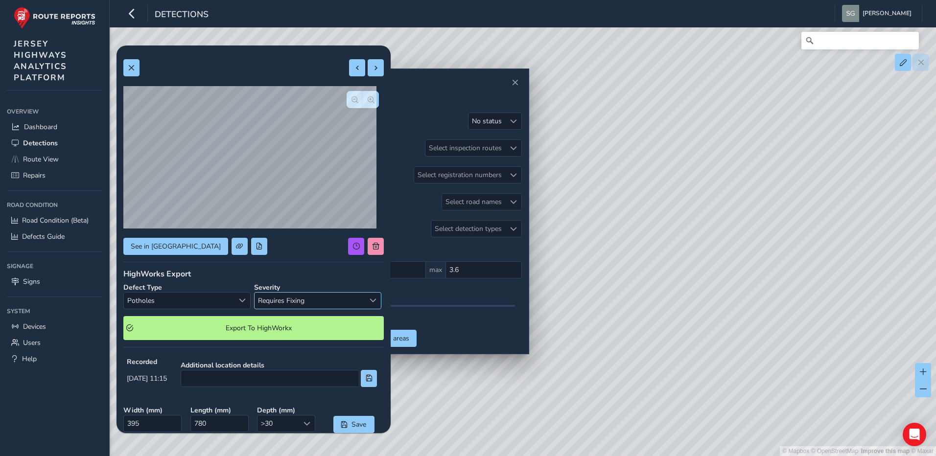
click at [298, 303] on span "Requires Fixing" at bounding box center [310, 301] width 110 height 16
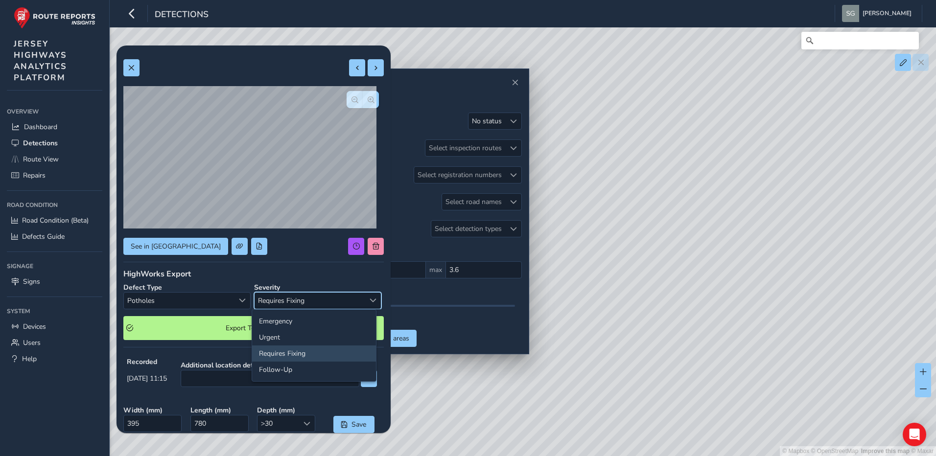
click at [292, 250] on div "See in [GEOGRAPHIC_DATA]" at bounding box center [253, 246] width 260 height 17
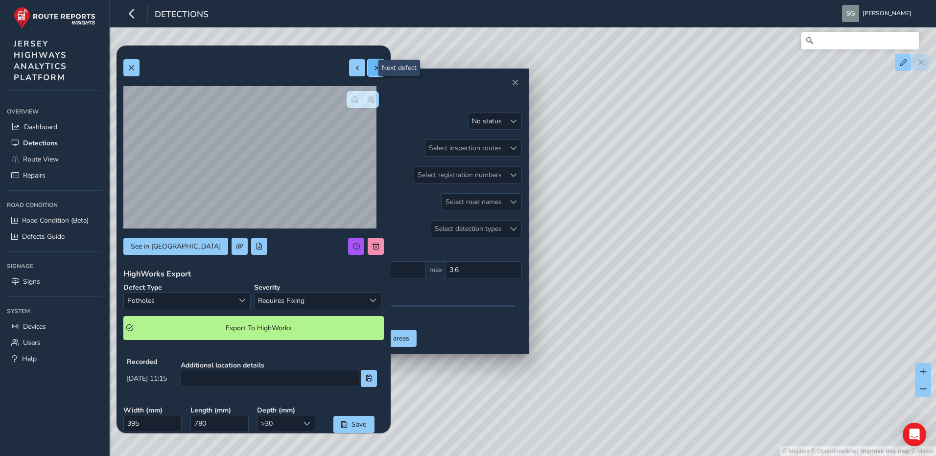
click at [373, 67] on span at bounding box center [376, 68] width 7 height 7
type input "401"
type input "867"
click at [351, 99] on span "button" at bounding box center [354, 99] width 7 height 7
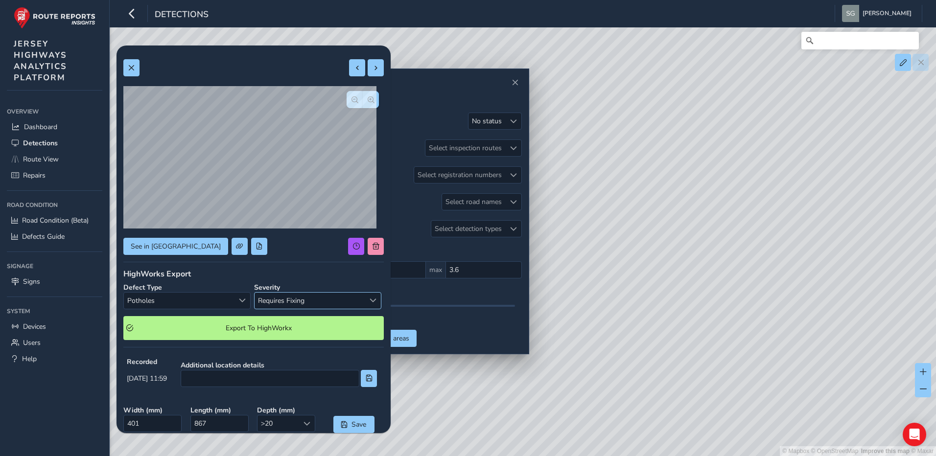
click at [304, 302] on span "Requires Fixing" at bounding box center [310, 301] width 110 height 16
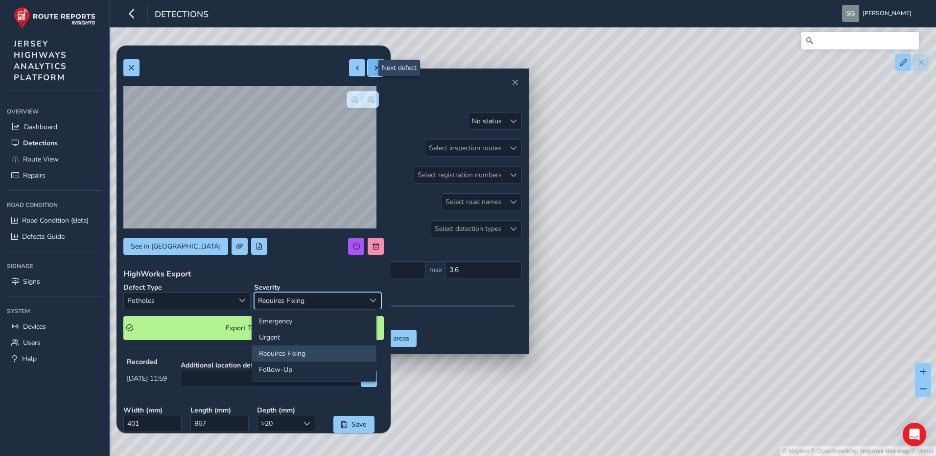
click at [373, 67] on span at bounding box center [376, 68] width 7 height 7
type input "168"
type input "820"
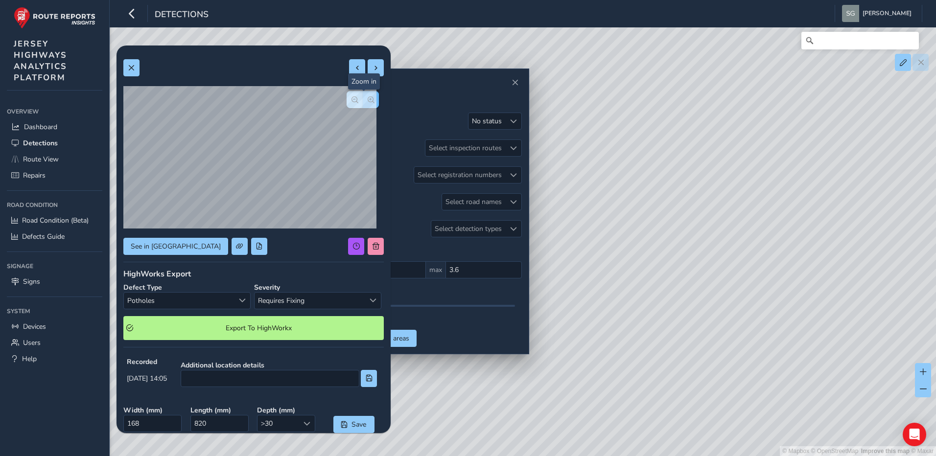
click at [363, 103] on button "button" at bounding box center [371, 99] width 16 height 17
click at [343, 297] on span "Requires Fixing" at bounding box center [310, 301] width 110 height 16
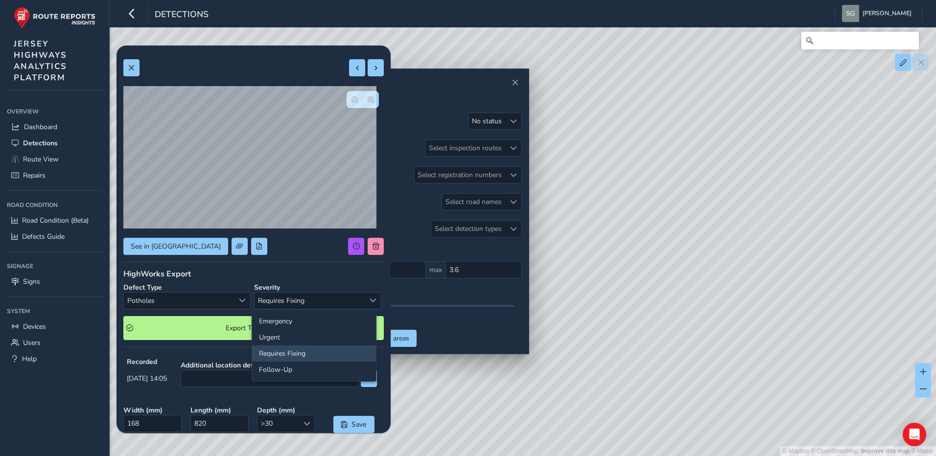
click at [322, 275] on div "HighWorks Export" at bounding box center [253, 274] width 260 height 11
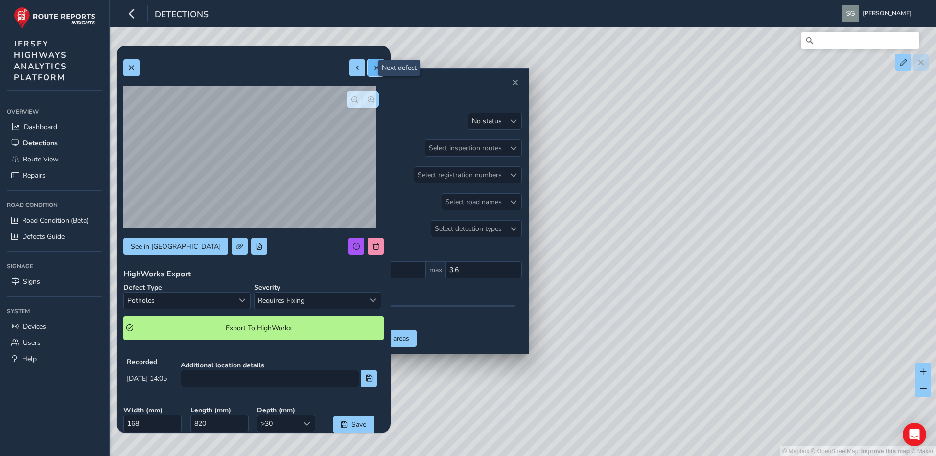
click at [368, 66] on button at bounding box center [376, 67] width 16 height 17
type input "855"
type input "1271"
click at [373, 68] on button at bounding box center [376, 67] width 16 height 17
type input "637"
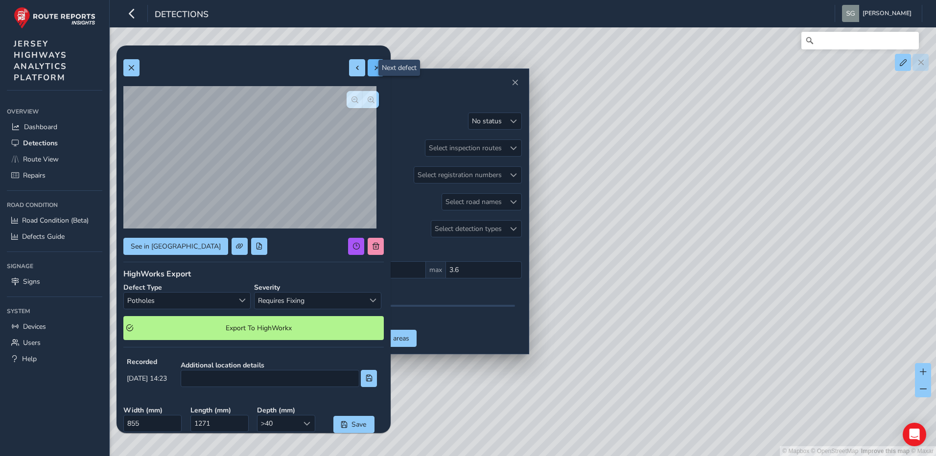
type input "832"
click at [351, 97] on span "button" at bounding box center [354, 99] width 7 height 7
click at [368, 99] on span "button" at bounding box center [371, 99] width 7 height 7
click at [349, 57] on div "See in Route View HighWorks Export Defect Type Potholes Potholes Severity Requi…" at bounding box center [253, 313] width 260 height 522
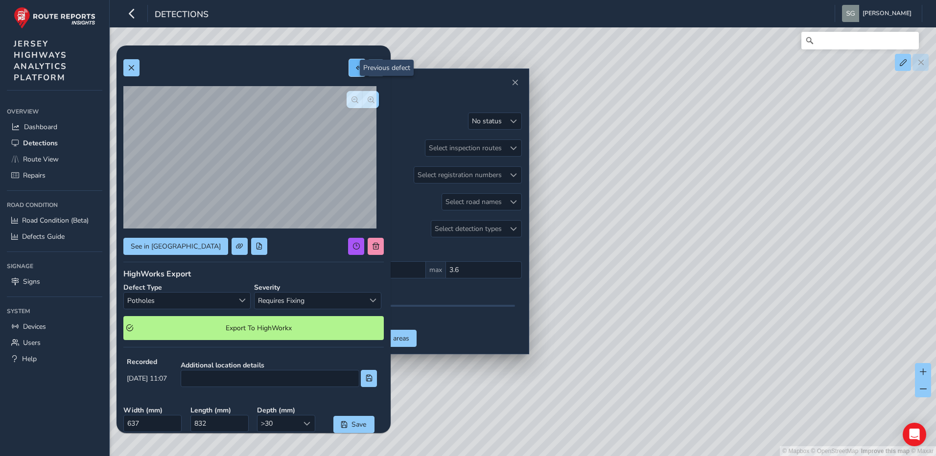
click at [349, 61] on button at bounding box center [357, 67] width 16 height 17
type input "855"
type input "1271"
click at [354, 69] on span at bounding box center [357, 68] width 7 height 7
type input "168"
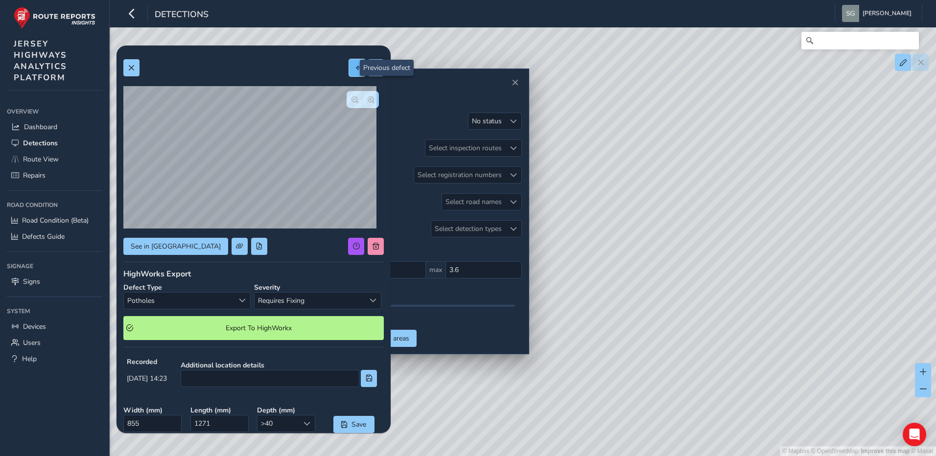
type input "820"
click at [354, 69] on span at bounding box center [357, 68] width 7 height 7
type input "401"
type input "867"
click at [354, 69] on span at bounding box center [357, 68] width 7 height 7
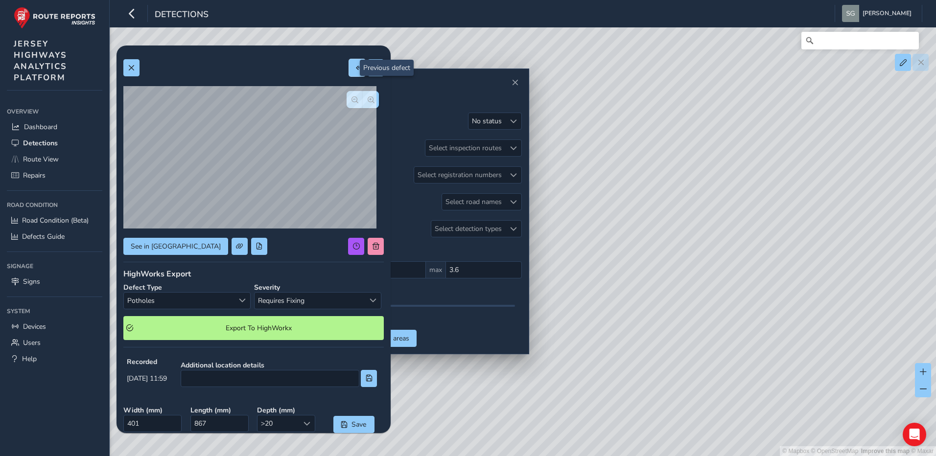
type input "395"
type input "780"
click at [134, 71] on button at bounding box center [131, 67] width 16 height 17
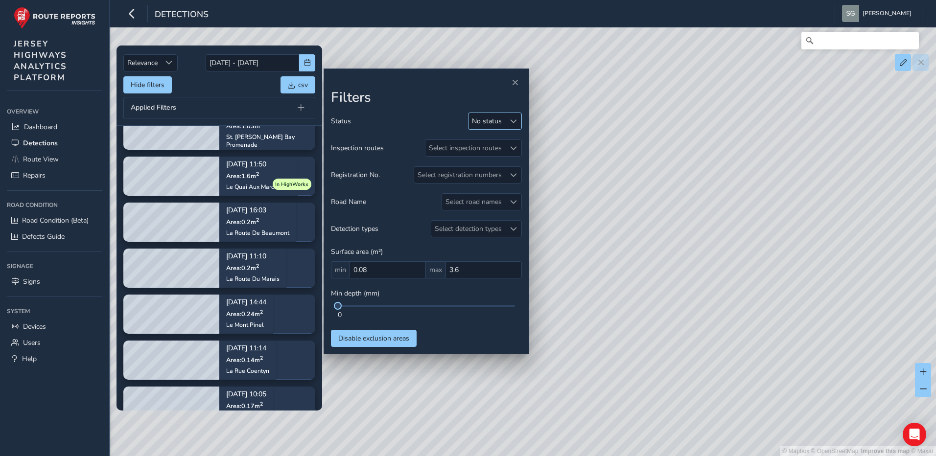
click at [513, 124] on span at bounding box center [513, 121] width 7 height 7
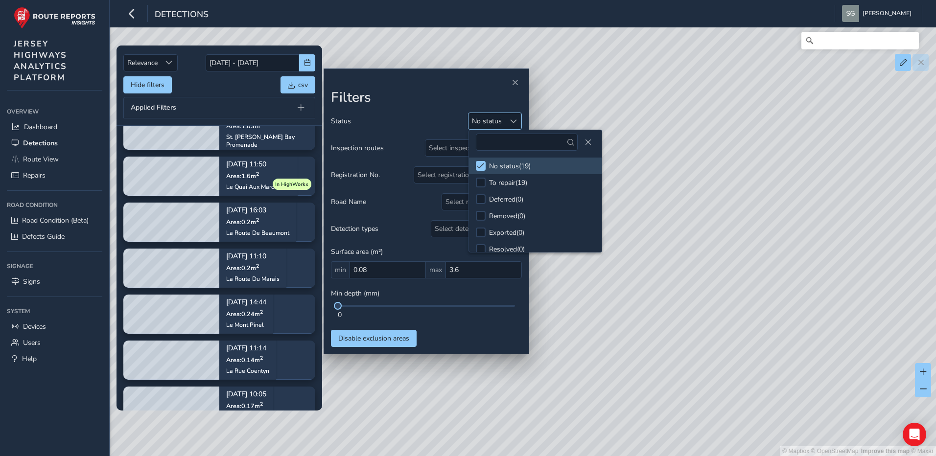
click at [515, 124] on span at bounding box center [513, 121] width 7 height 7
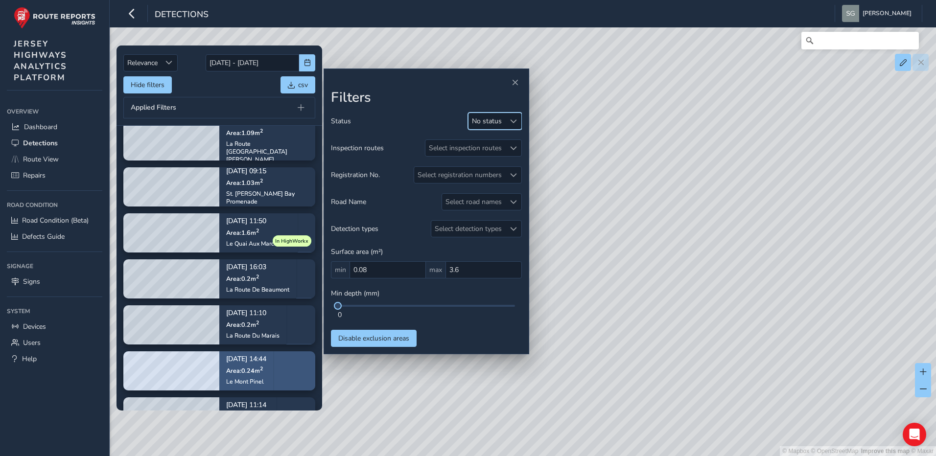
scroll to position [535, 0]
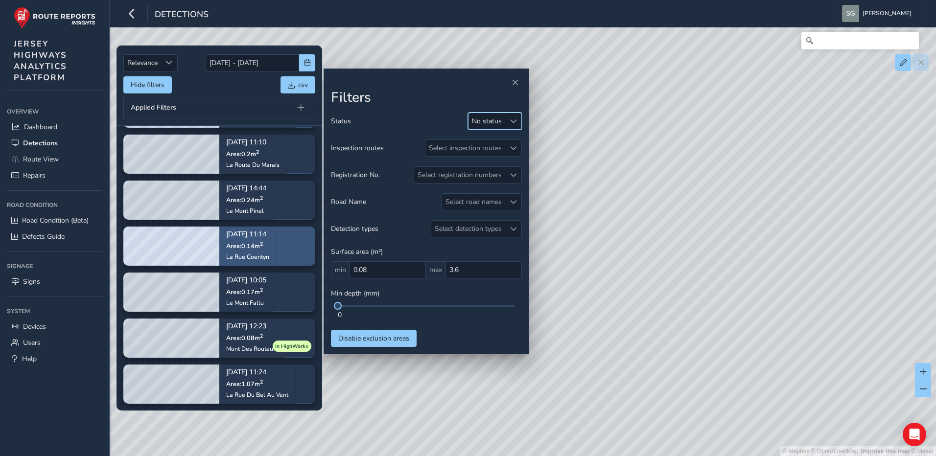
click at [254, 235] on p "[DATE] 11:14" at bounding box center [247, 235] width 43 height 7
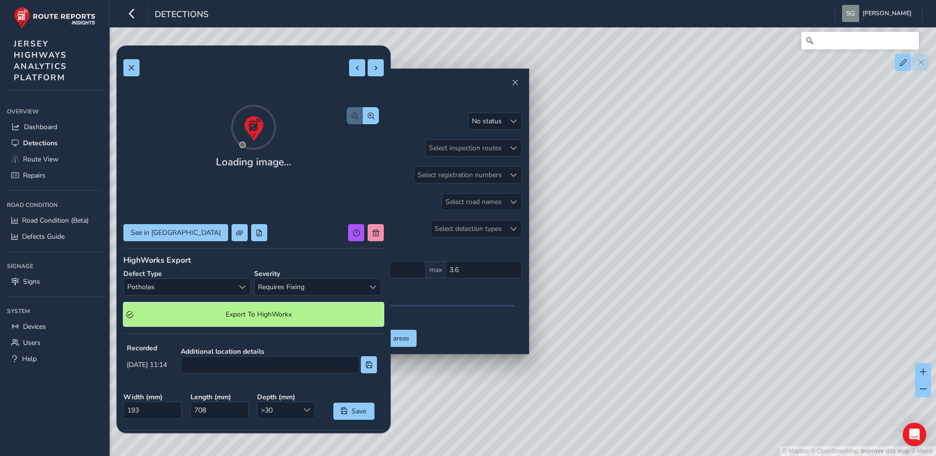
click at [353, 306] on button "Export To HighWorkx" at bounding box center [253, 315] width 260 height 24
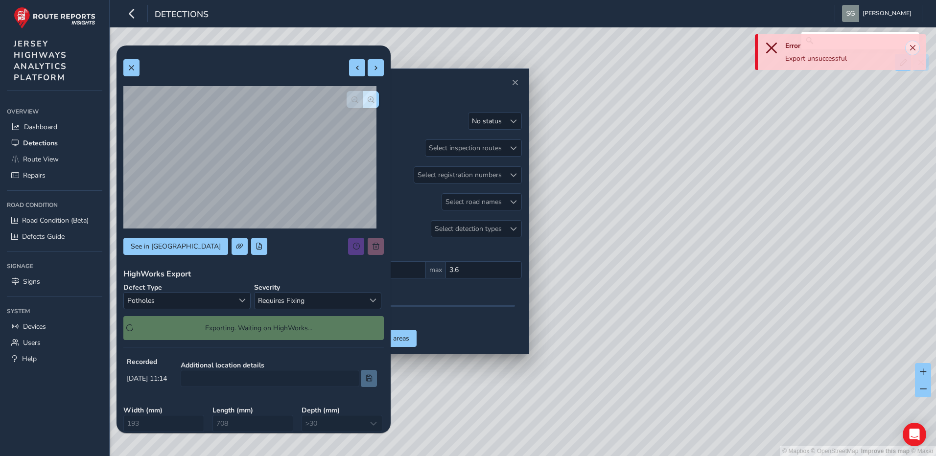
click at [909, 47] on span "Close" at bounding box center [912, 48] width 7 height 7
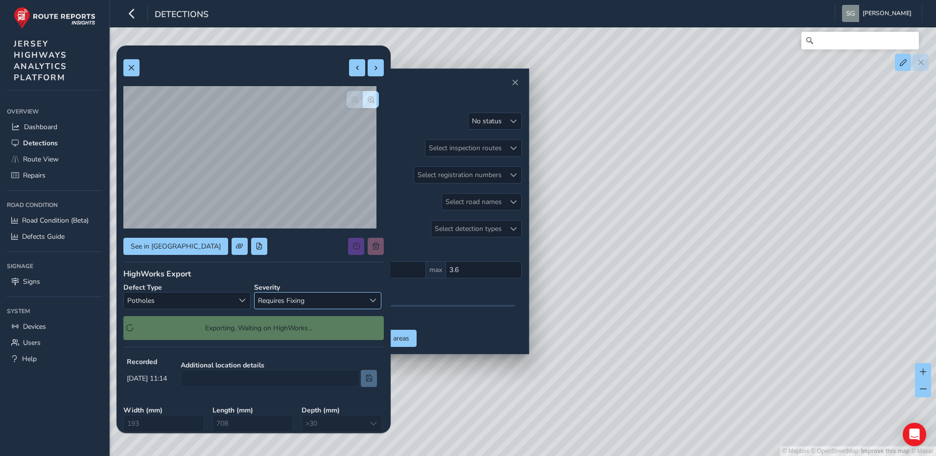
click at [316, 296] on span "Requires Fixing" at bounding box center [310, 301] width 110 height 16
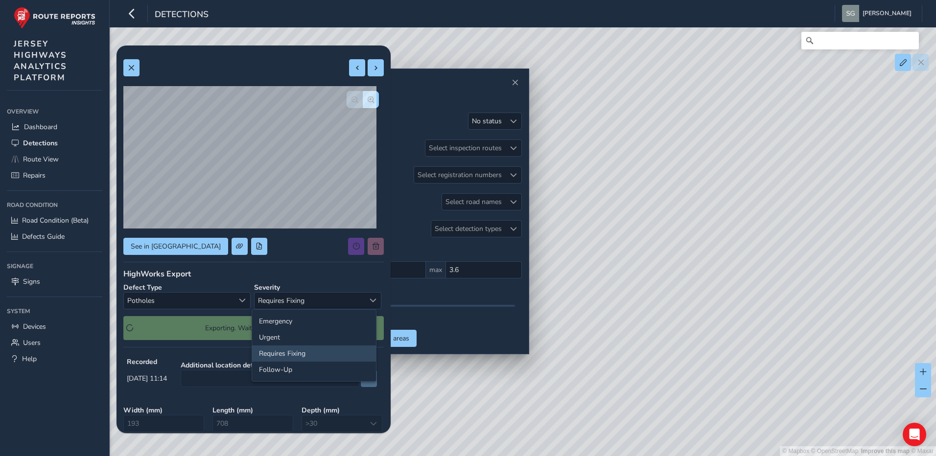
click at [298, 351] on li "Requires Fixing" at bounding box center [314, 354] width 124 height 16
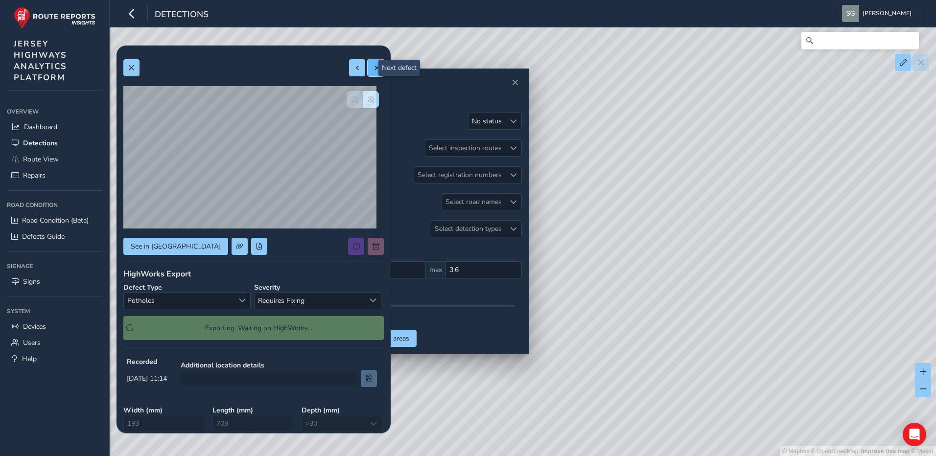
click at [373, 62] on button at bounding box center [376, 67] width 16 height 17
type input "181"
type input "429"
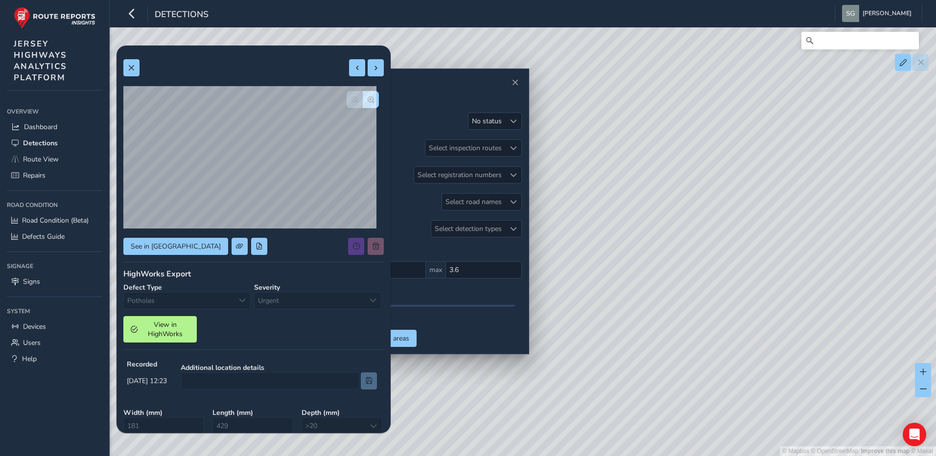
click at [242, 292] on div "Defect Type Potholes Potholes" at bounding box center [186, 296] width 127 height 26
click at [240, 301] on div "Defect Type Potholes Potholes" at bounding box center [186, 296] width 127 height 26
click at [132, 68] on span at bounding box center [131, 68] width 7 height 7
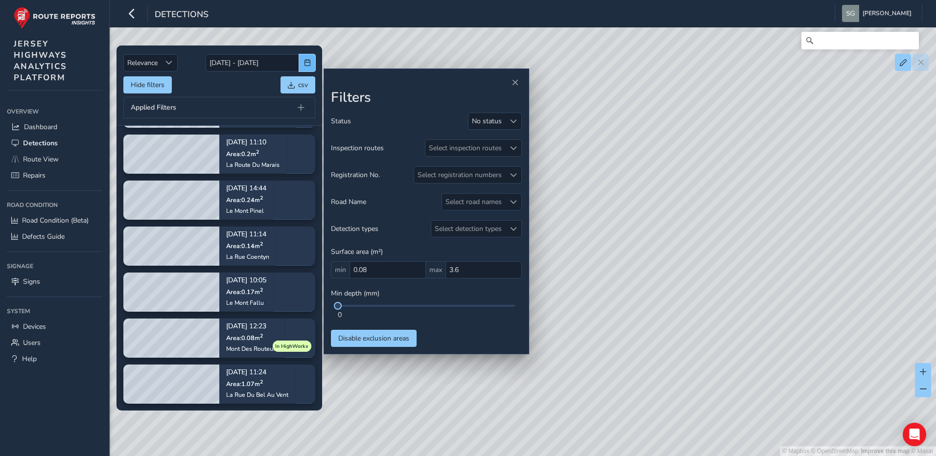
click at [305, 65] on span "button" at bounding box center [307, 62] width 7 height 7
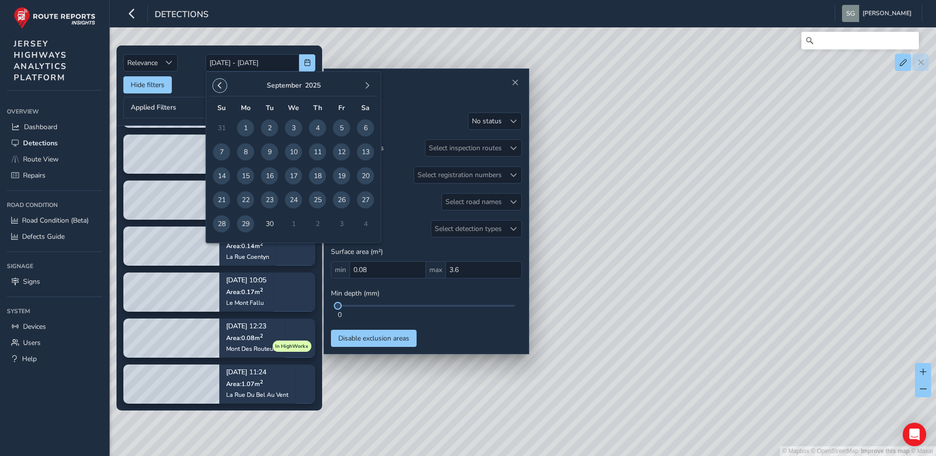
click at [218, 87] on span "button" at bounding box center [219, 85] width 7 height 7
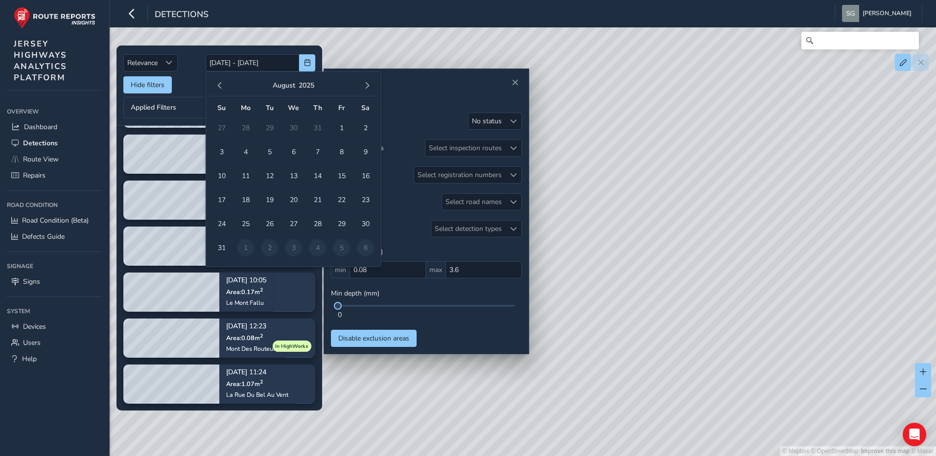
click at [218, 87] on span "button" at bounding box center [219, 85] width 7 height 7
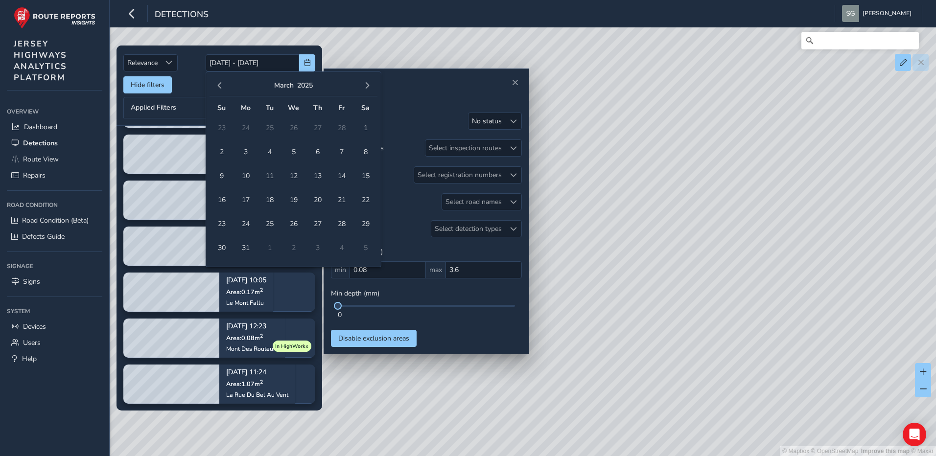
click at [218, 87] on span "button" at bounding box center [219, 85] width 7 height 7
click at [298, 127] on span "1" at bounding box center [293, 127] width 17 height 17
type input "[DATE]"
click at [369, 85] on span "button" at bounding box center [367, 85] width 7 height 7
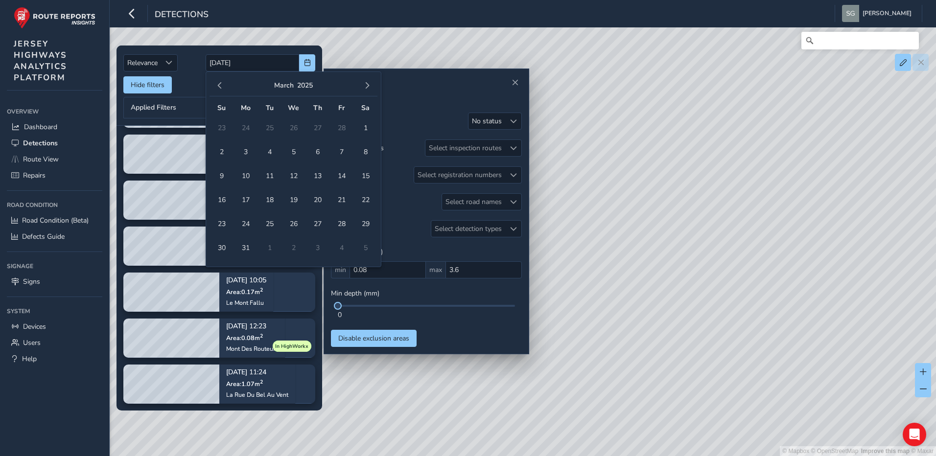
click at [369, 85] on span "button" at bounding box center [367, 85] width 7 height 7
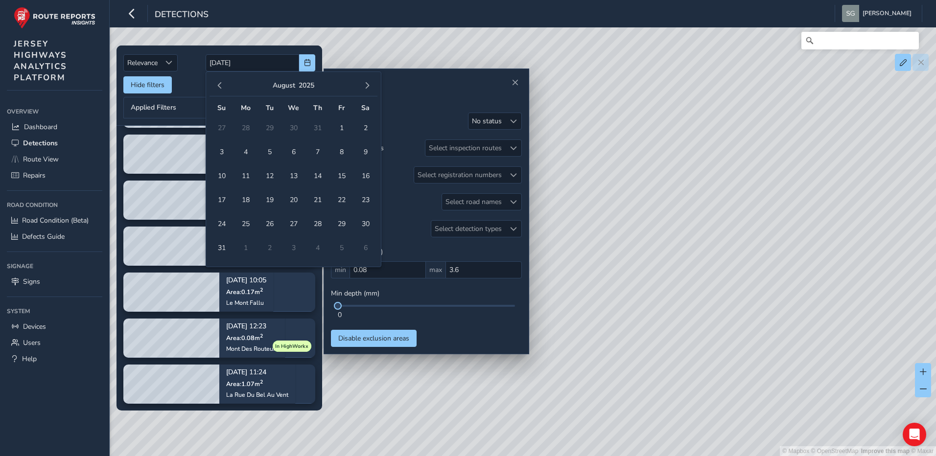
click at [369, 85] on span "button" at bounding box center [367, 85] width 7 height 7
click at [248, 219] on span "29" at bounding box center [245, 223] width 17 height 17
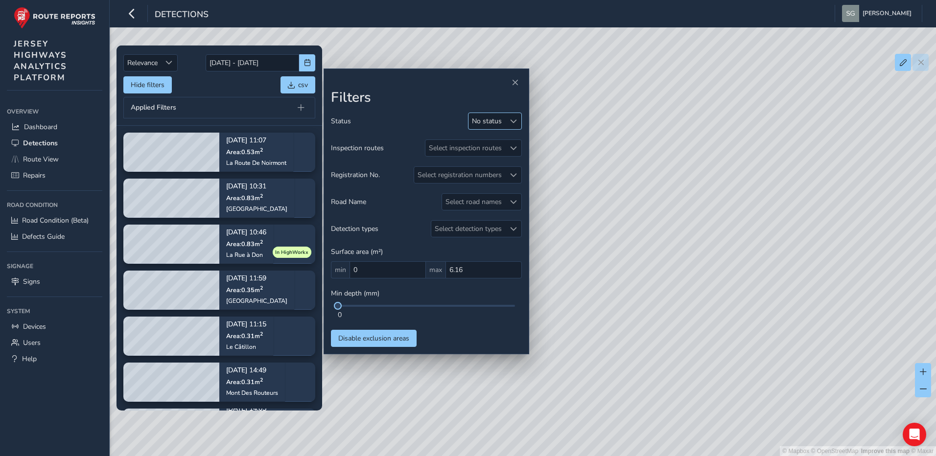
click at [503, 122] on div "No status" at bounding box center [486, 121] width 37 height 16
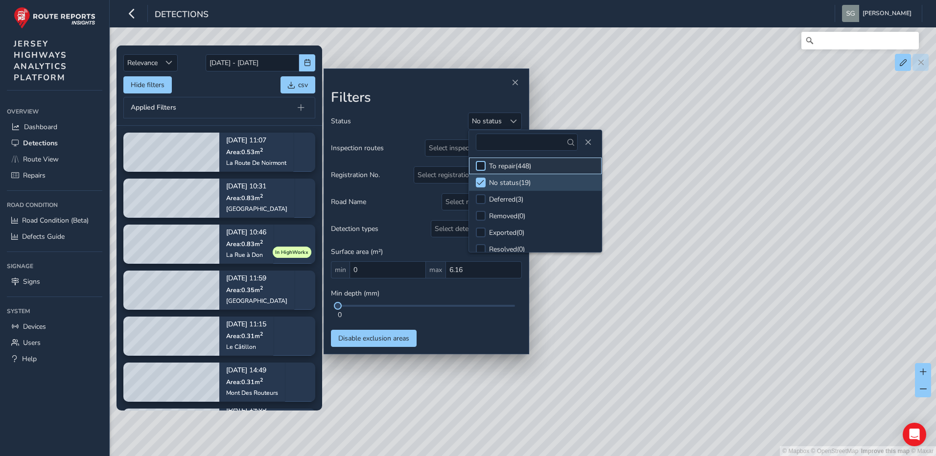
click at [482, 171] on div at bounding box center [481, 166] width 10 height 10
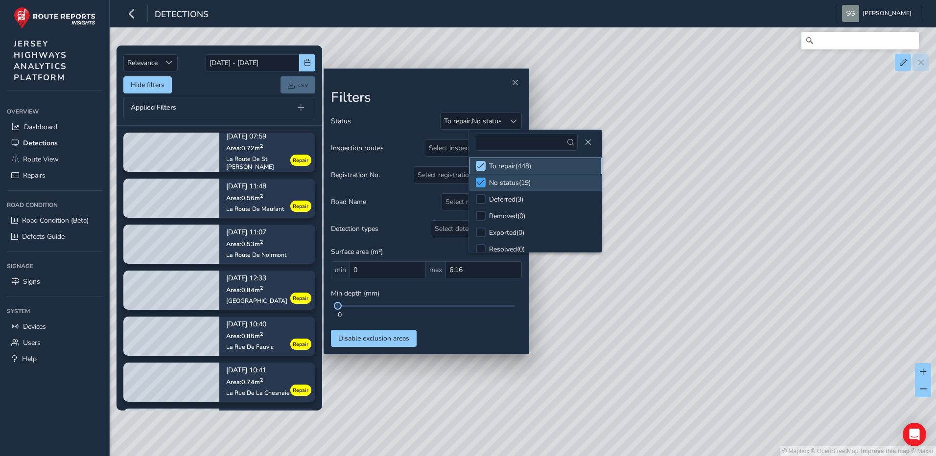
click at [482, 168] on span at bounding box center [480, 166] width 7 height 7
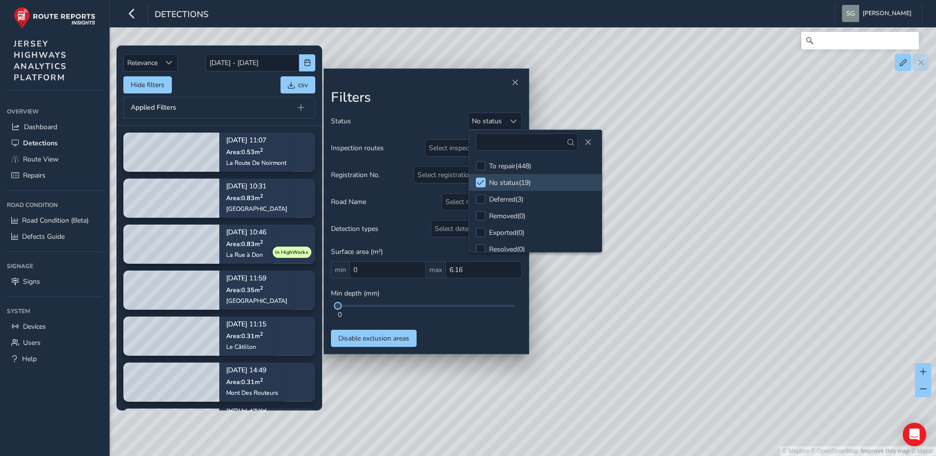
click at [474, 328] on div "Status No status Inspection routes Select inspection routes Registration No. Se…" at bounding box center [426, 230] width 191 height 234
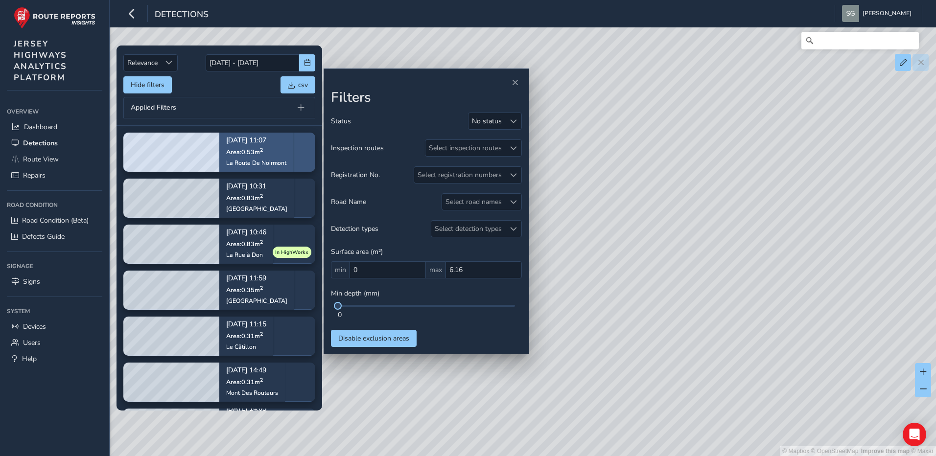
click at [293, 153] on div "[DATE] 11:07 Area: 0.53 m [STREET_ADDRESS]" at bounding box center [256, 152] width 74 height 57
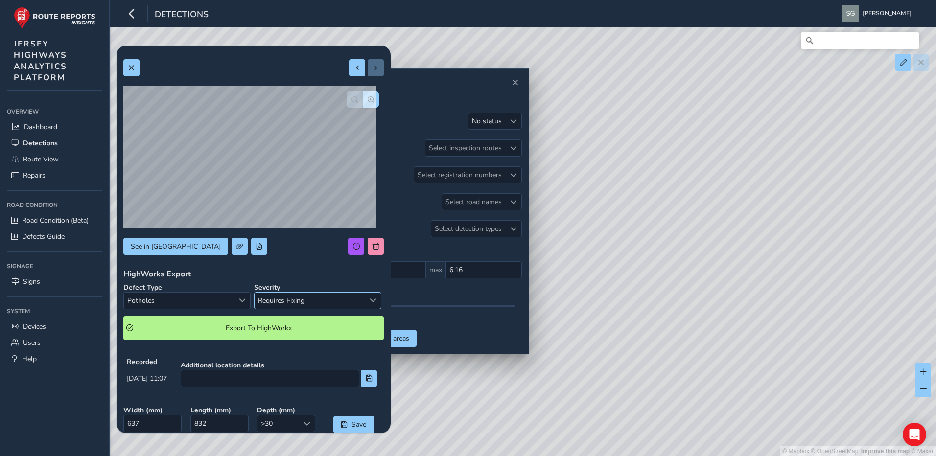
click at [365, 299] on div "Select severity" at bounding box center [373, 301] width 16 height 16
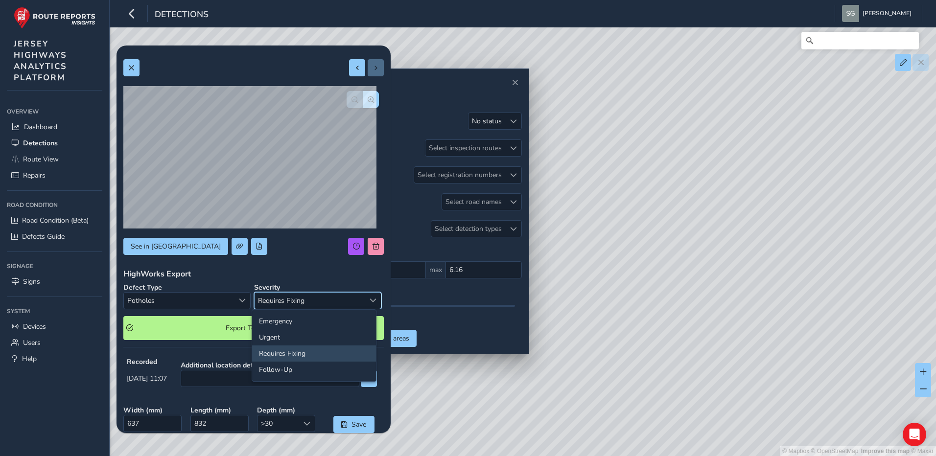
click at [317, 354] on li "Requires Fixing" at bounding box center [314, 354] width 124 height 16
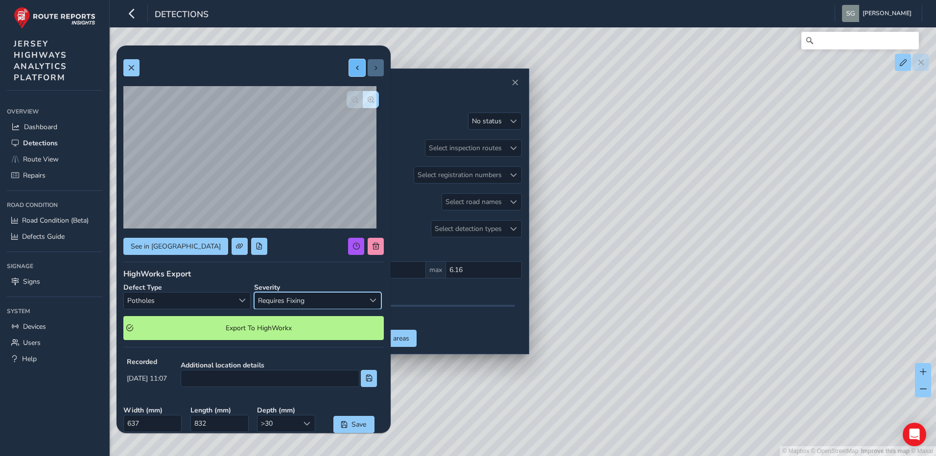
click at [350, 72] on button at bounding box center [357, 67] width 16 height 17
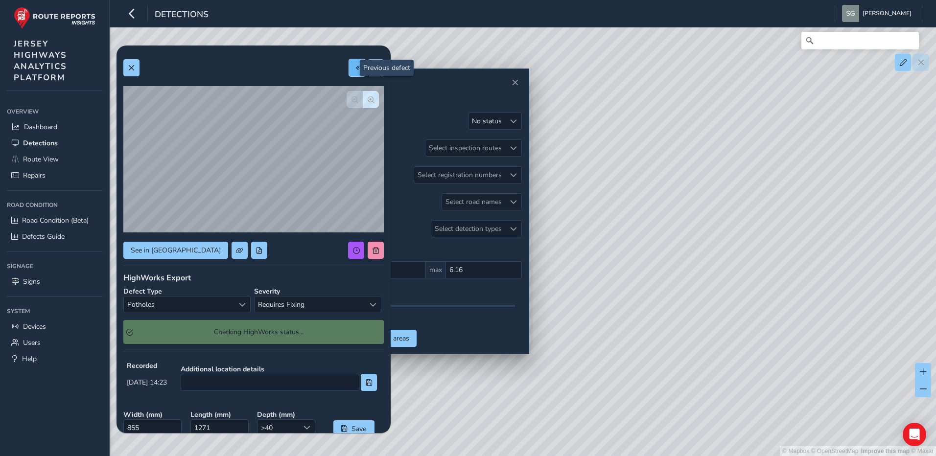
type input "855"
type input "1271"
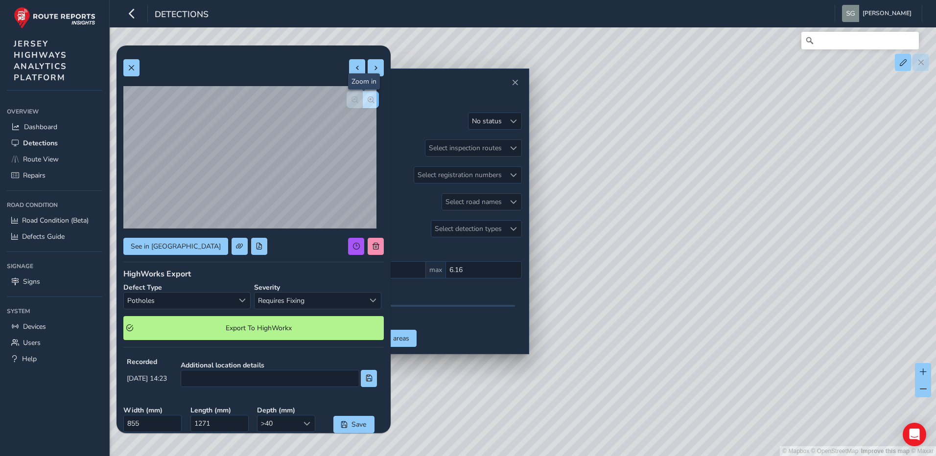
click at [368, 100] on span "button" at bounding box center [371, 99] width 7 height 7
click at [330, 304] on span "Requires Fixing" at bounding box center [310, 301] width 110 height 16
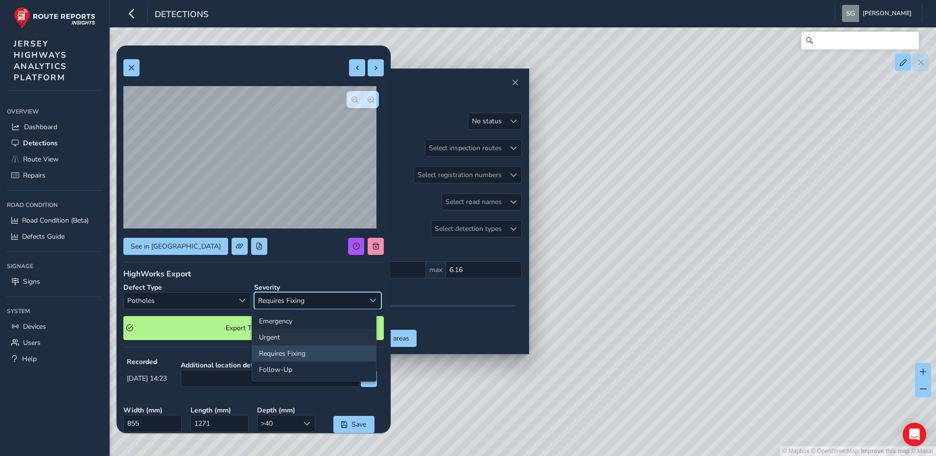
click at [324, 337] on li "Urgent" at bounding box center [314, 337] width 124 height 16
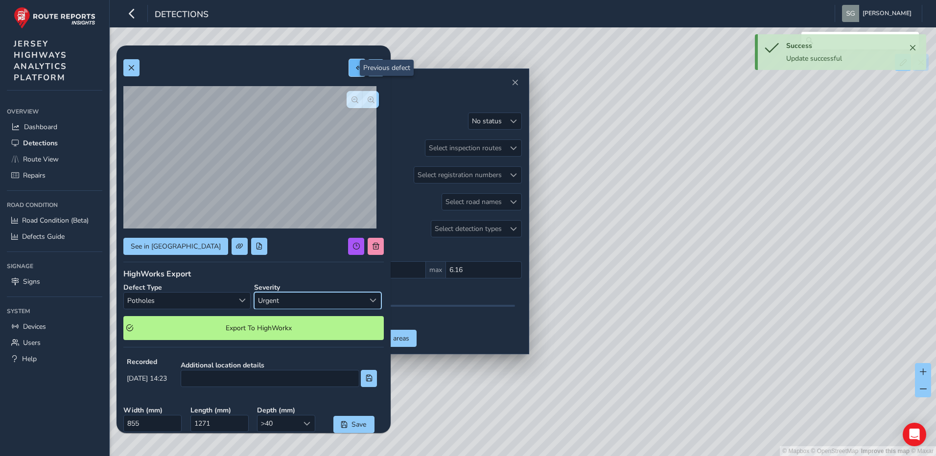
click at [354, 68] on span at bounding box center [357, 68] width 7 height 7
type input "168"
type input "820"
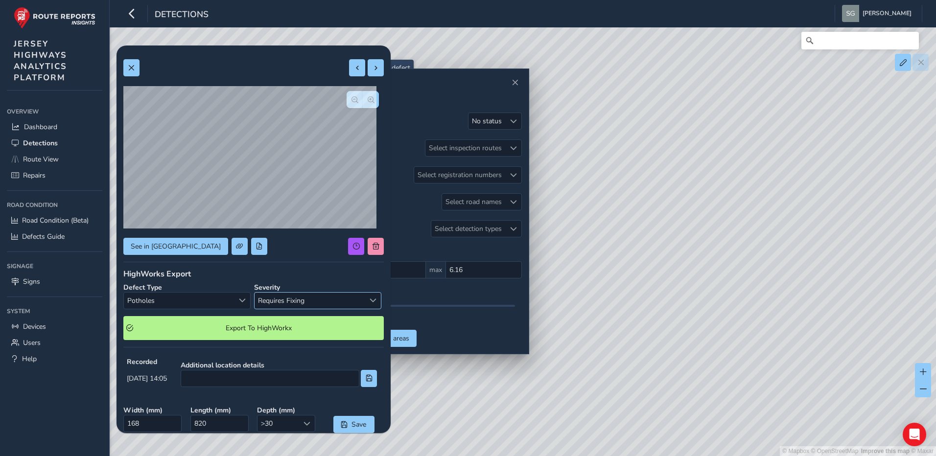
click at [365, 304] on div "Select severity" at bounding box center [373, 301] width 16 height 16
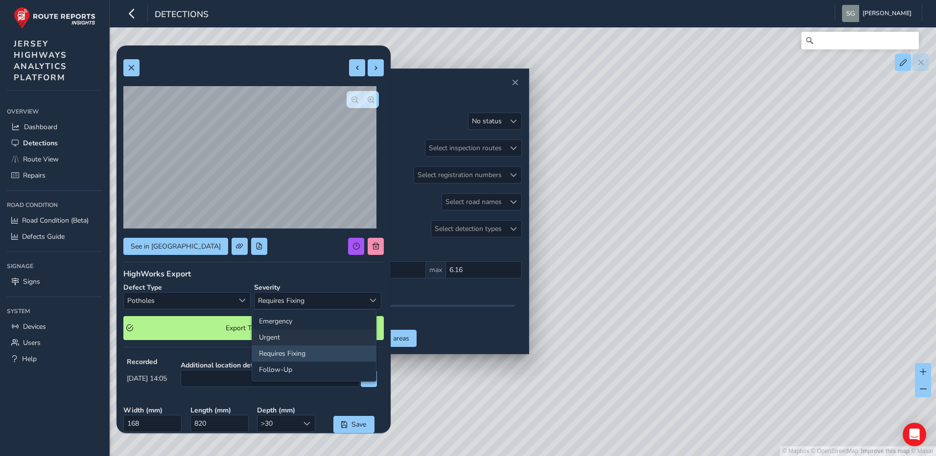
click at [321, 339] on li "Urgent" at bounding box center [314, 337] width 124 height 16
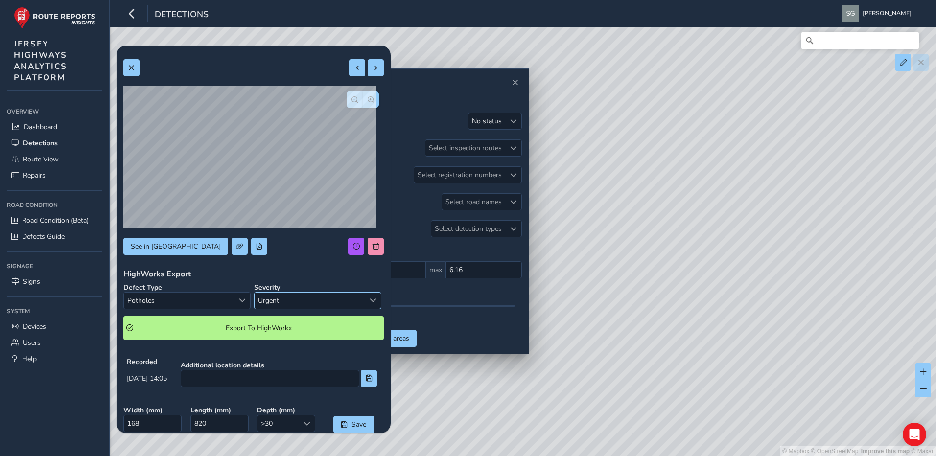
click at [349, 305] on span "Urgent" at bounding box center [310, 301] width 110 height 16
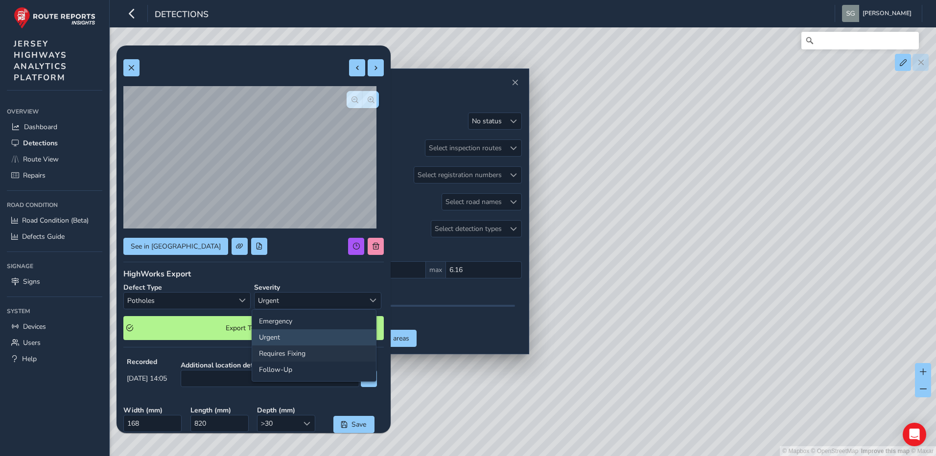
click at [319, 354] on li "Requires Fixing" at bounding box center [314, 354] width 124 height 16
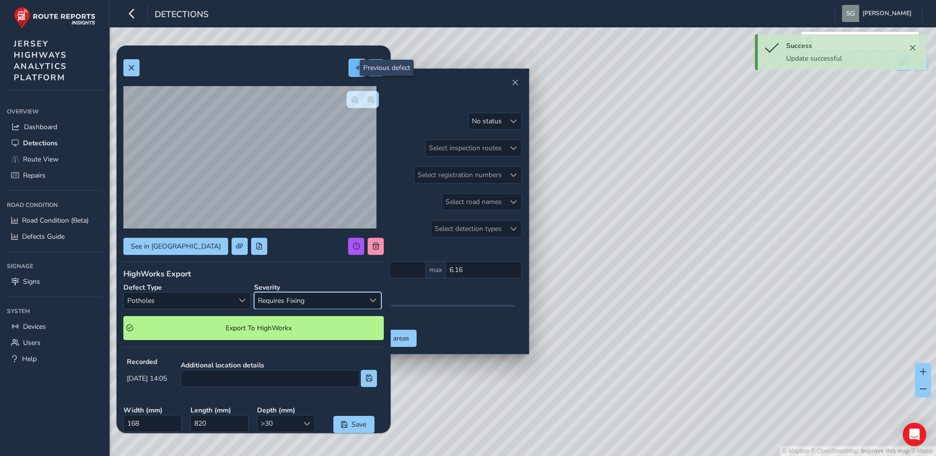
click at [349, 63] on button at bounding box center [357, 67] width 16 height 17
type input "401"
type input "867"
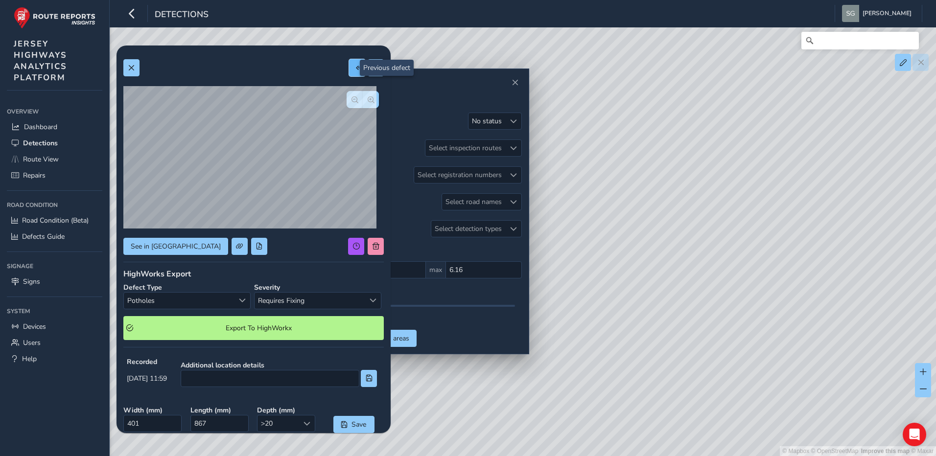
click at [354, 68] on span at bounding box center [357, 68] width 7 height 7
type input "395"
type input "780"
click at [348, 432] on button "Save" at bounding box center [353, 424] width 41 height 17
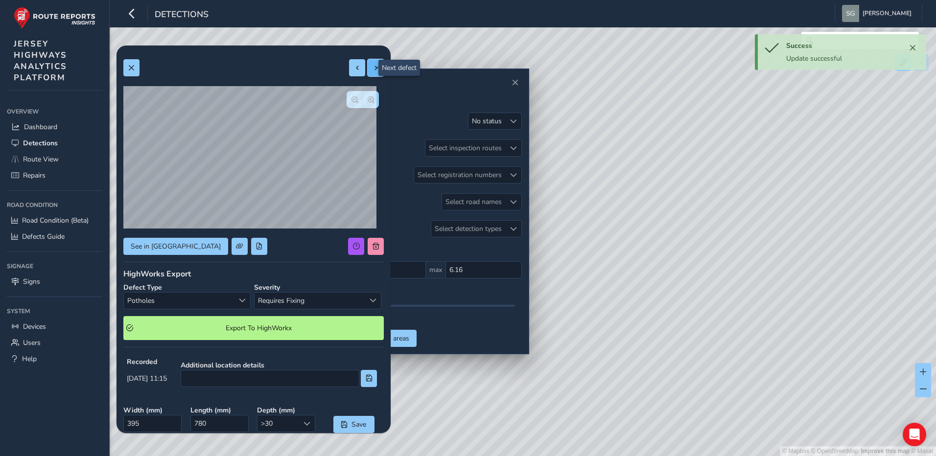
click at [373, 65] on span at bounding box center [376, 68] width 7 height 7
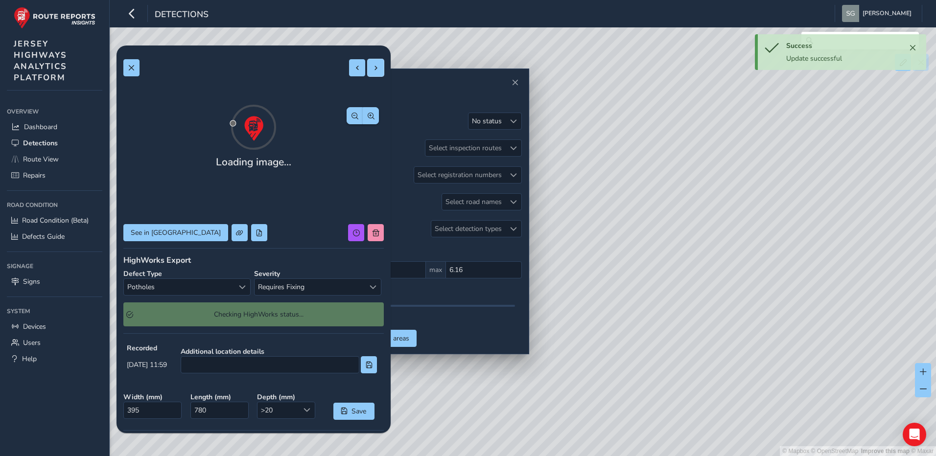
type input "401"
type input "867"
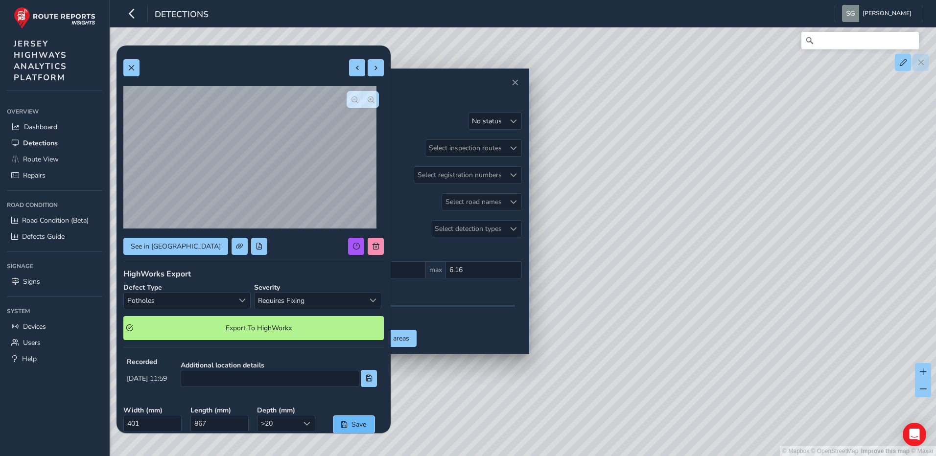
click at [351, 424] on span "Save" at bounding box center [359, 424] width 16 height 9
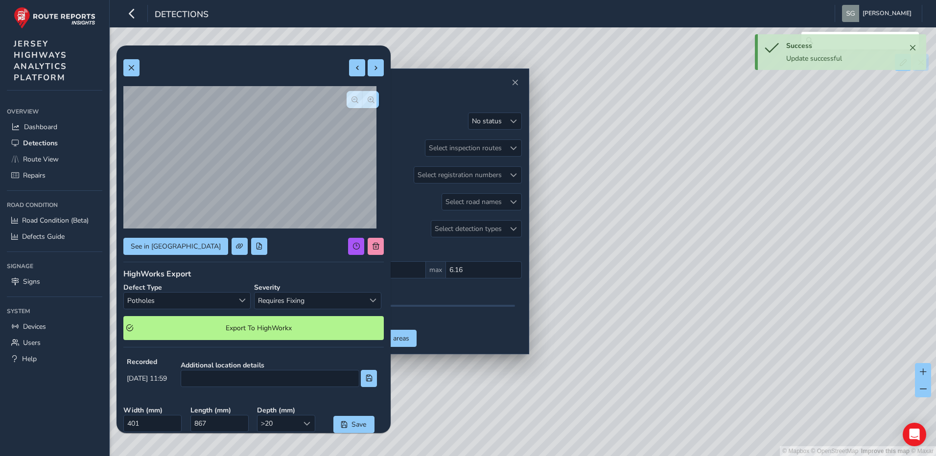
click at [354, 58] on div "See in Route View HighWorks Export Defect Type Potholes Potholes Severity Requi…" at bounding box center [253, 313] width 260 height 522
click at [351, 61] on button at bounding box center [357, 67] width 16 height 17
type input "395"
type input "780"
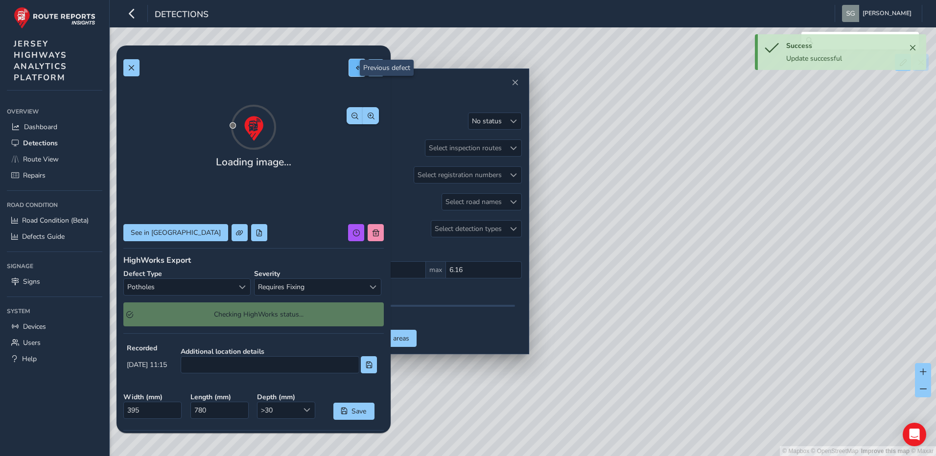
click at [354, 65] on span at bounding box center [357, 68] width 7 height 7
type input "1095"
type input "755"
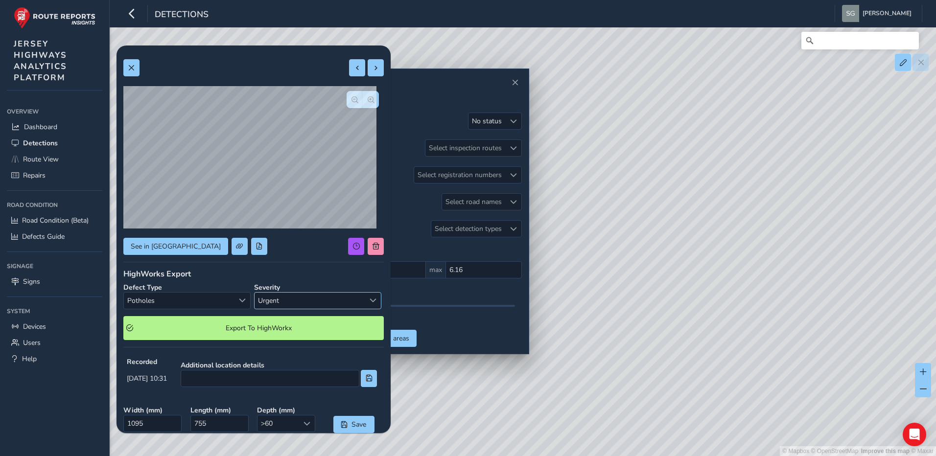
click at [365, 300] on div "Select severity" at bounding box center [373, 301] width 16 height 16
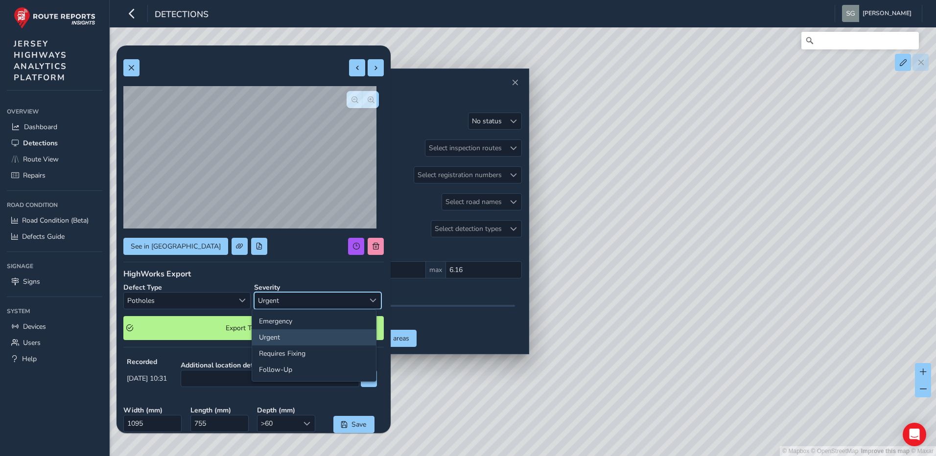
click at [329, 335] on li "Urgent" at bounding box center [314, 337] width 124 height 16
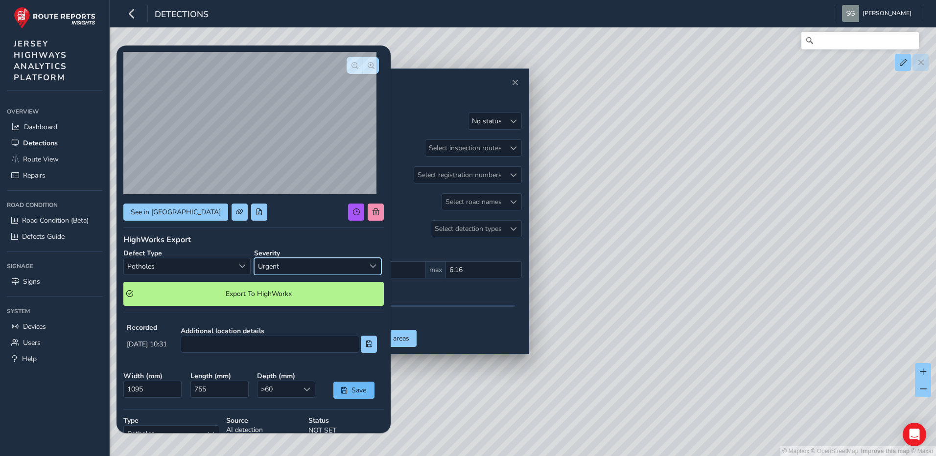
scroll to position [49, 0]
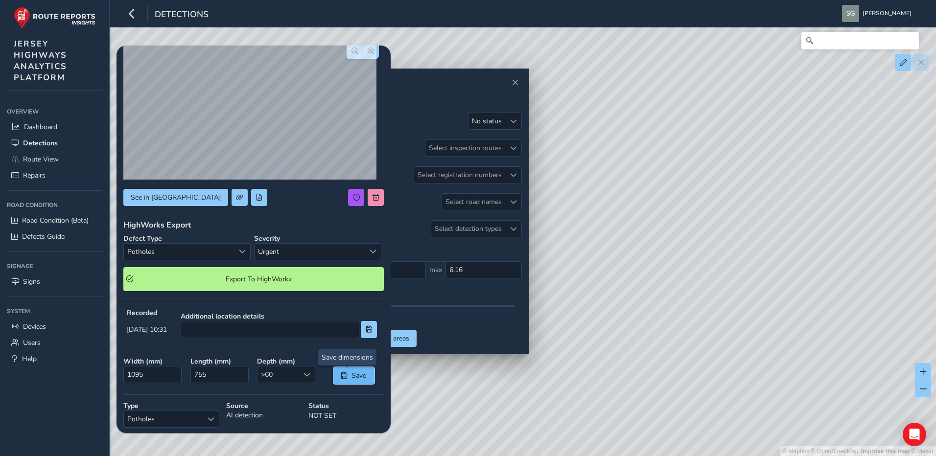
click at [359, 377] on span "Save" at bounding box center [359, 375] width 16 height 9
click at [354, 377] on span "Save" at bounding box center [359, 375] width 16 height 9
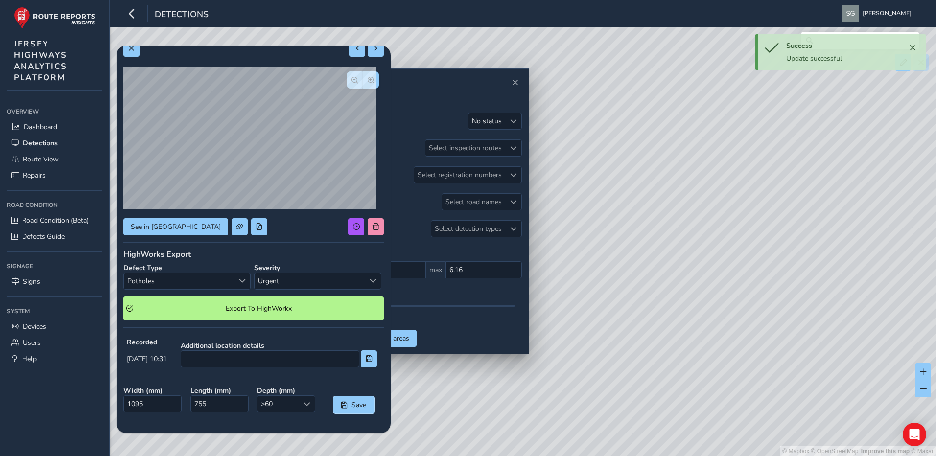
scroll to position [0, 0]
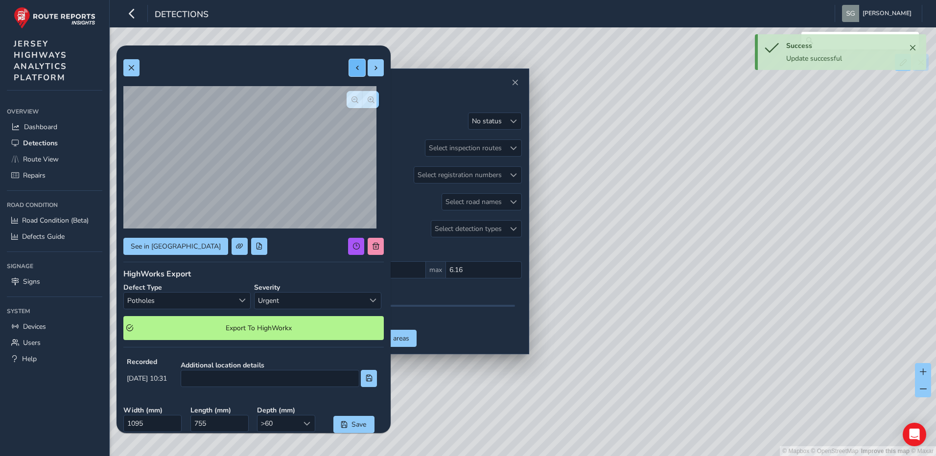
click at [349, 68] on button at bounding box center [357, 67] width 16 height 17
type input "404"
type input "2551"
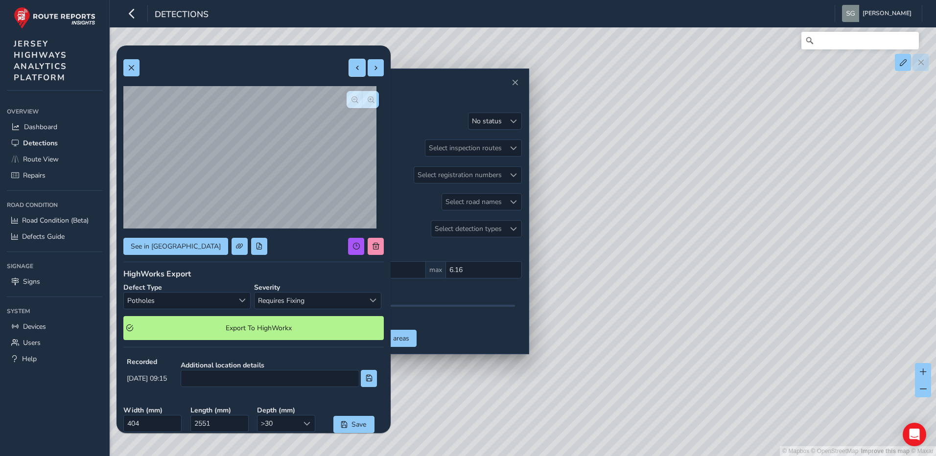
scroll to position [49, 0]
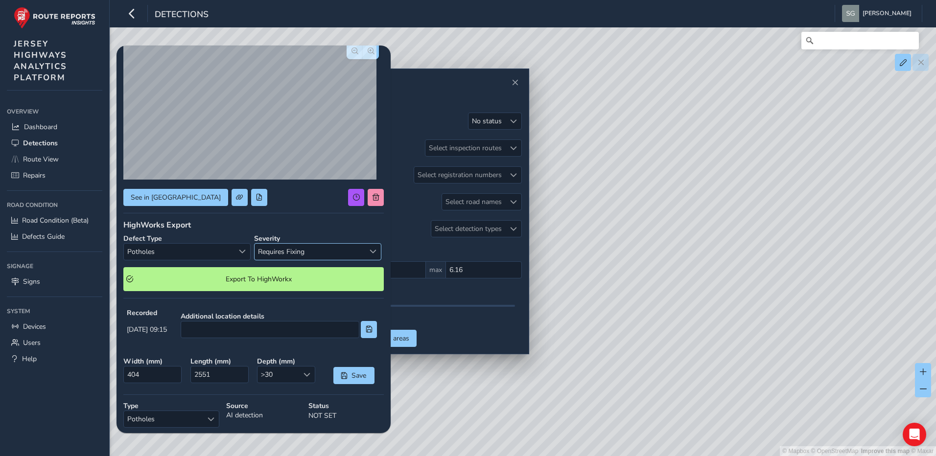
click at [370, 253] on span "Select severity" at bounding box center [373, 251] width 7 height 7
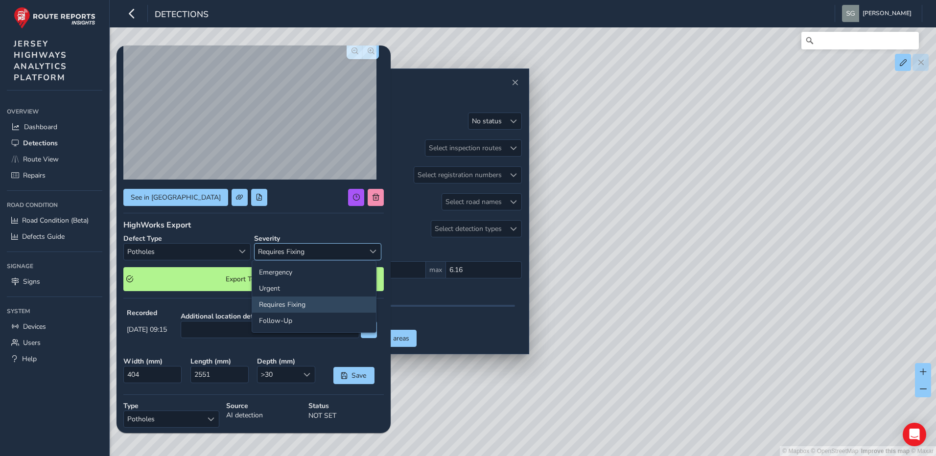
click at [370, 253] on span "Select severity" at bounding box center [373, 251] width 7 height 7
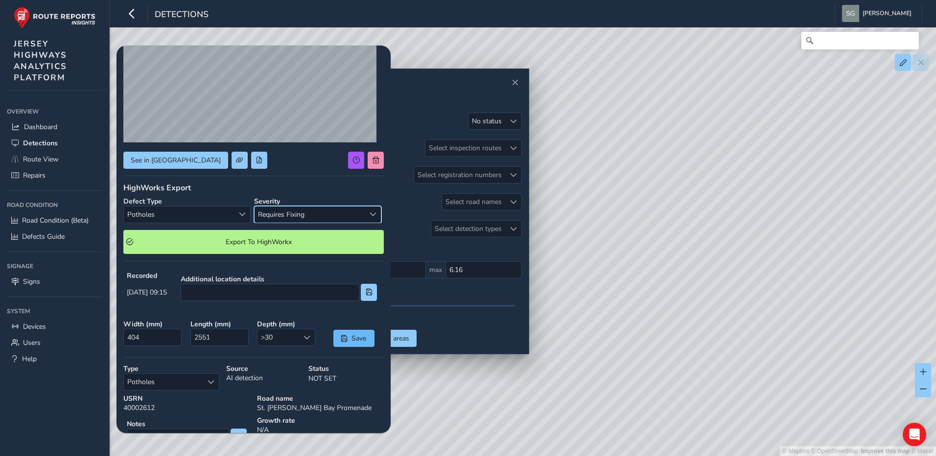
scroll to position [147, 0]
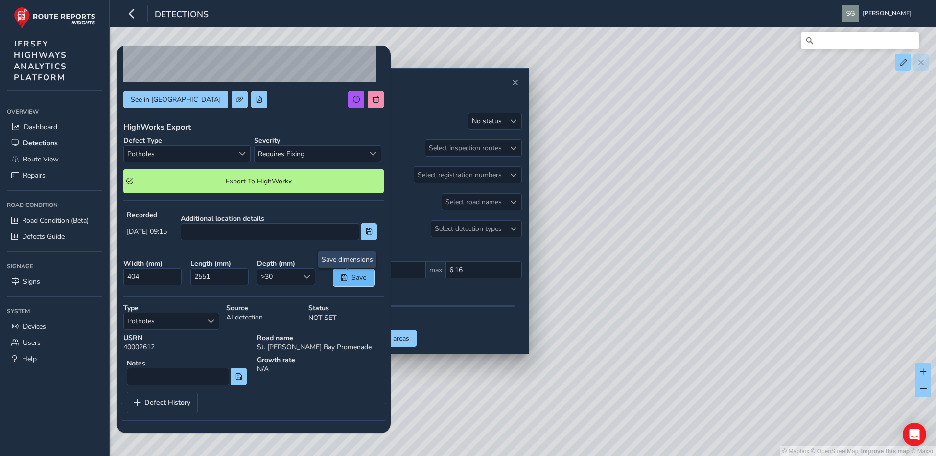
click at [351, 278] on span "Save" at bounding box center [359, 277] width 16 height 9
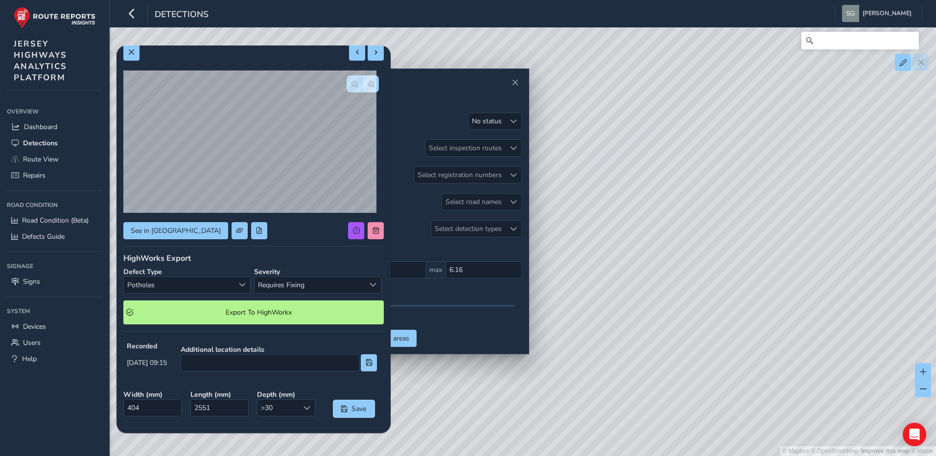
scroll to position [0, 0]
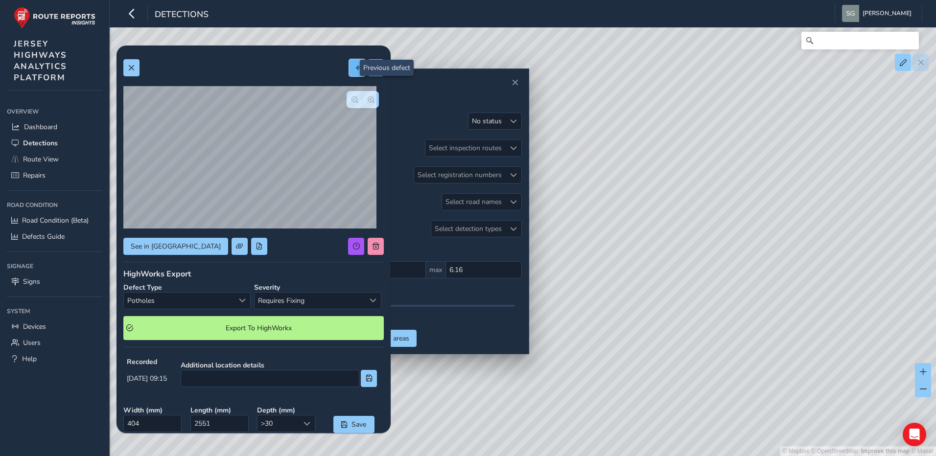
click at [349, 69] on button at bounding box center [357, 67] width 16 height 17
type input "401"
type input "3992"
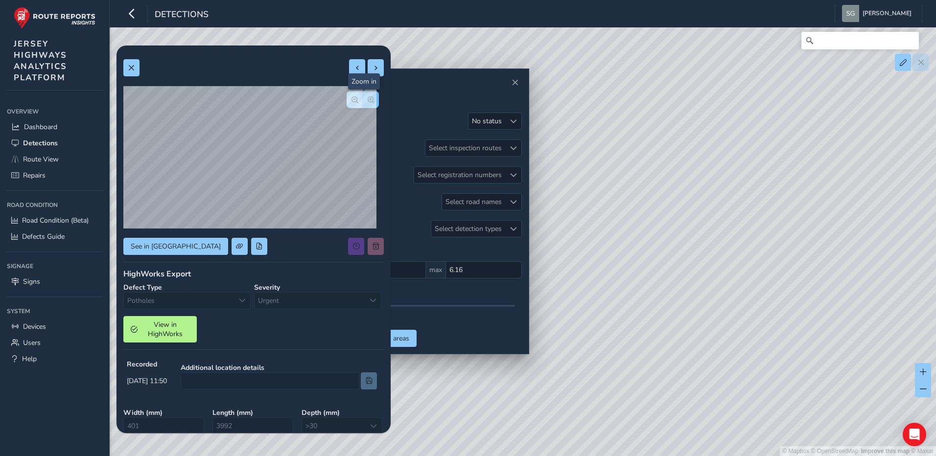
click at [368, 103] on span "button" at bounding box center [371, 99] width 7 height 7
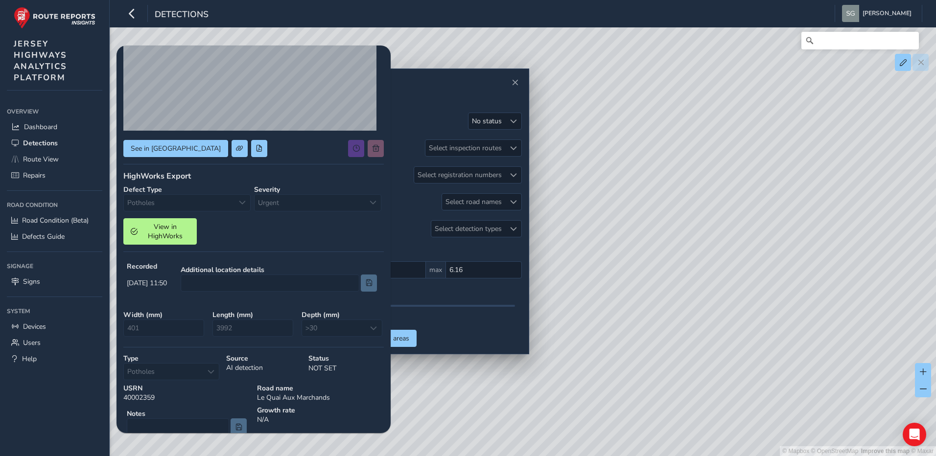
scroll to position [147, 0]
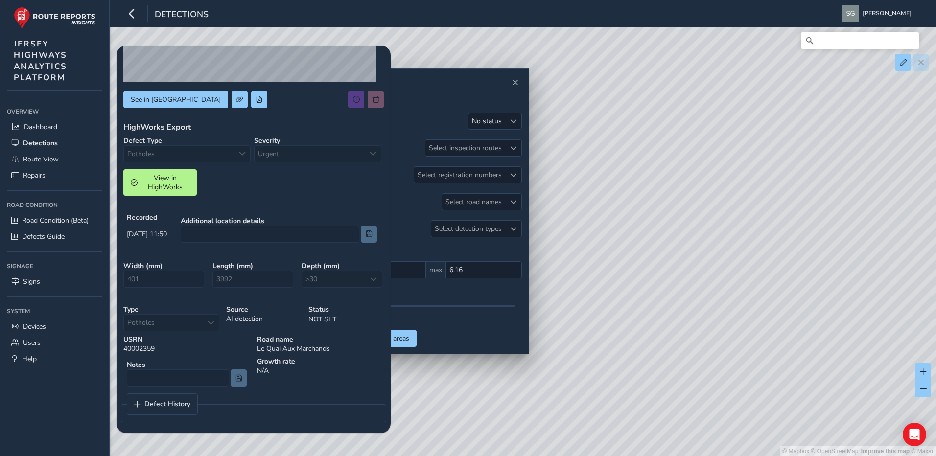
click at [236, 159] on div "Defect Type Potholes Potholes" at bounding box center [186, 149] width 127 height 26
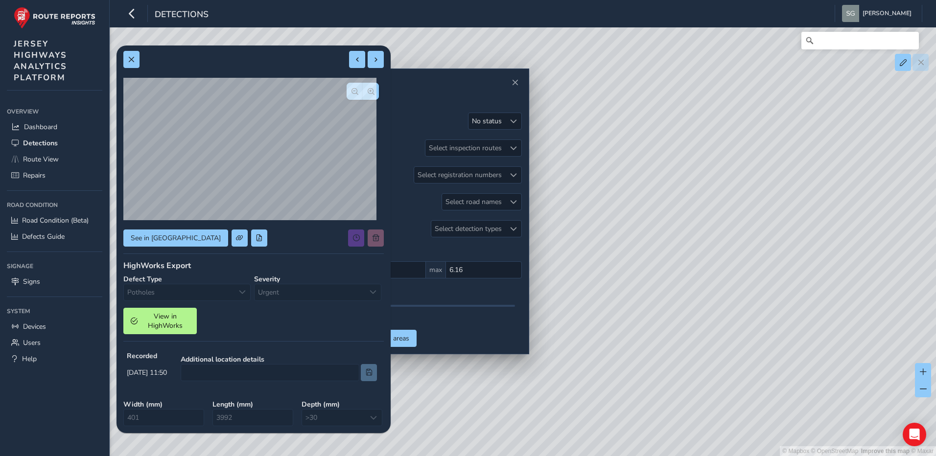
scroll to position [0, 0]
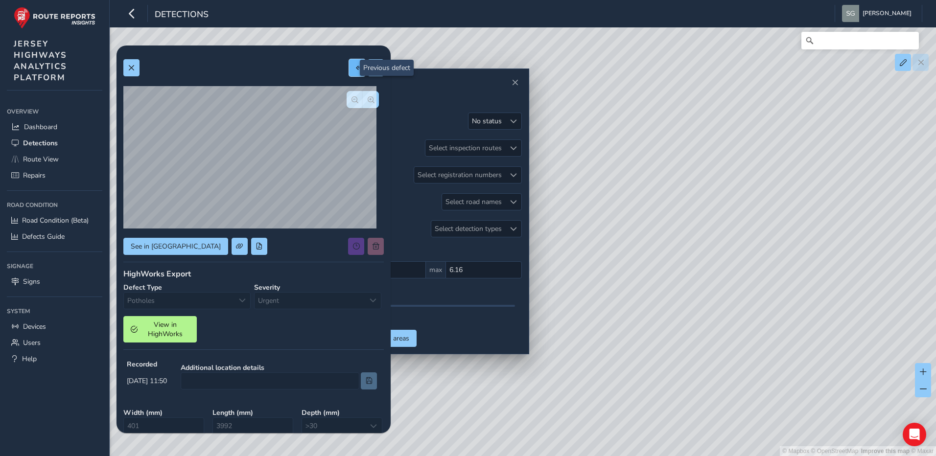
click at [354, 66] on span at bounding box center [357, 68] width 7 height 7
type input "517"
type input "2481"
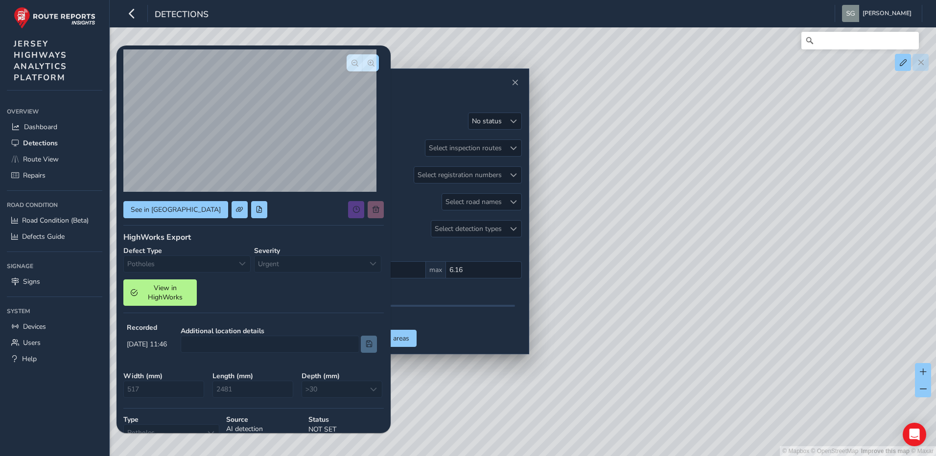
scroll to position [3, 0]
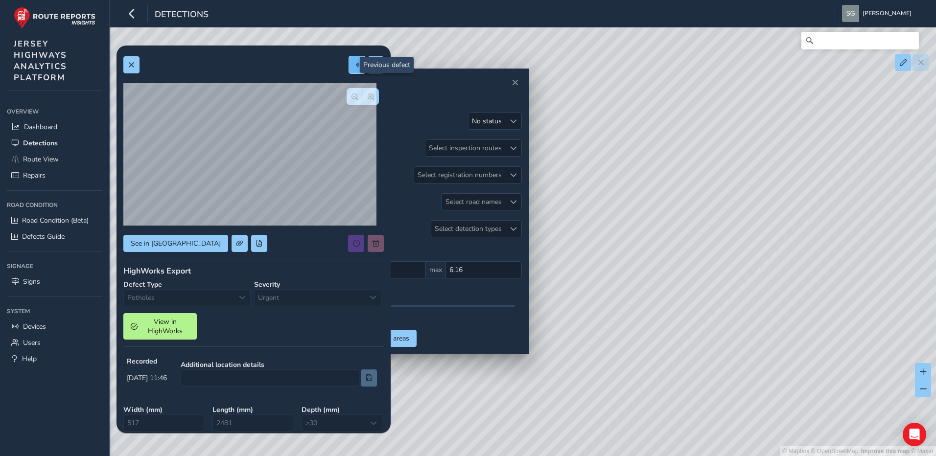
click at [354, 68] on button at bounding box center [357, 64] width 16 height 17
type input "349"
type input "530"
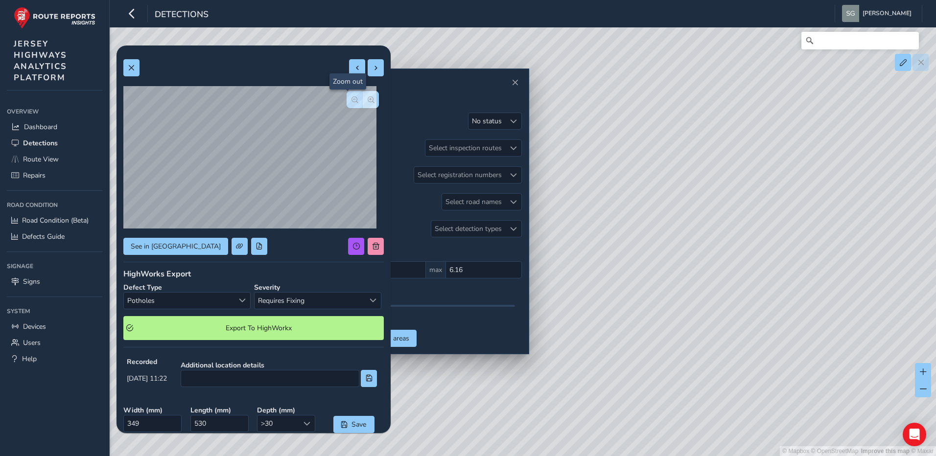
click at [351, 101] on span "button" at bounding box center [354, 99] width 7 height 7
click at [351, 102] on span "button" at bounding box center [354, 99] width 7 height 7
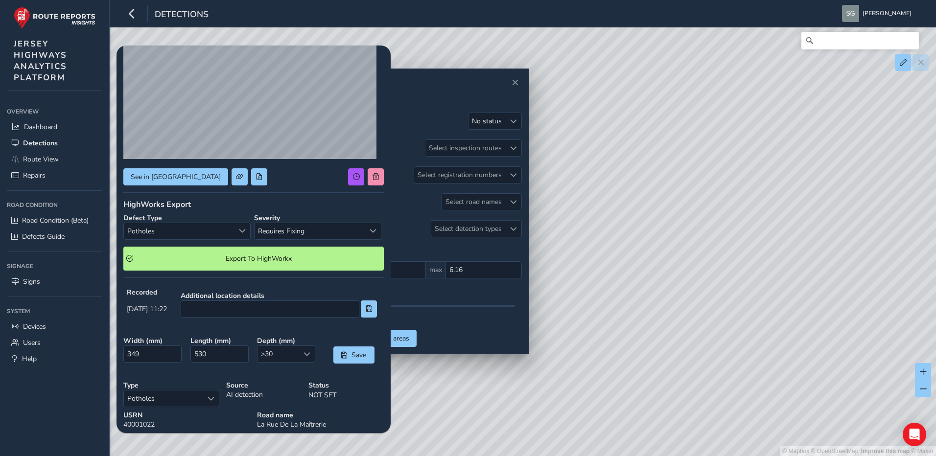
scroll to position [148, 0]
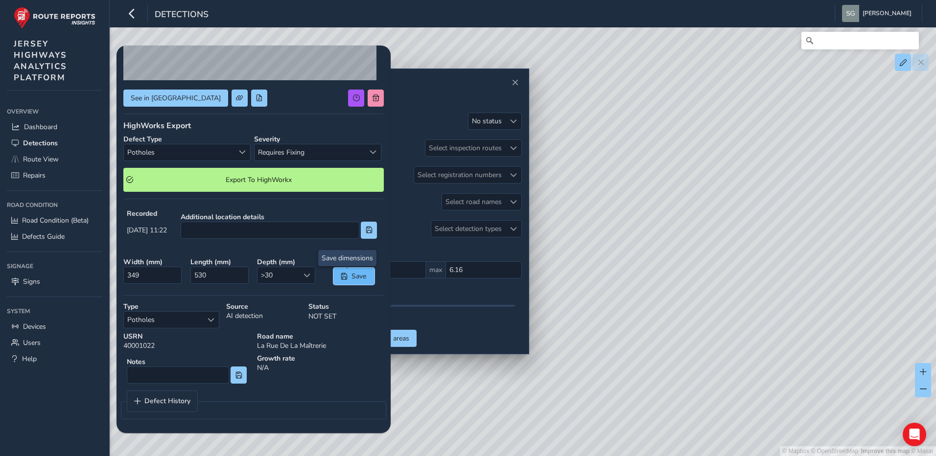
click at [345, 283] on button "Save" at bounding box center [353, 276] width 41 height 17
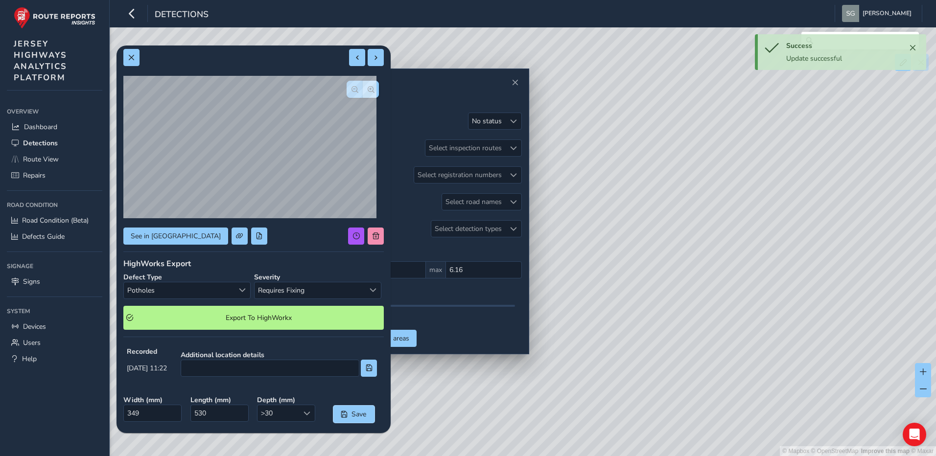
scroll to position [1, 0]
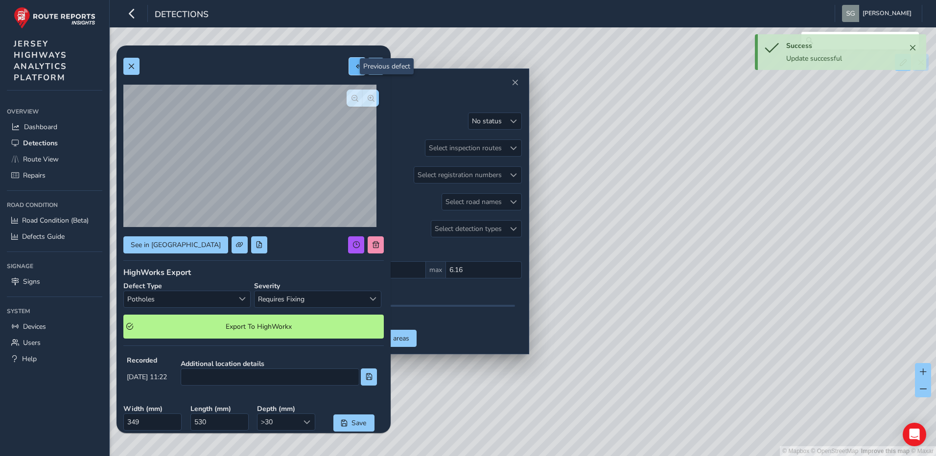
click at [350, 74] on button at bounding box center [357, 66] width 16 height 17
type input "762"
type input "1088"
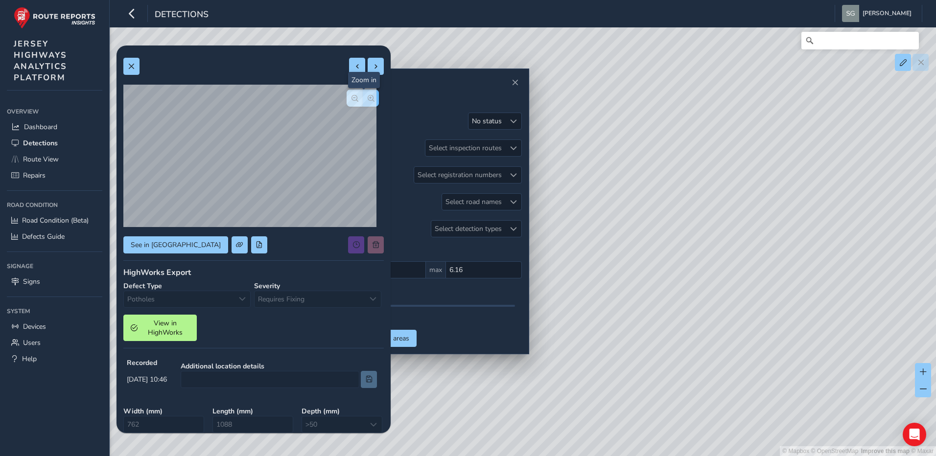
click at [368, 99] on span "button" at bounding box center [371, 98] width 7 height 7
click at [237, 301] on div "Defect Type Potholes Potholes" at bounding box center [186, 294] width 127 height 26
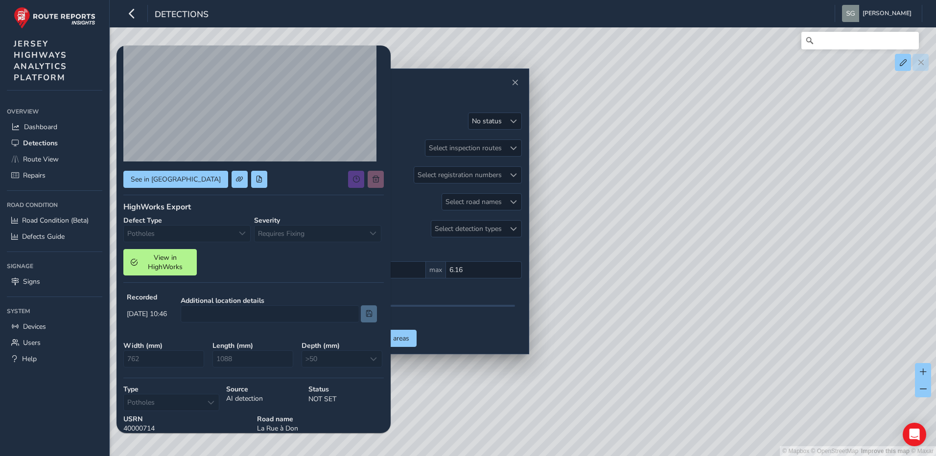
scroll to position [148, 0]
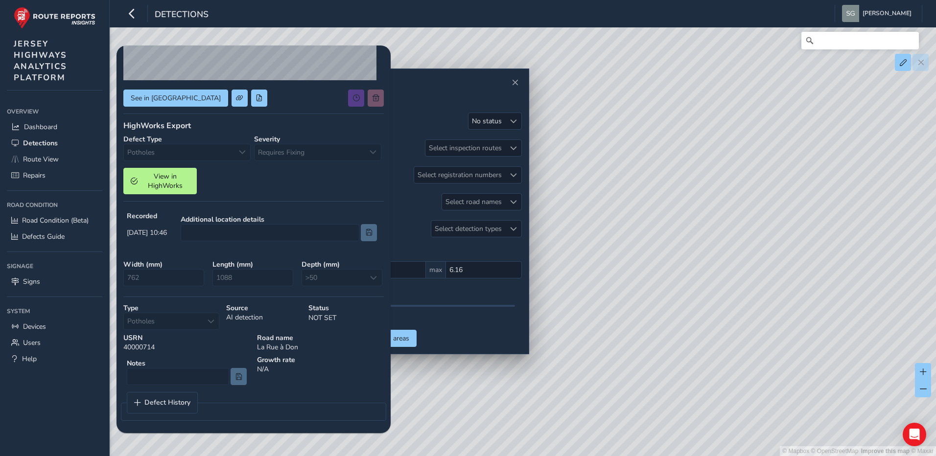
click at [211, 323] on div "Type Potholes Potholes" at bounding box center [171, 316] width 103 height 33
click at [212, 323] on div "Type Potholes Potholes" at bounding box center [171, 316] width 103 height 33
drag, startPoint x: 212, startPoint y: 323, endPoint x: 222, endPoint y: 333, distance: 13.8
click at [222, 333] on div "USRN 40000714" at bounding box center [187, 342] width 134 height 25
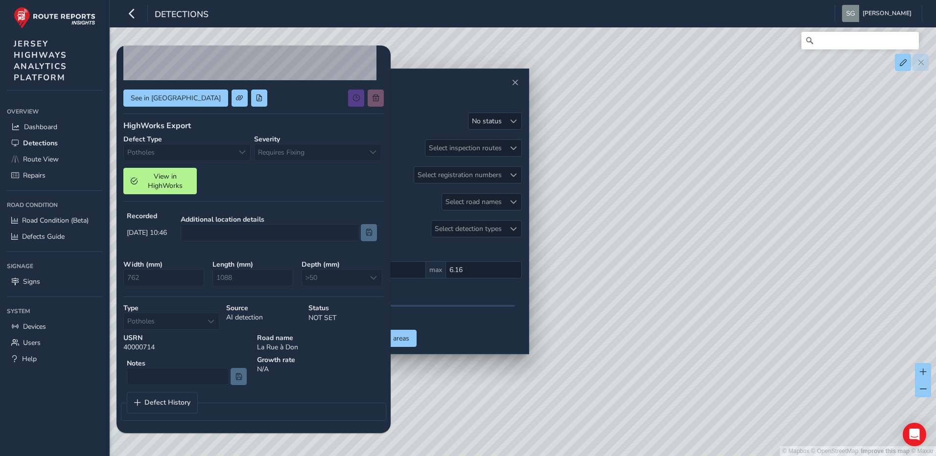
click at [214, 325] on div "Type Potholes Potholes" at bounding box center [171, 316] width 103 height 33
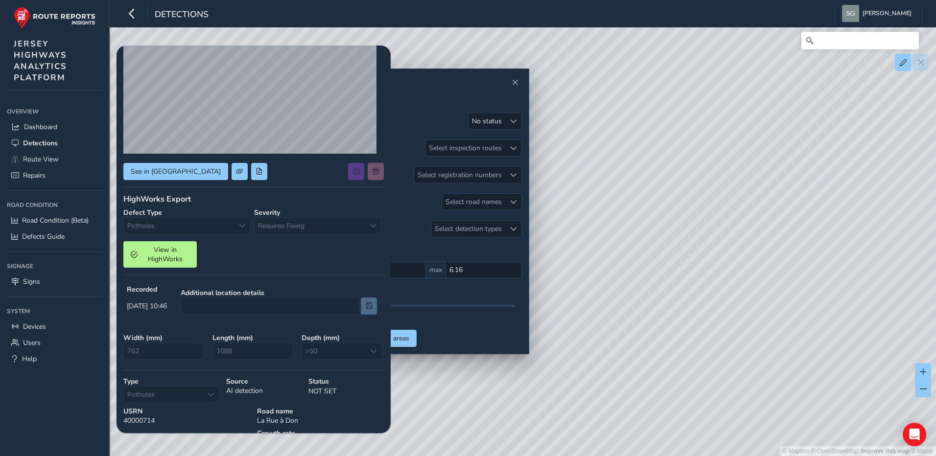
scroll to position [0, 0]
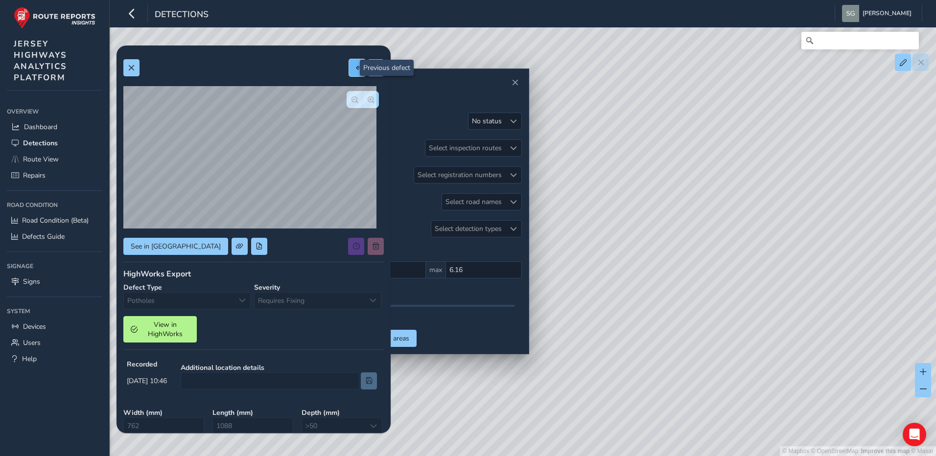
click at [354, 66] on span at bounding box center [357, 68] width 7 height 7
type input "264"
type input "770"
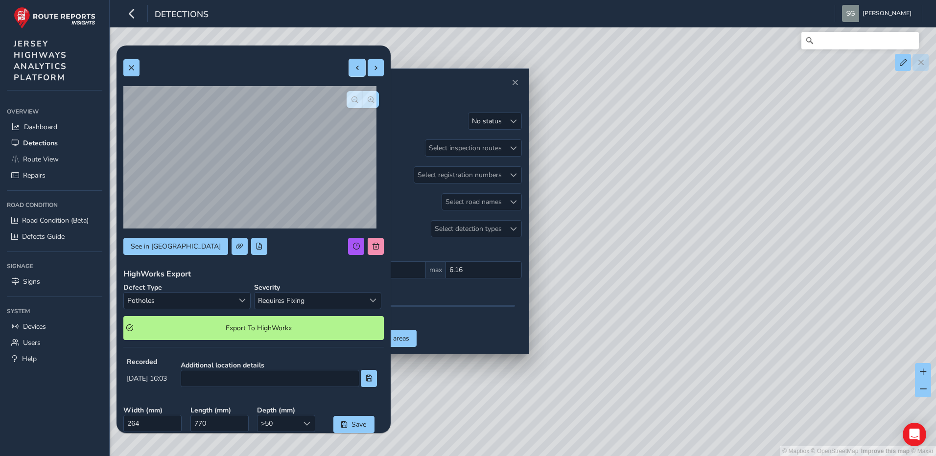
scroll to position [147, 0]
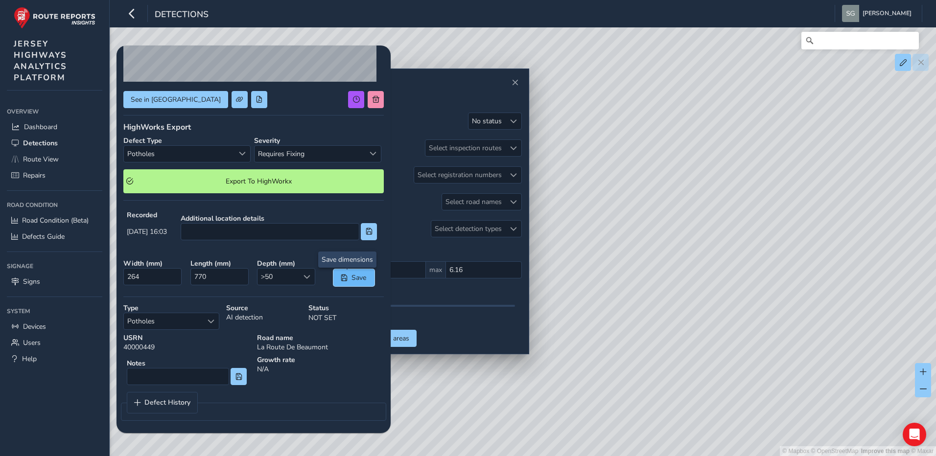
click at [351, 281] on span "Save" at bounding box center [359, 277] width 16 height 9
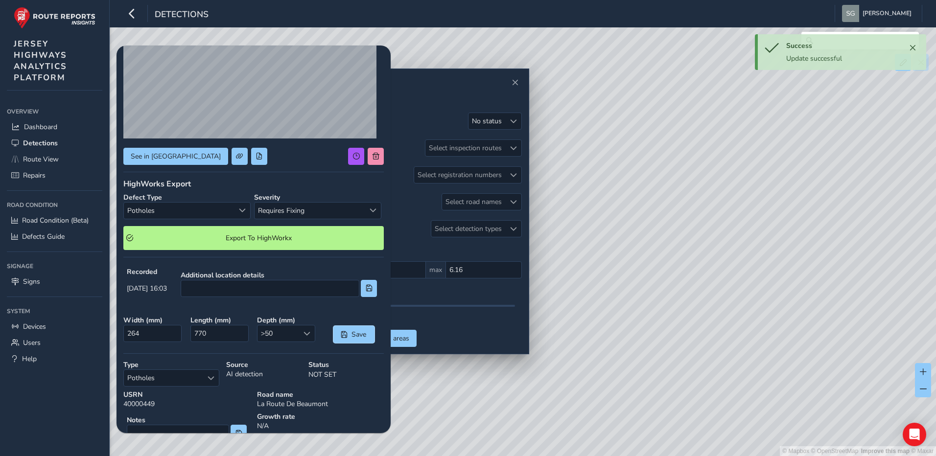
scroll to position [0, 0]
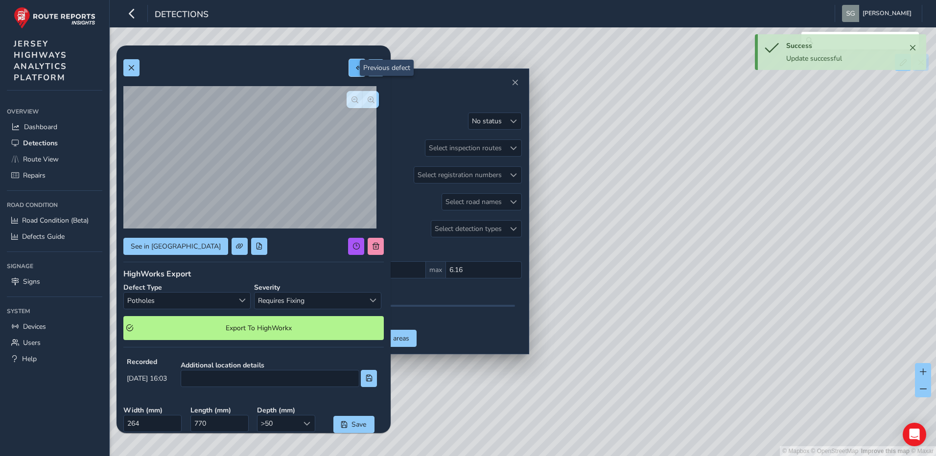
click at [349, 71] on button at bounding box center [357, 67] width 16 height 17
type input "471"
type input "427"
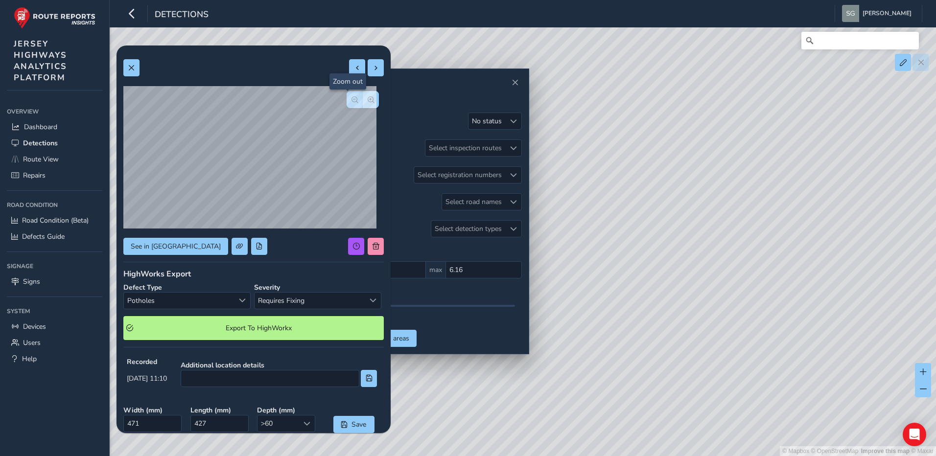
click at [351, 104] on button "button" at bounding box center [355, 99] width 16 height 17
click at [247, 307] on div "Select a type" at bounding box center [242, 301] width 16 height 16
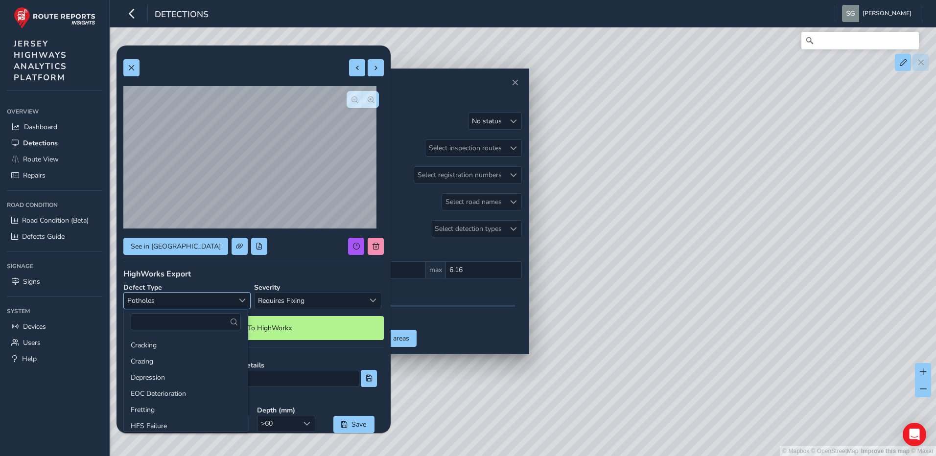
scroll to position [99, 0]
click at [205, 346] on li "Ironwork Surround" at bounding box center [186, 343] width 124 height 16
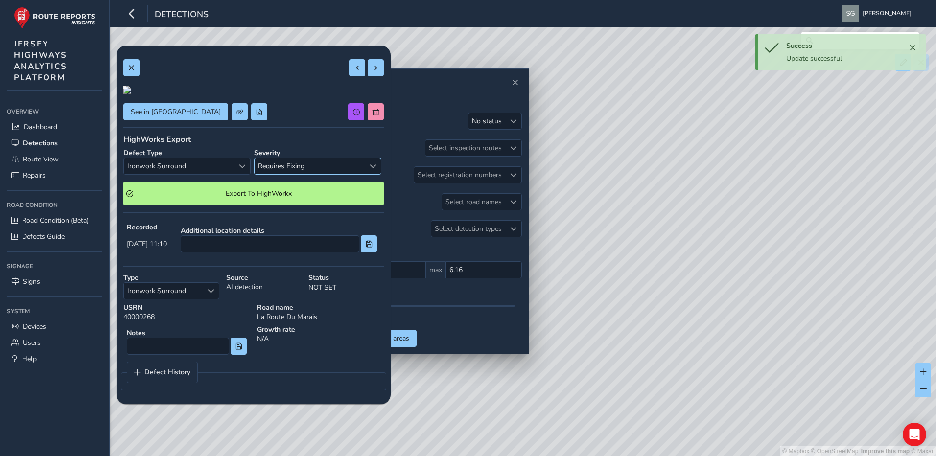
click at [357, 174] on span "Requires Fixing" at bounding box center [310, 166] width 110 height 16
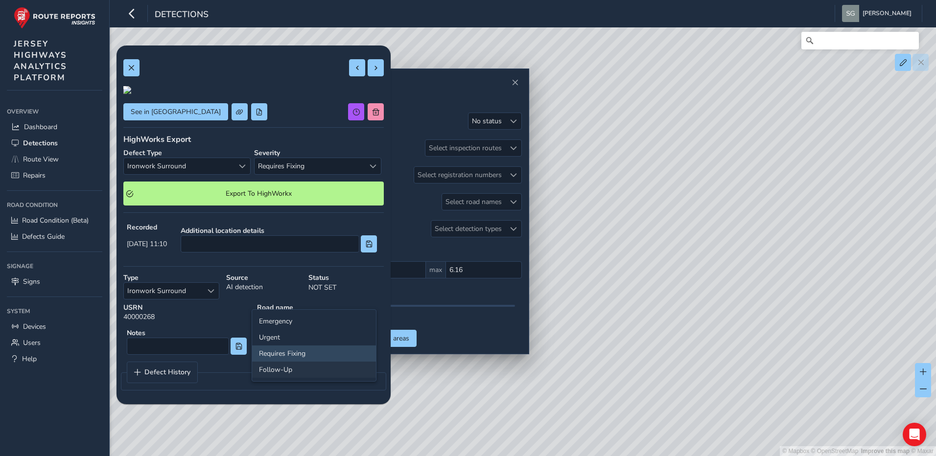
click at [314, 368] on li "Follow-Up" at bounding box center [314, 370] width 124 height 16
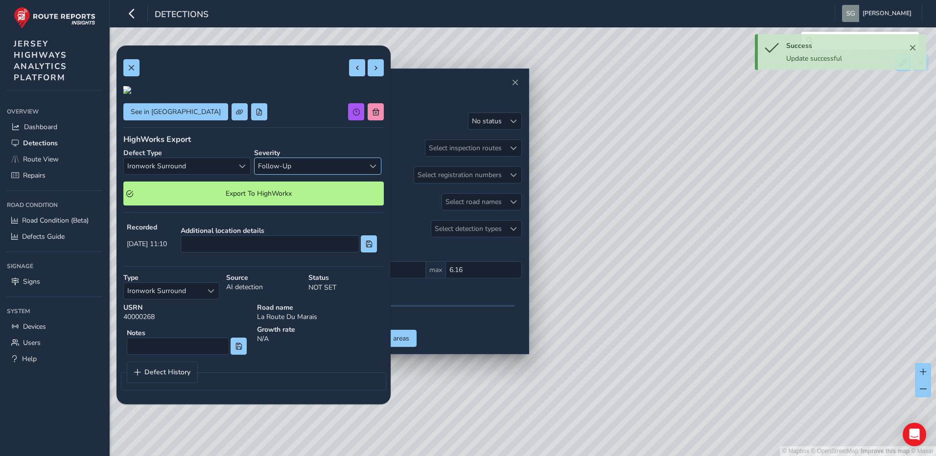
click at [339, 174] on span "Follow-Up" at bounding box center [310, 166] width 110 height 16
click at [302, 351] on li "Requires Fixing" at bounding box center [314, 354] width 124 height 16
click at [304, 145] on div "HighWorks Export" at bounding box center [253, 139] width 260 height 11
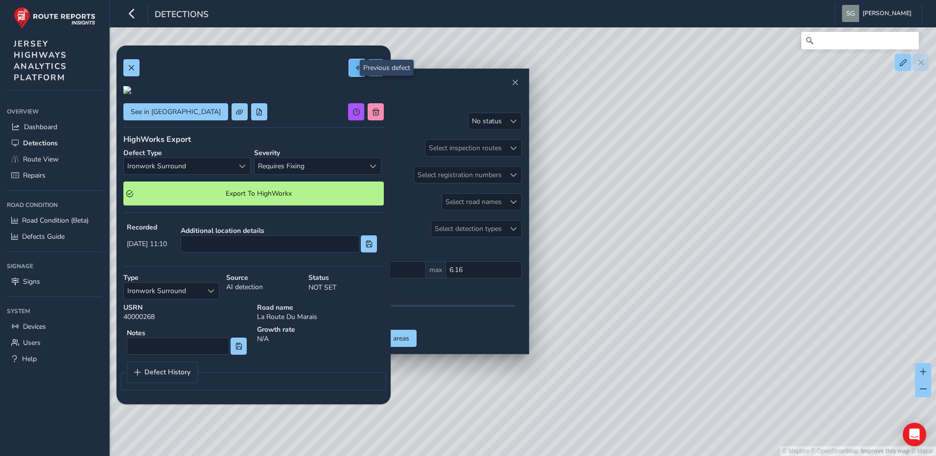
click at [354, 68] on span at bounding box center [357, 68] width 7 height 7
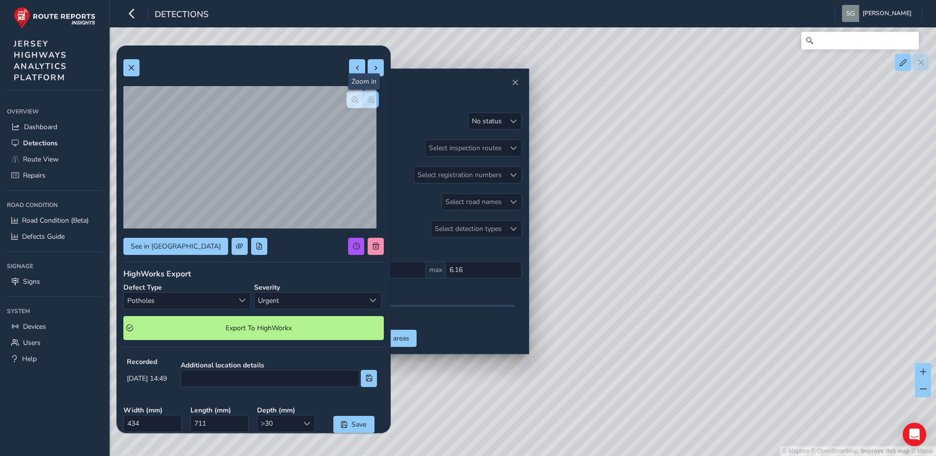
click at [368, 101] on span "button" at bounding box center [371, 99] width 7 height 7
click at [351, 102] on button "button" at bounding box center [355, 99] width 16 height 17
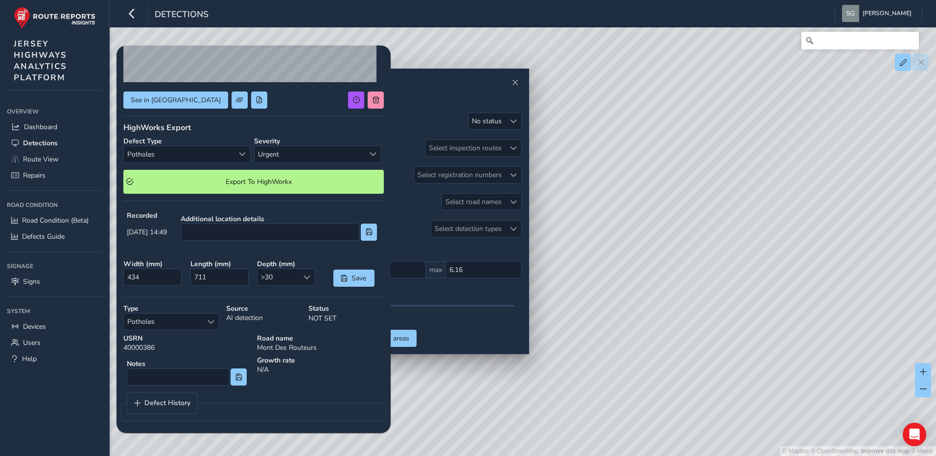
scroll to position [148, 0]
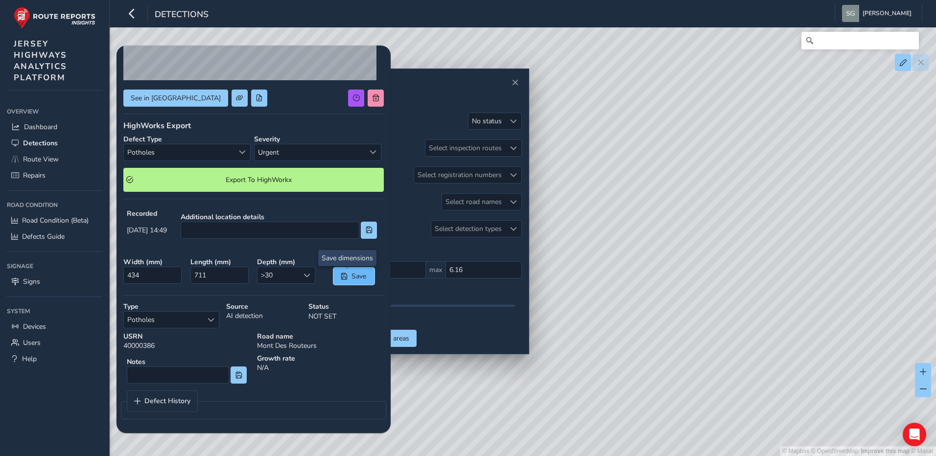
click at [351, 276] on span "Save" at bounding box center [359, 276] width 16 height 9
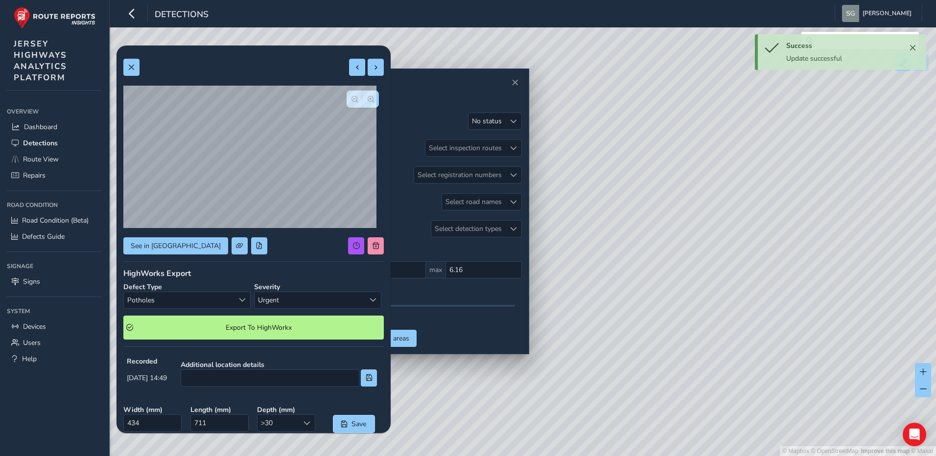
scroll to position [0, 0]
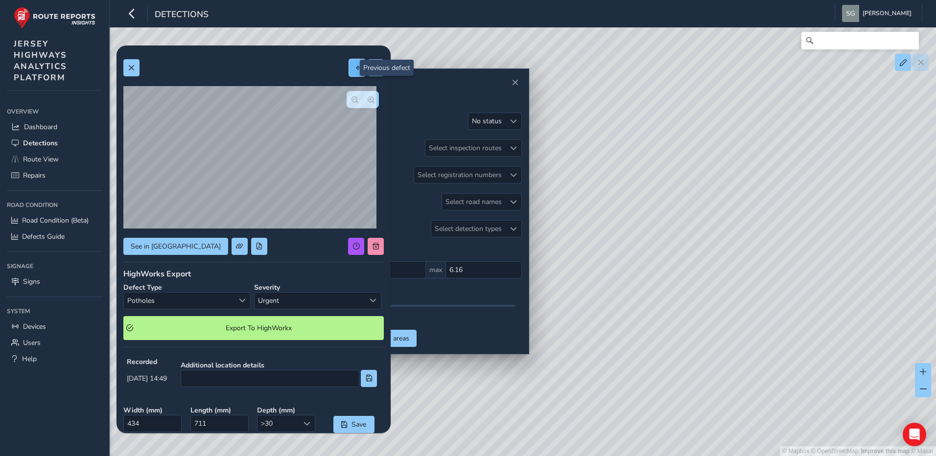
click at [354, 69] on span at bounding box center [357, 68] width 7 height 7
type input "281"
type input "871"
click at [368, 100] on span "button" at bounding box center [371, 99] width 7 height 7
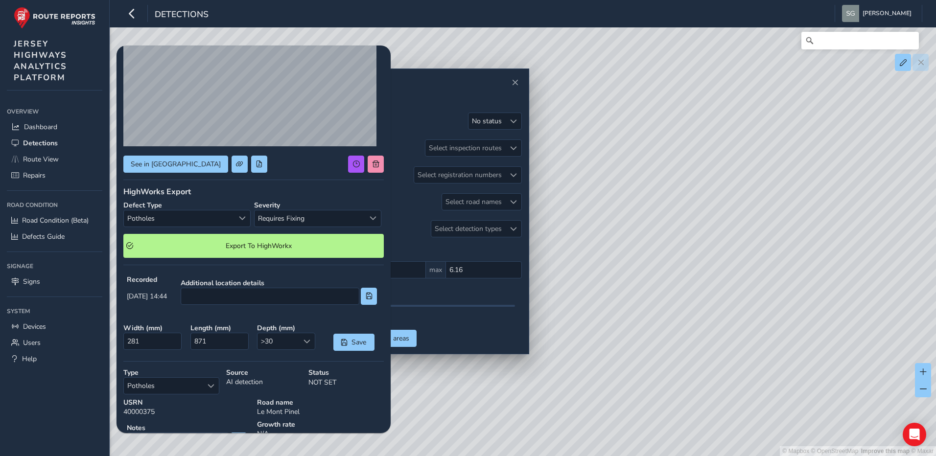
scroll to position [148, 0]
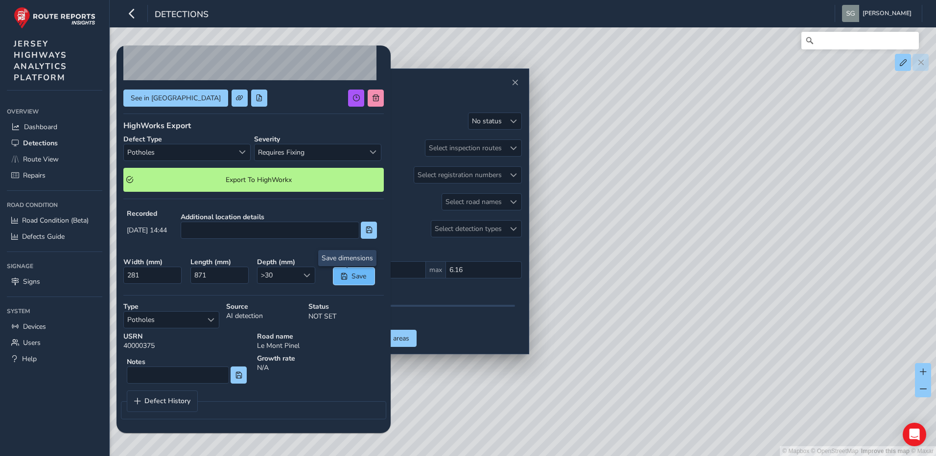
click at [344, 273] on button "Save" at bounding box center [353, 276] width 41 height 17
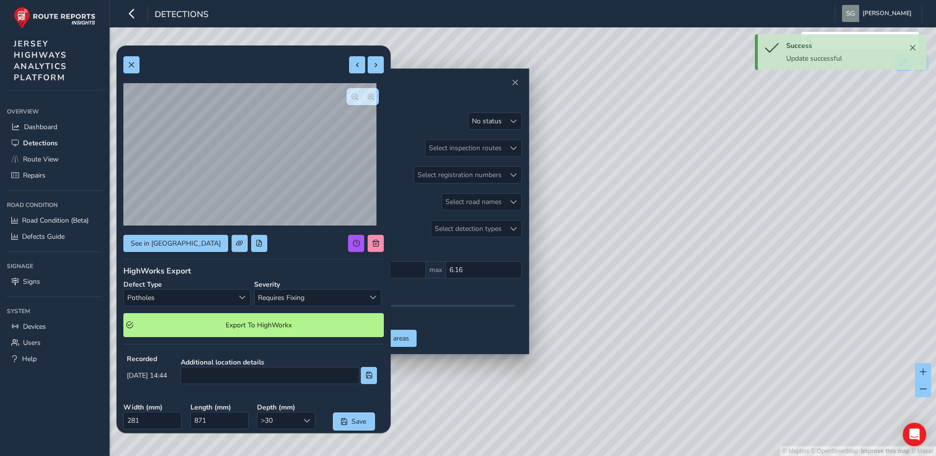
scroll to position [0, 0]
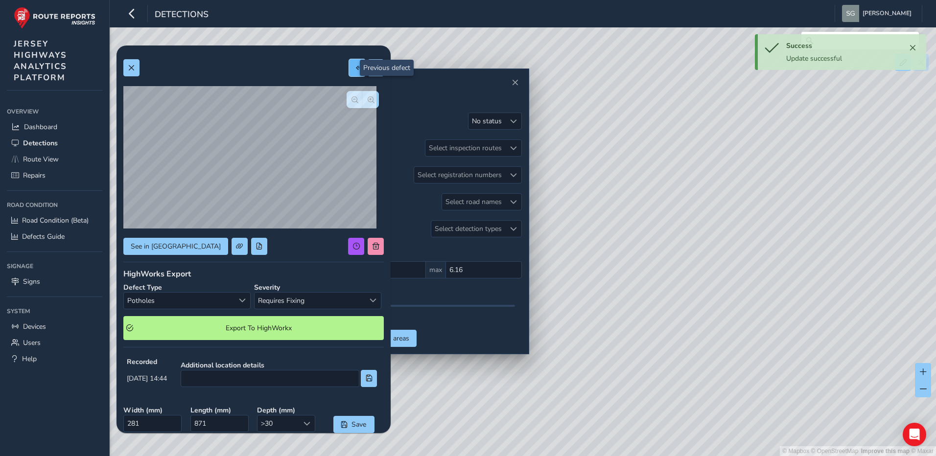
click at [354, 65] on span at bounding box center [357, 68] width 7 height 7
type input "181"
type input "429"
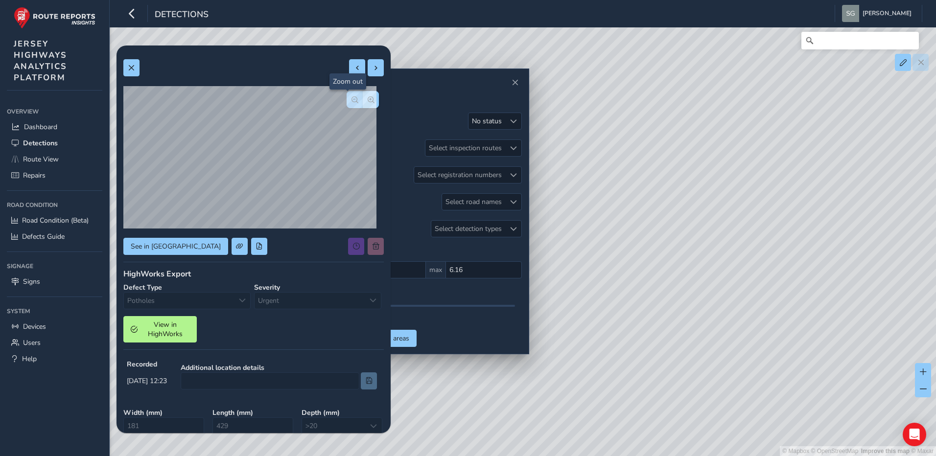
click at [351, 101] on span "button" at bounding box center [354, 99] width 7 height 7
click at [350, 61] on button at bounding box center [357, 67] width 16 height 17
type input "193"
type input "708"
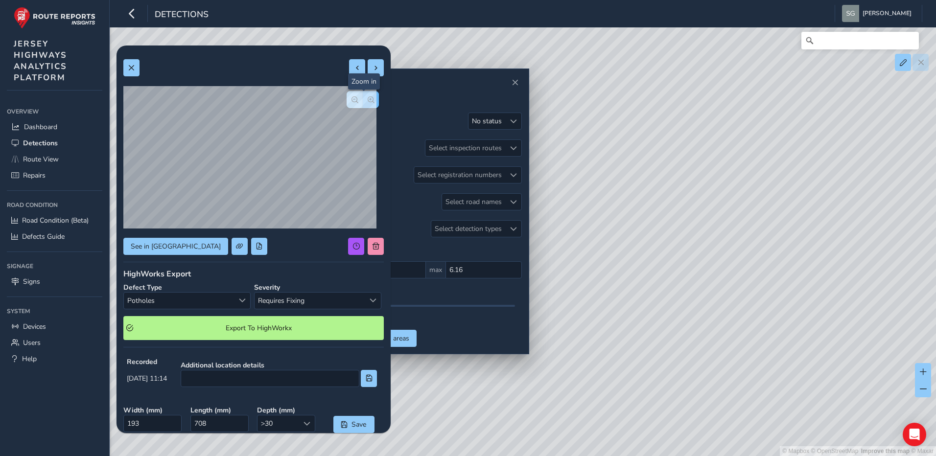
click at [368, 99] on span "button" at bounding box center [371, 99] width 7 height 7
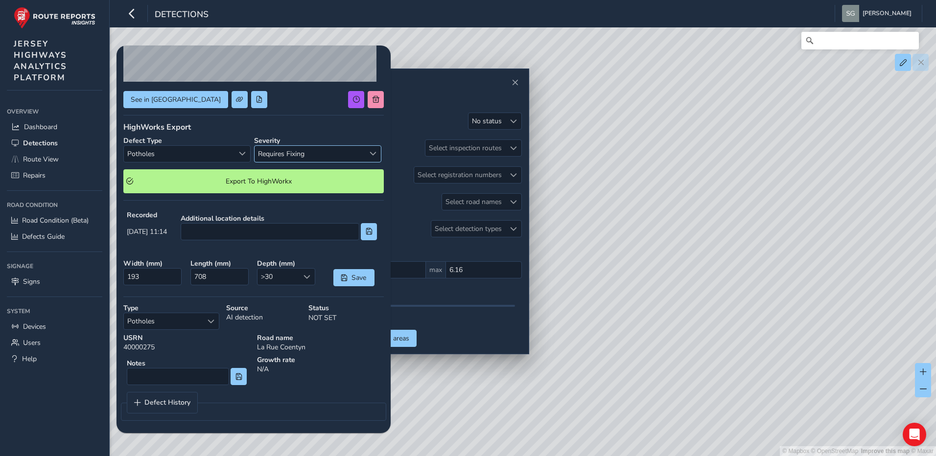
scroll to position [148, 0]
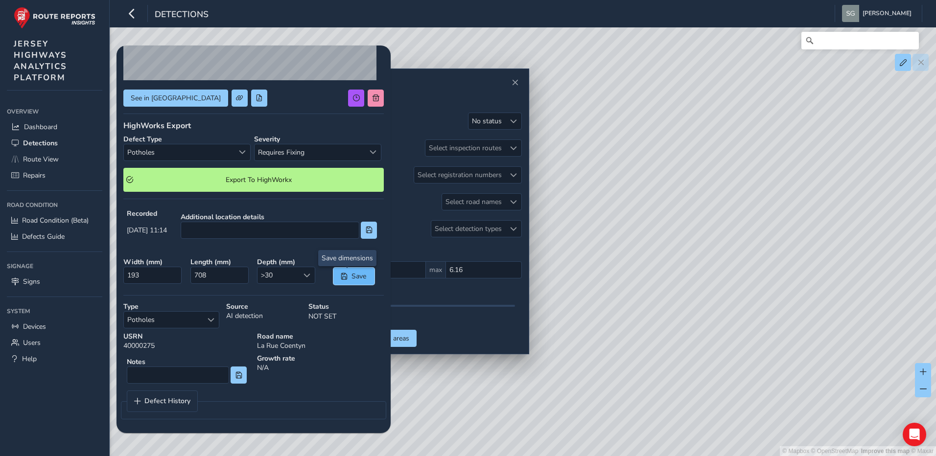
click at [351, 276] on span "Save" at bounding box center [359, 276] width 16 height 9
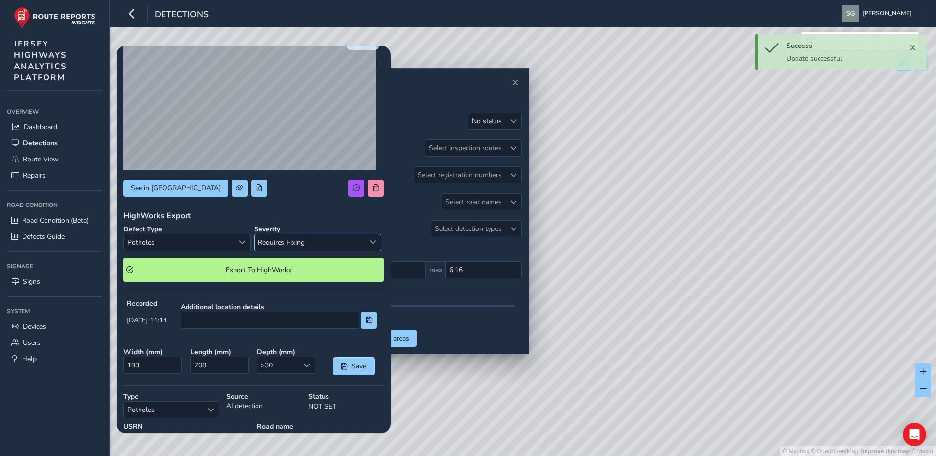
scroll to position [0, 0]
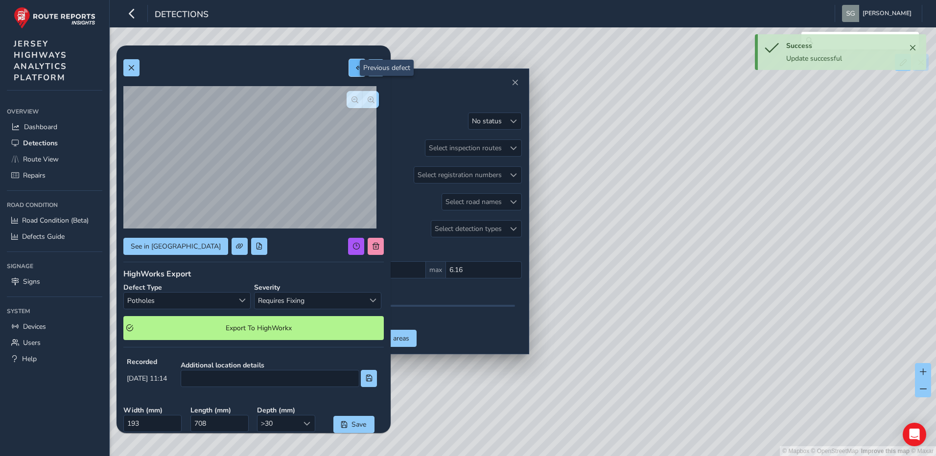
click at [351, 64] on button at bounding box center [357, 67] width 16 height 17
type input "276"
type input "623"
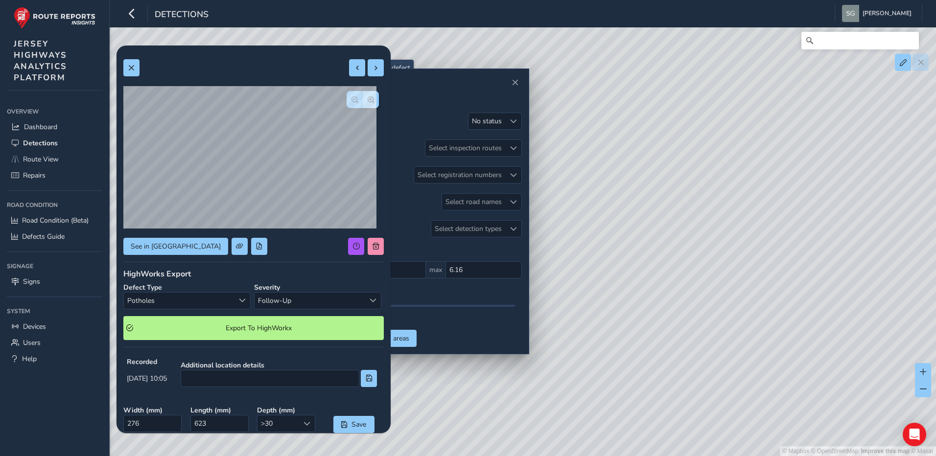
click at [353, 106] on button "button" at bounding box center [355, 99] width 16 height 17
click at [351, 98] on button "button" at bounding box center [355, 99] width 16 height 17
click at [351, 100] on span "button" at bounding box center [354, 99] width 7 height 7
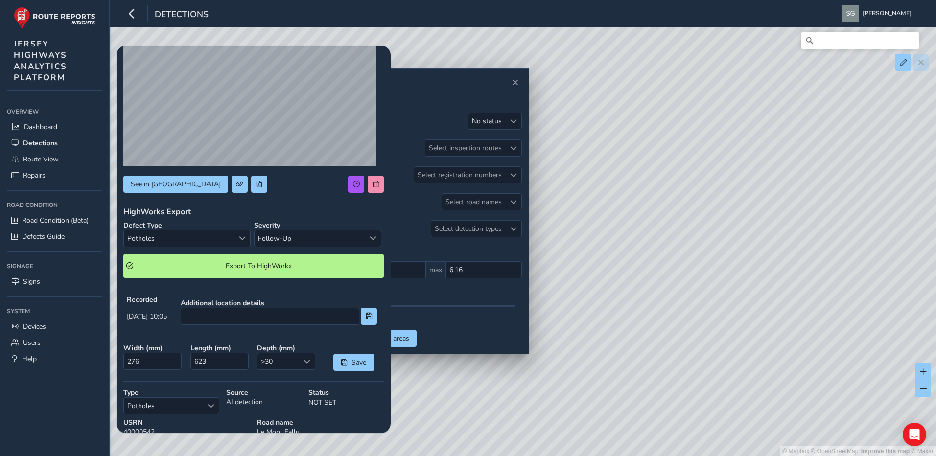
scroll to position [148, 0]
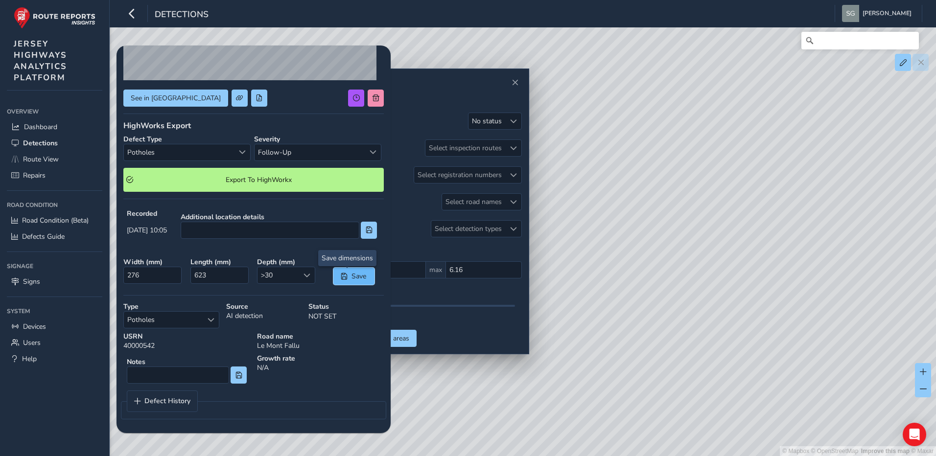
click at [351, 280] on span "Save" at bounding box center [359, 276] width 16 height 9
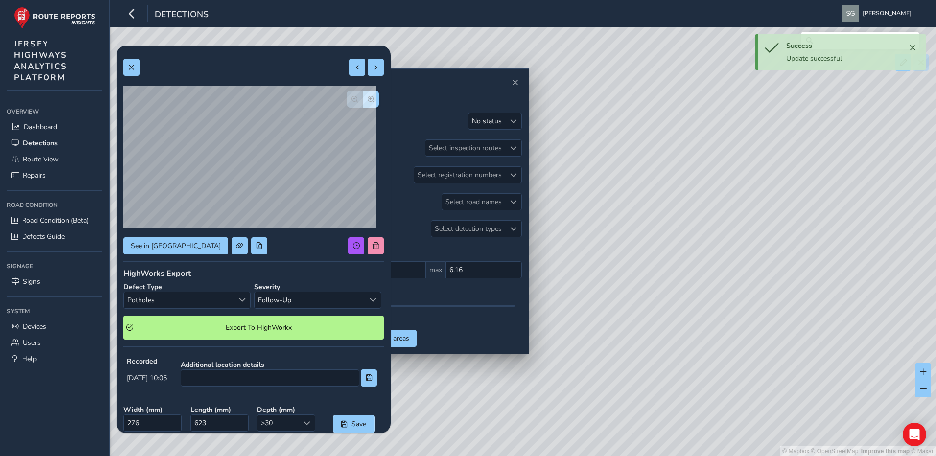
scroll to position [0, 0]
click at [341, 63] on div at bounding box center [253, 67] width 260 height 17
click at [354, 68] on span at bounding box center [357, 68] width 7 height 7
type input "684"
type input "1558"
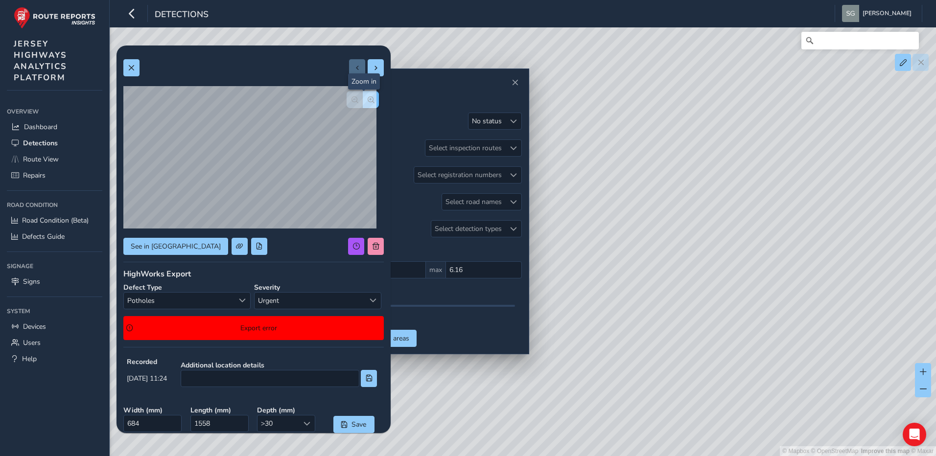
click at [367, 98] on button "button" at bounding box center [371, 99] width 16 height 17
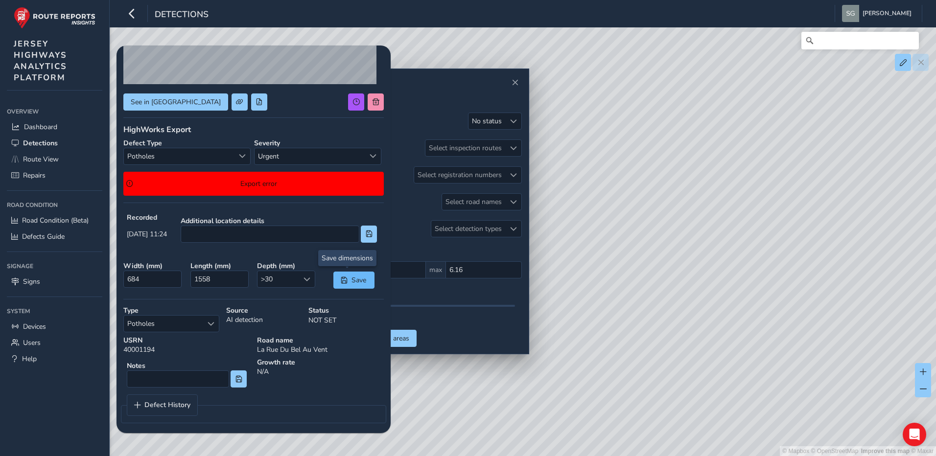
scroll to position [148, 0]
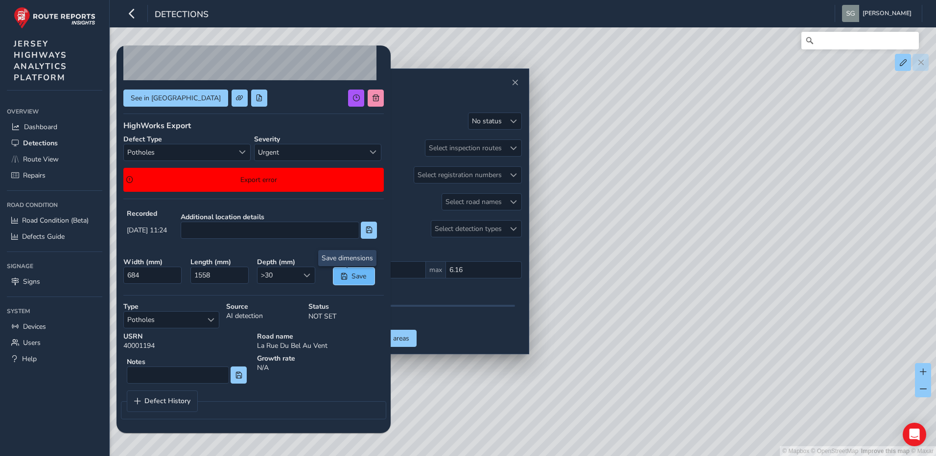
click at [356, 278] on span "Save" at bounding box center [359, 276] width 16 height 9
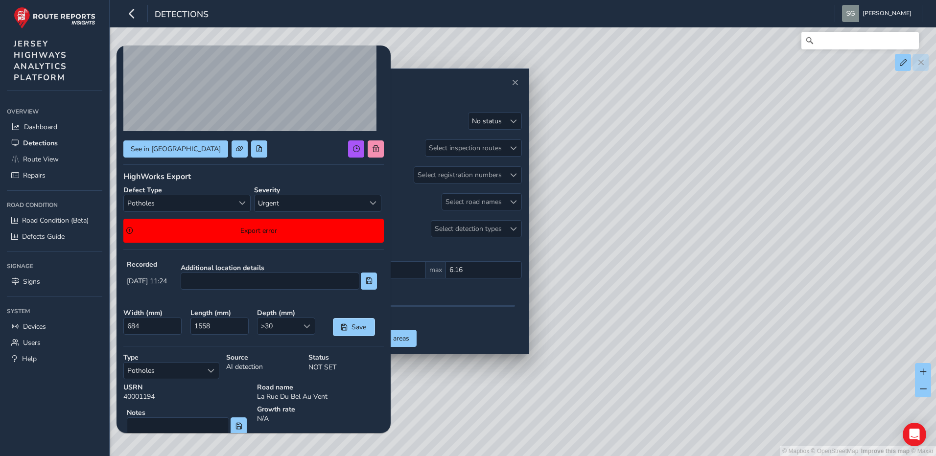
scroll to position [1, 0]
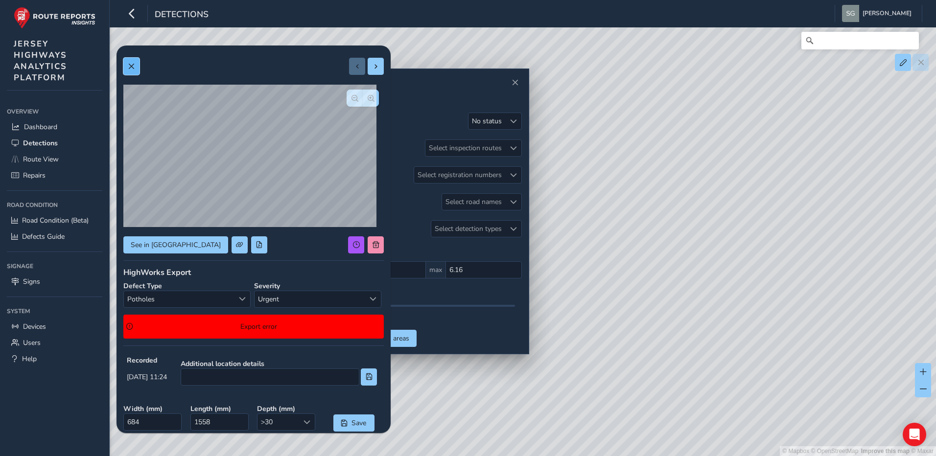
click at [138, 64] on button at bounding box center [131, 66] width 16 height 17
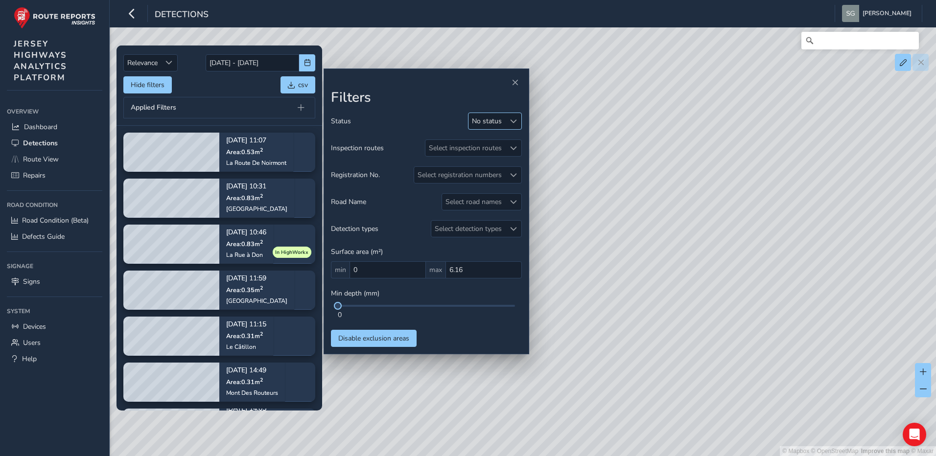
click at [496, 123] on div "No status" at bounding box center [487, 121] width 30 height 9
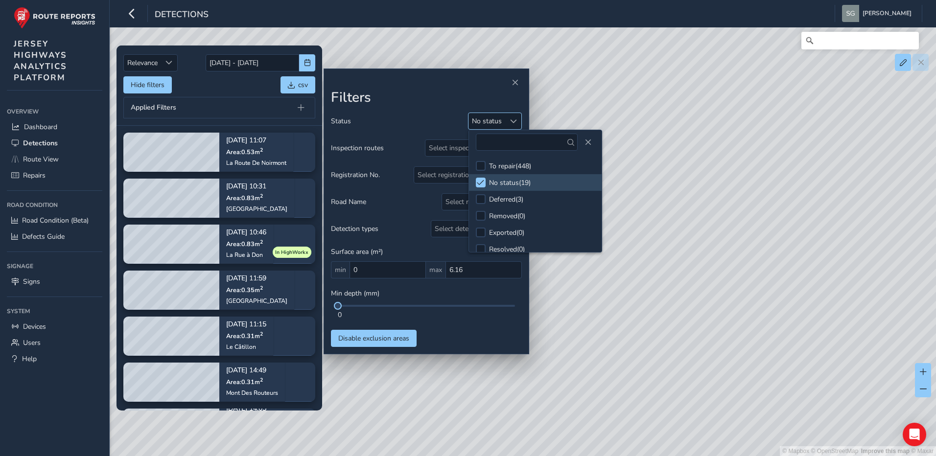
click at [511, 123] on span at bounding box center [513, 121] width 7 height 7
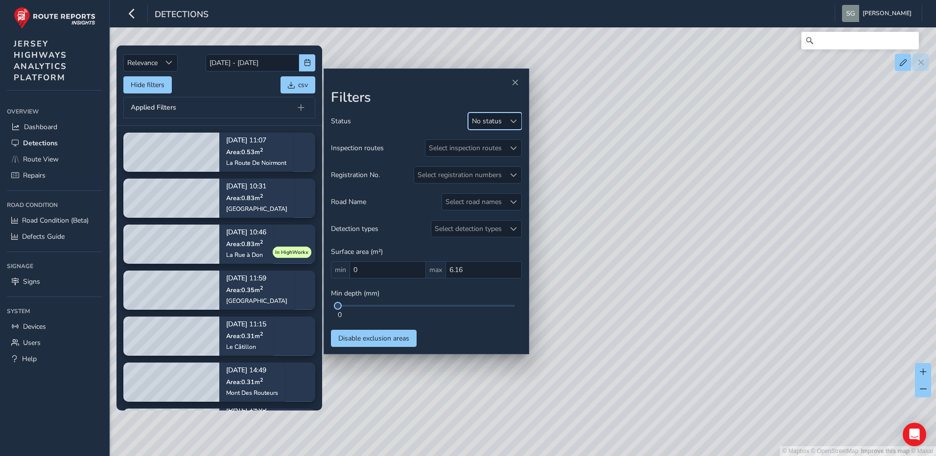
click at [511, 123] on span at bounding box center [513, 121] width 7 height 7
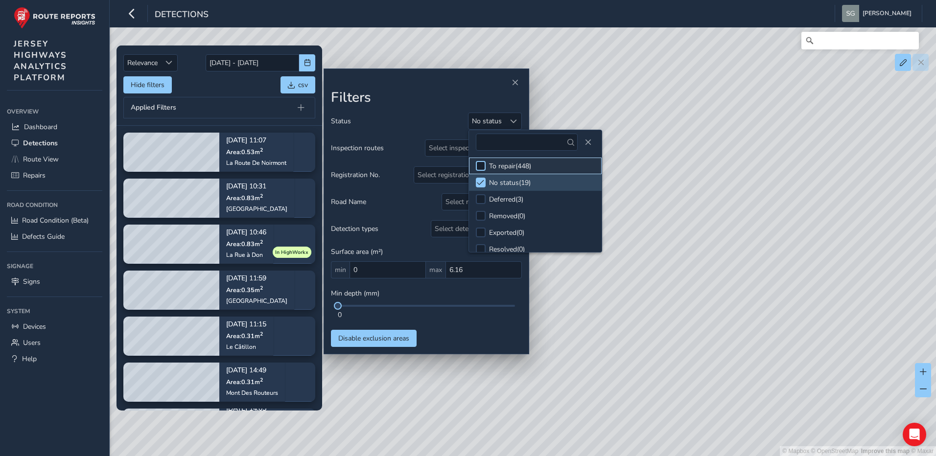
click at [483, 166] on div at bounding box center [481, 166] width 10 height 10
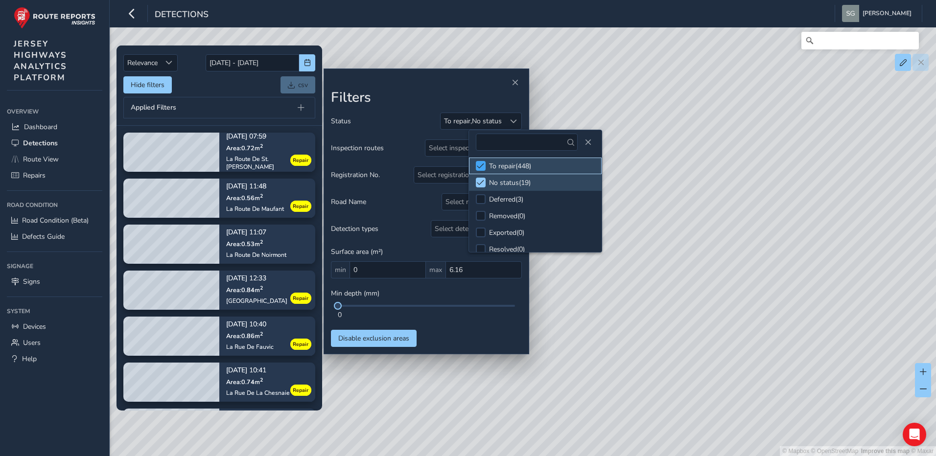
click at [483, 166] on span at bounding box center [480, 166] width 7 height 7
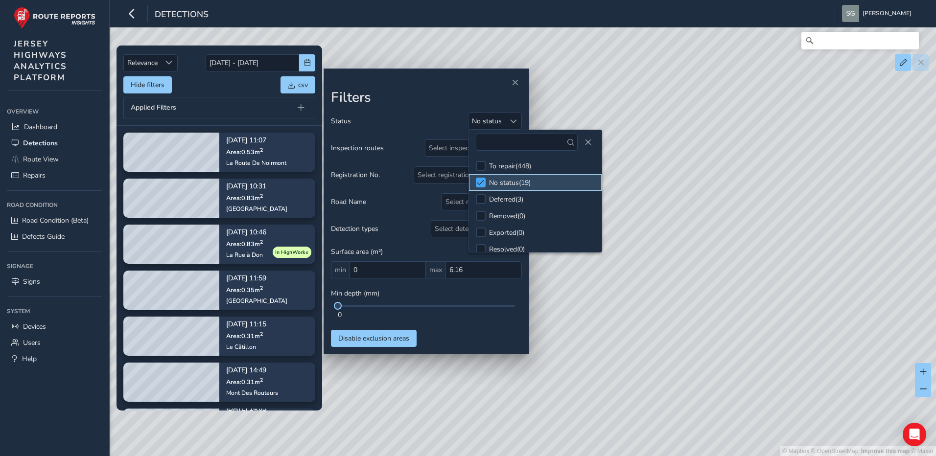
click at [479, 180] on span at bounding box center [480, 182] width 7 height 7
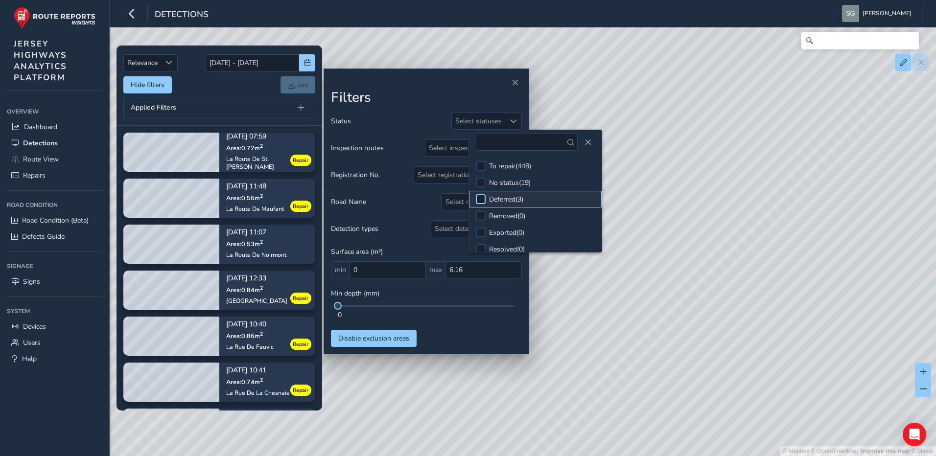
click at [479, 199] on div at bounding box center [481, 199] width 10 height 10
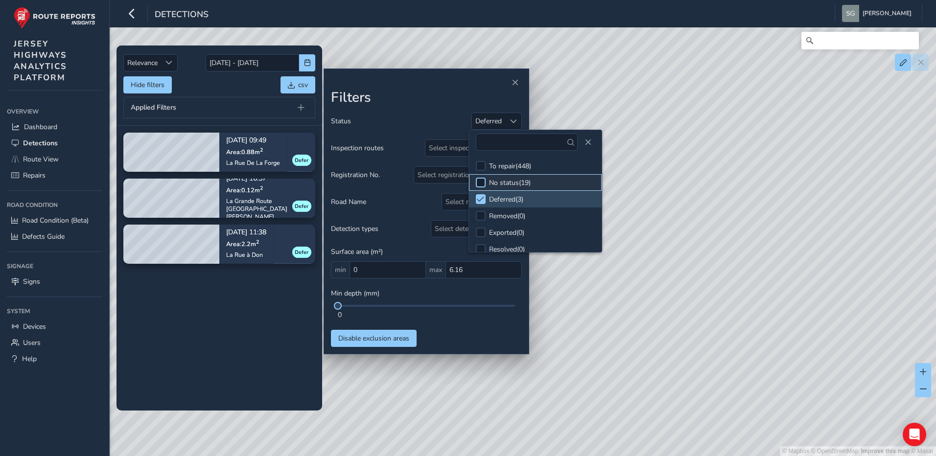
click at [479, 181] on div at bounding box center [481, 183] width 10 height 10
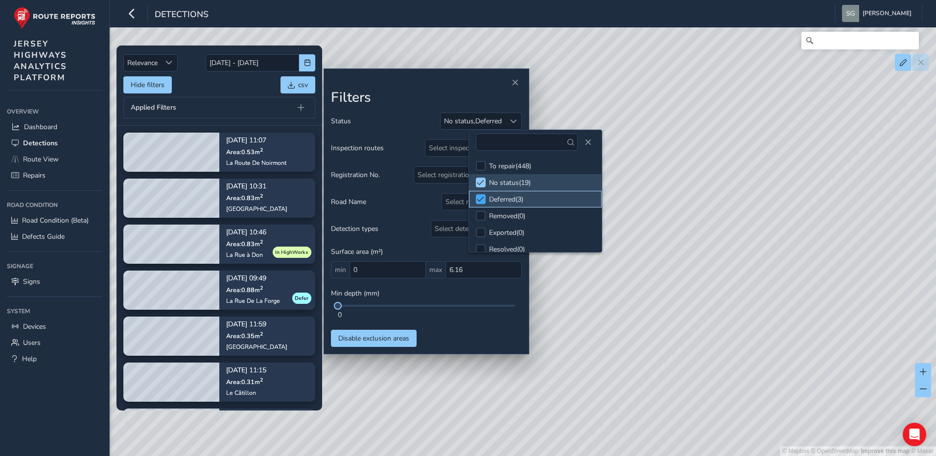
click at [480, 198] on span at bounding box center [480, 199] width 7 height 7
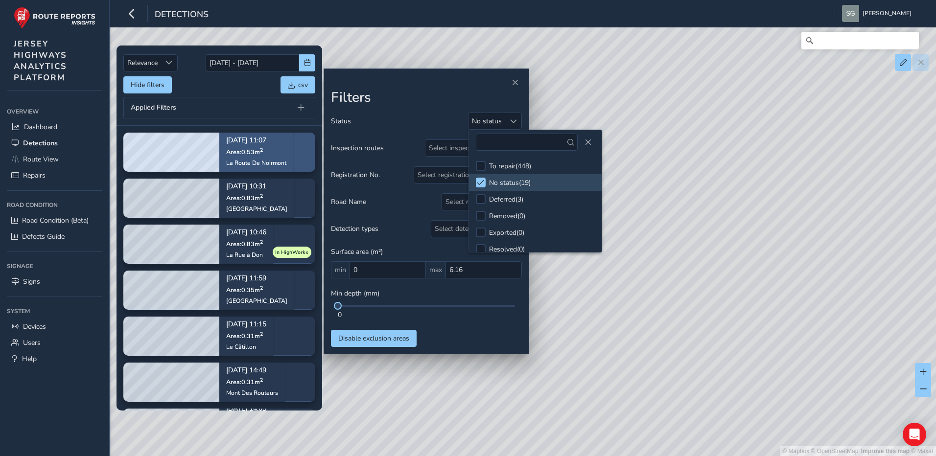
click at [286, 148] on div "[DATE] 11:07 Area: 0.53 m [STREET_ADDRESS]" at bounding box center [256, 152] width 74 height 57
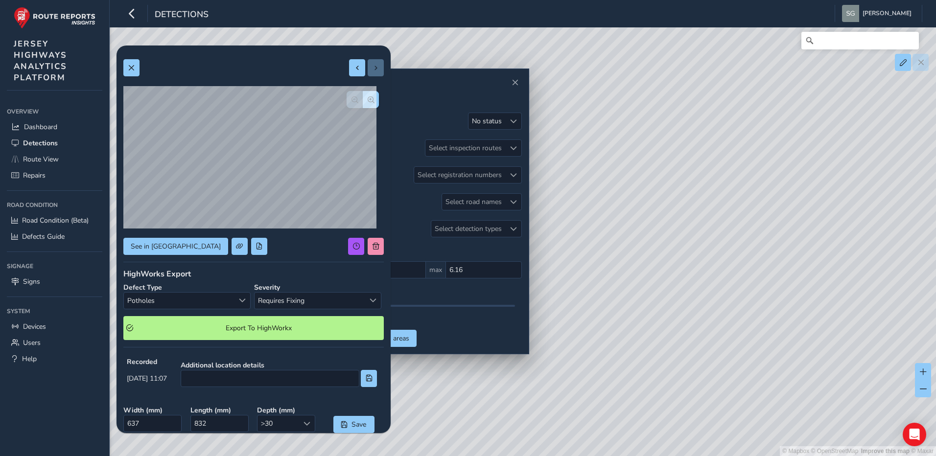
drag, startPoint x: 542, startPoint y: 44, endPoint x: 701, endPoint y: 1, distance: 164.8
click at [542, 44] on div "© Mapbox © OpenStreetMap Improve this map © Maxar" at bounding box center [468, 228] width 936 height 456
